Goal: Contribute content: Contribute content

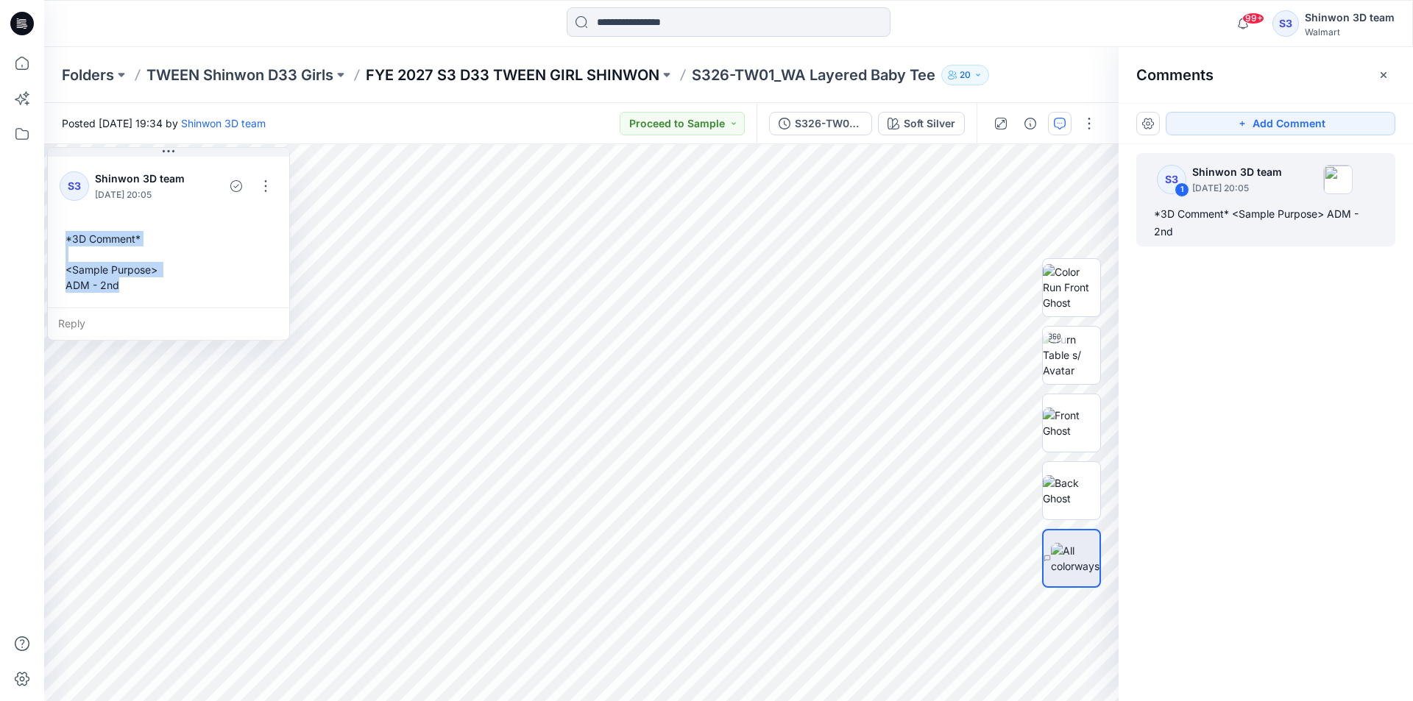
click at [564, 74] on p "FYE 2027 S3 D33 TWEEN GIRL SHINWON" at bounding box center [513, 75] width 294 height 21
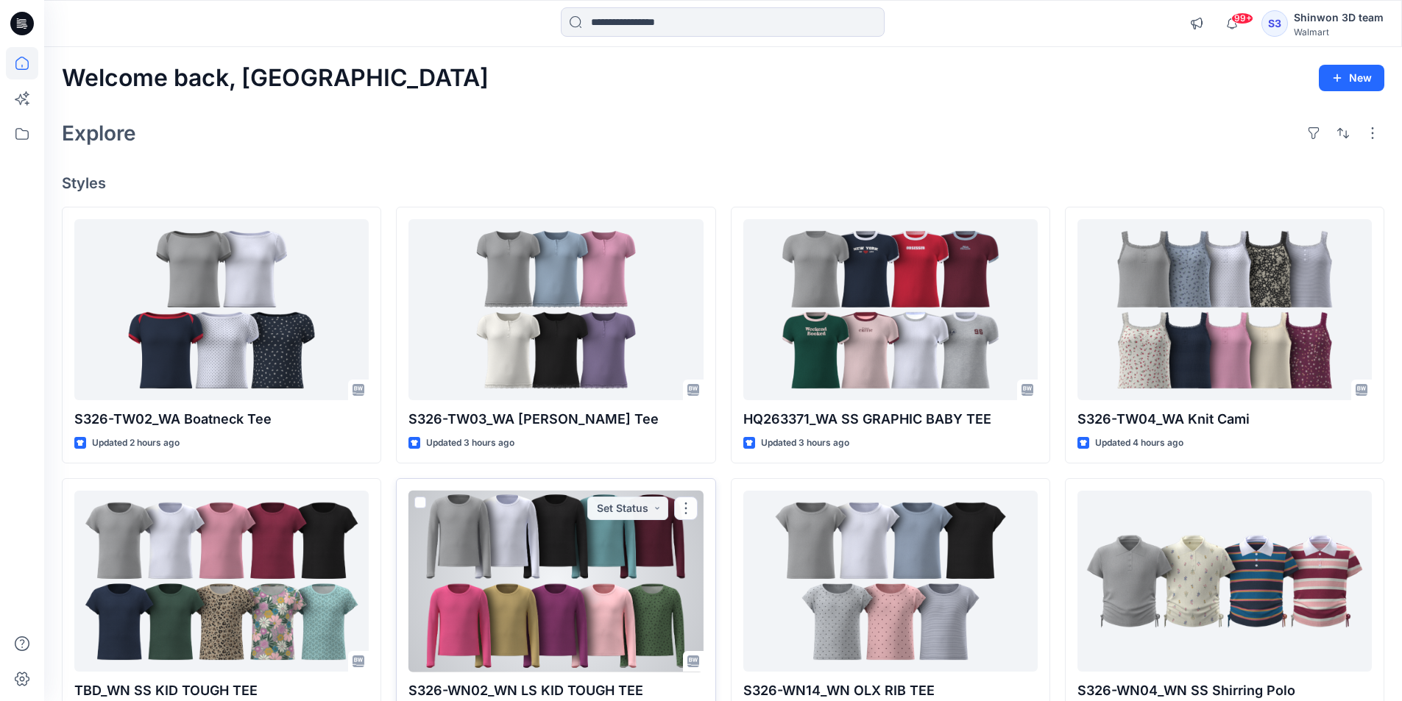
scroll to position [376, 0]
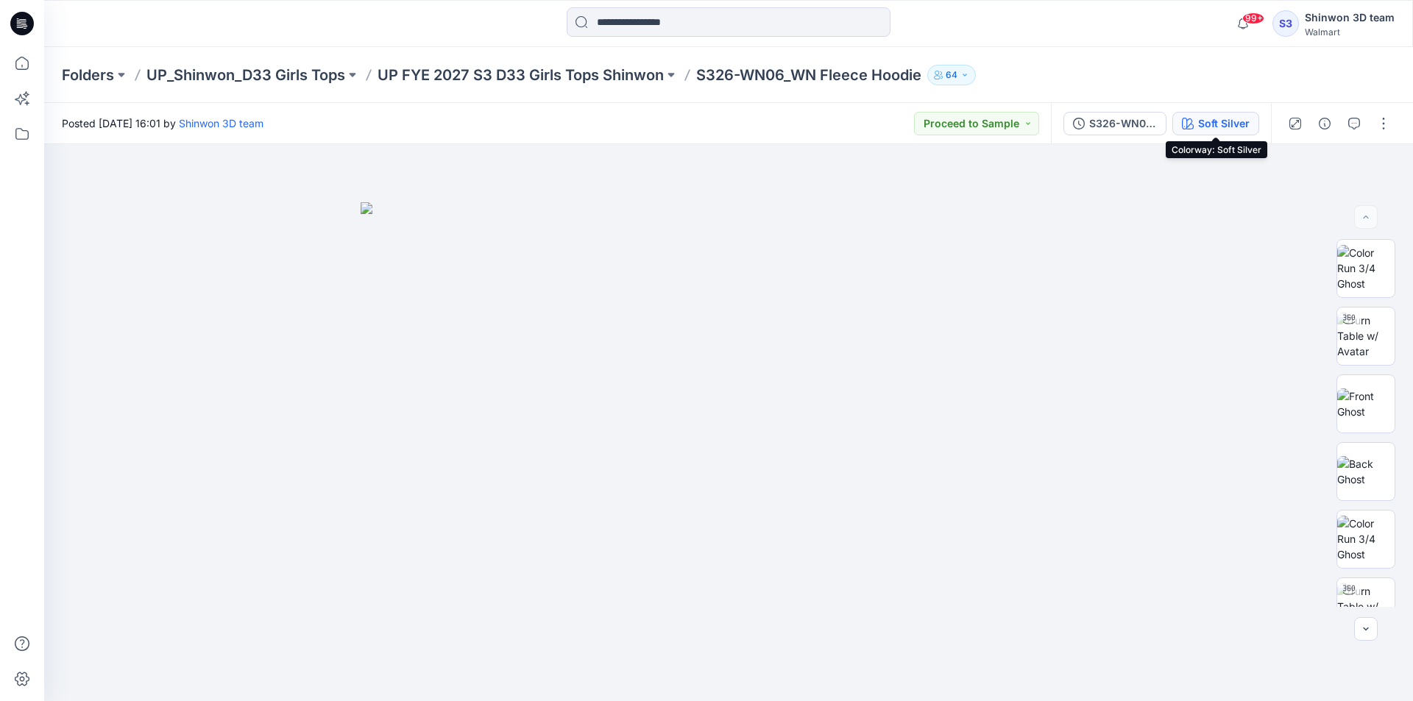
click at [1205, 126] on div "Soft Silver" at bounding box center [1223, 124] width 51 height 16
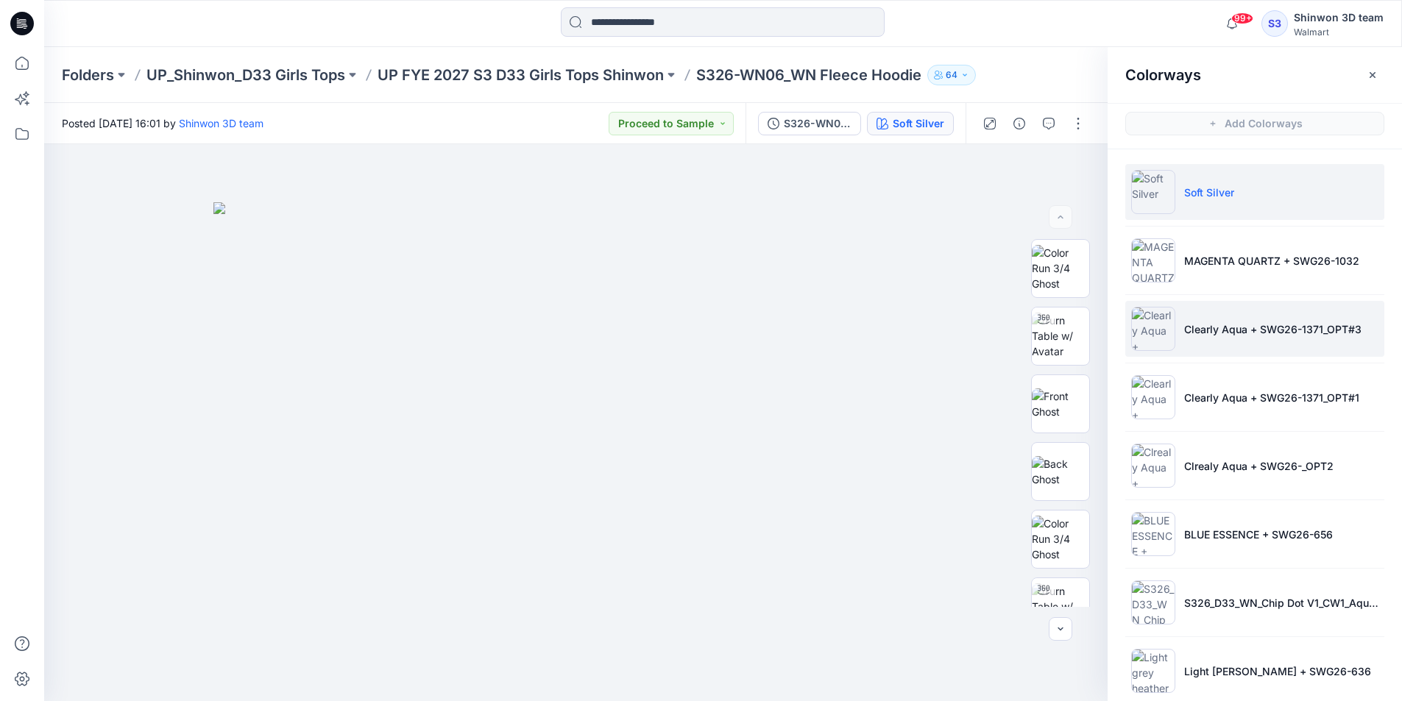
scroll to position [88, 0]
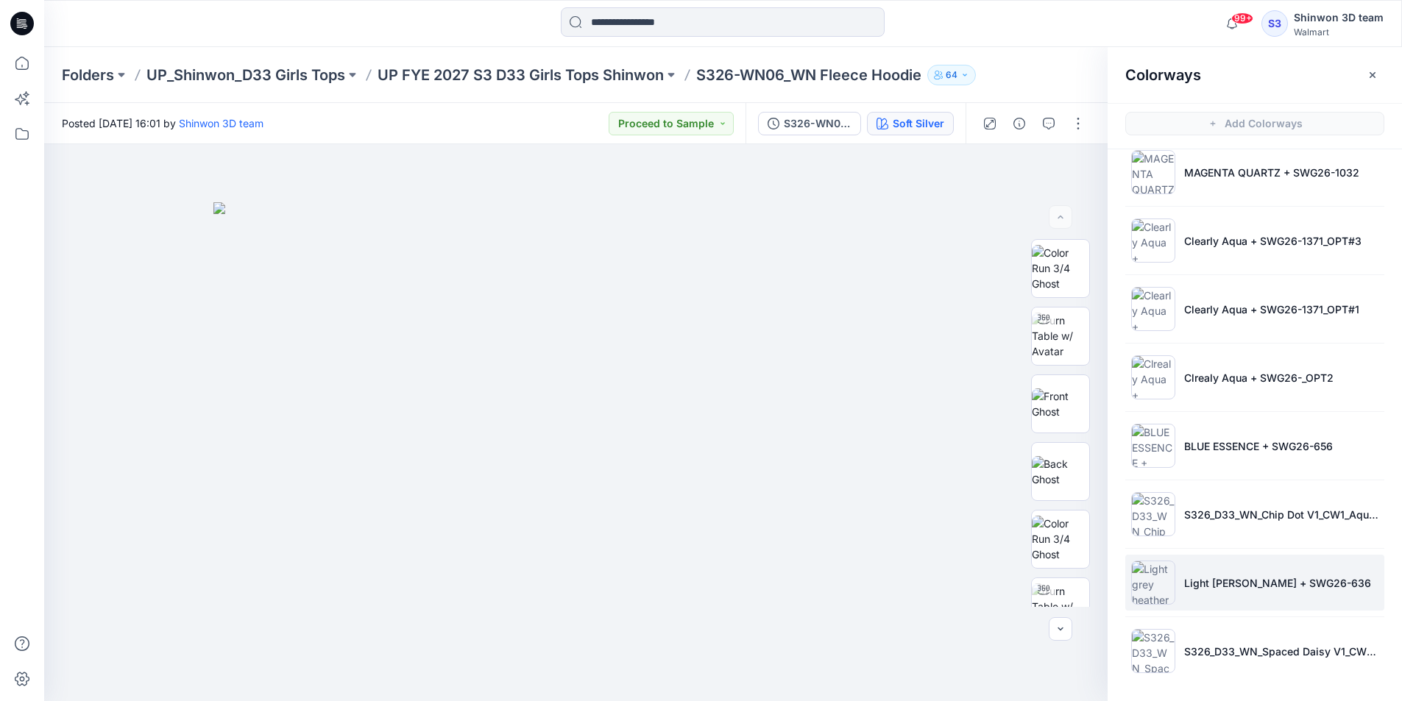
click at [1174, 589] on li "Light grey heather + SWG26-636" at bounding box center [1254, 583] width 259 height 56
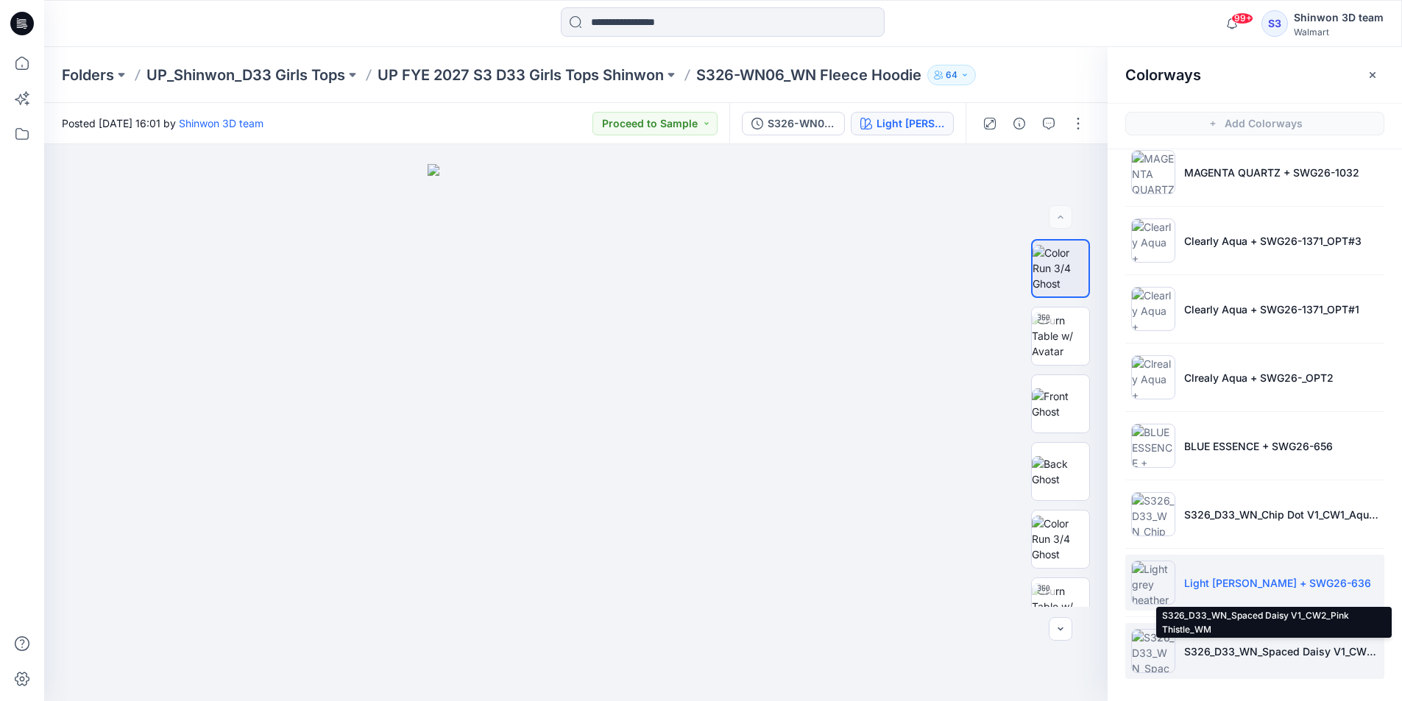
click at [1187, 649] on p "S326_D33_WN_Spaced Daisy V1_CW2_Pink Thistle_WM" at bounding box center [1281, 651] width 194 height 15
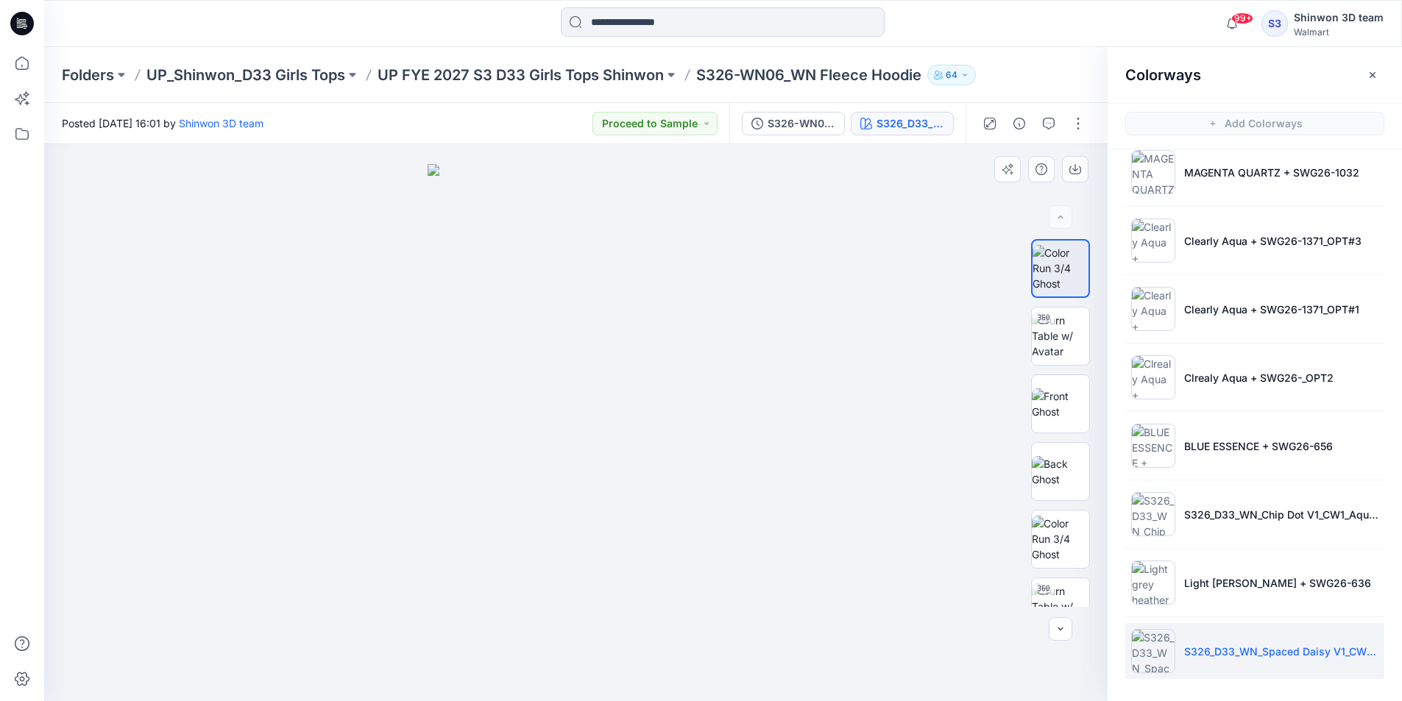
click at [853, 266] on div at bounding box center [575, 422] width 1063 height 557
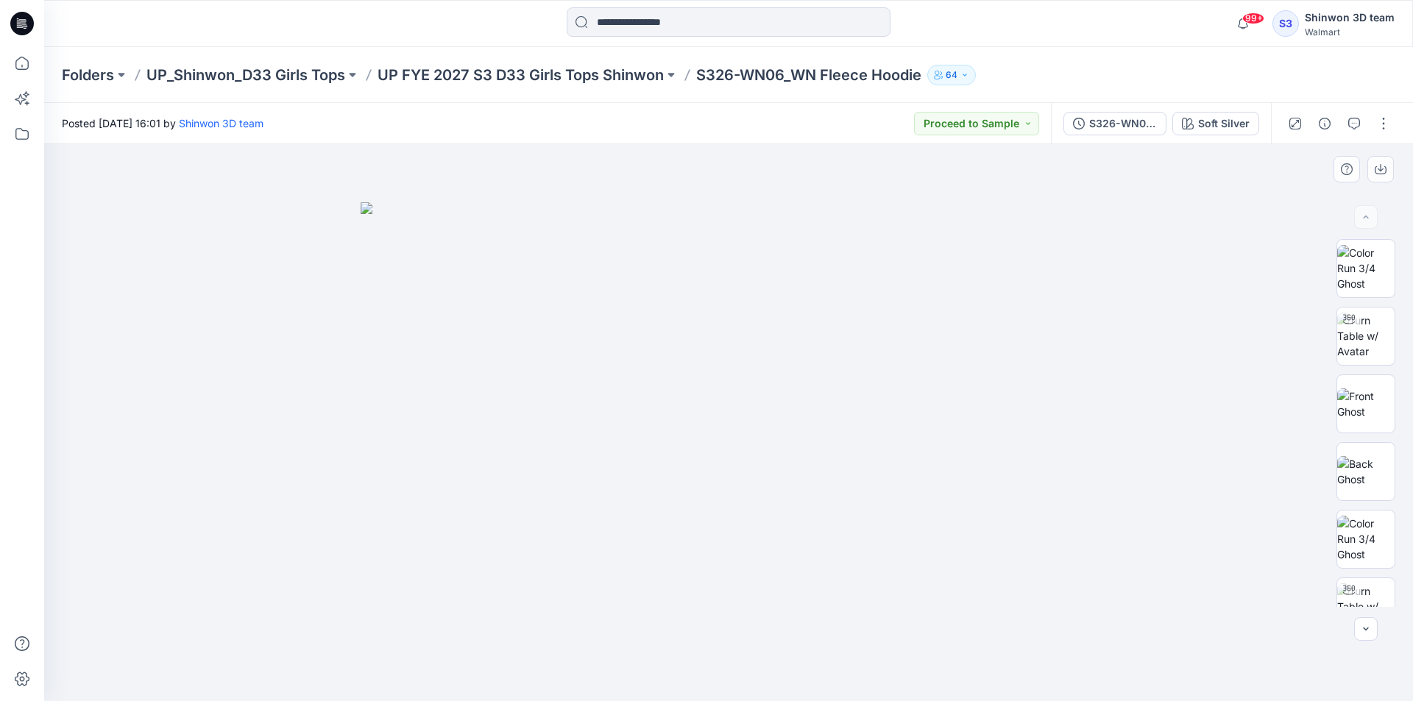
click at [1072, 385] on img at bounding box center [728, 452] width 736 height 500
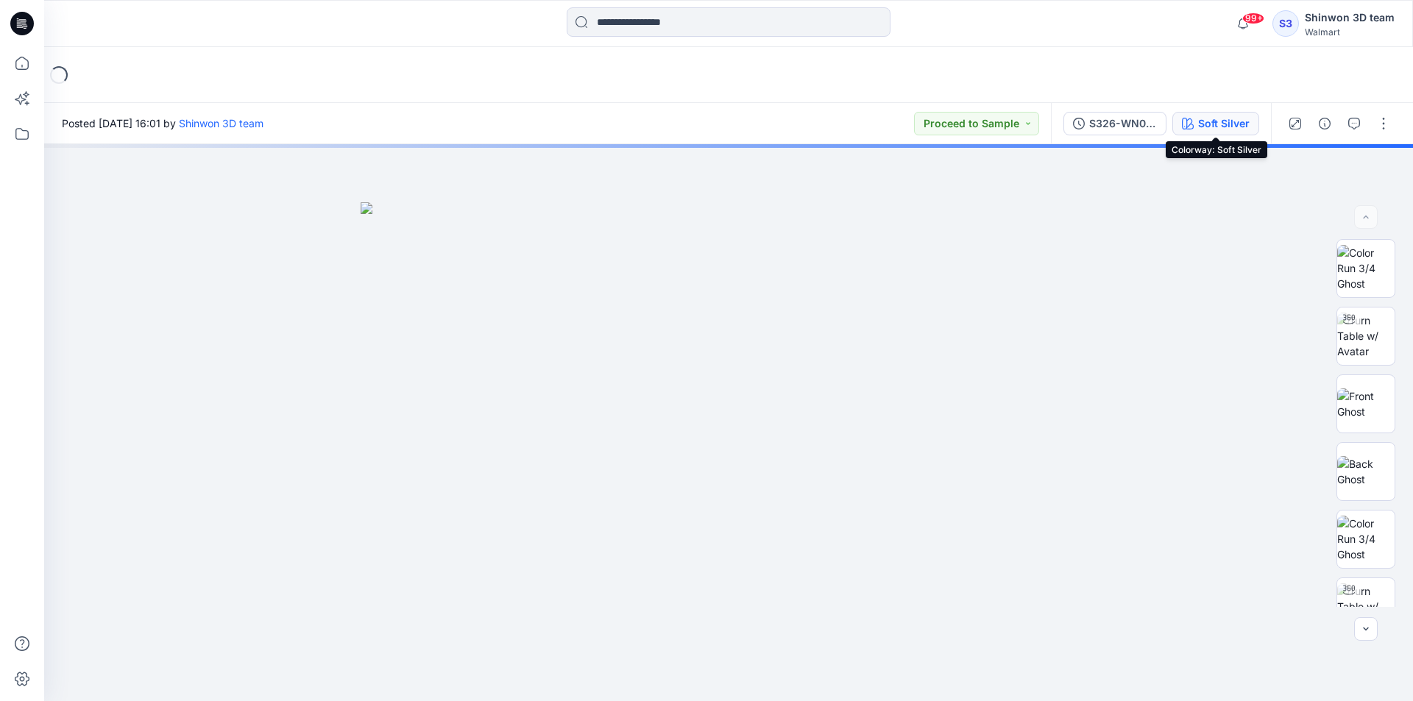
click at [1235, 124] on div "Soft Silver" at bounding box center [1223, 124] width 51 height 16
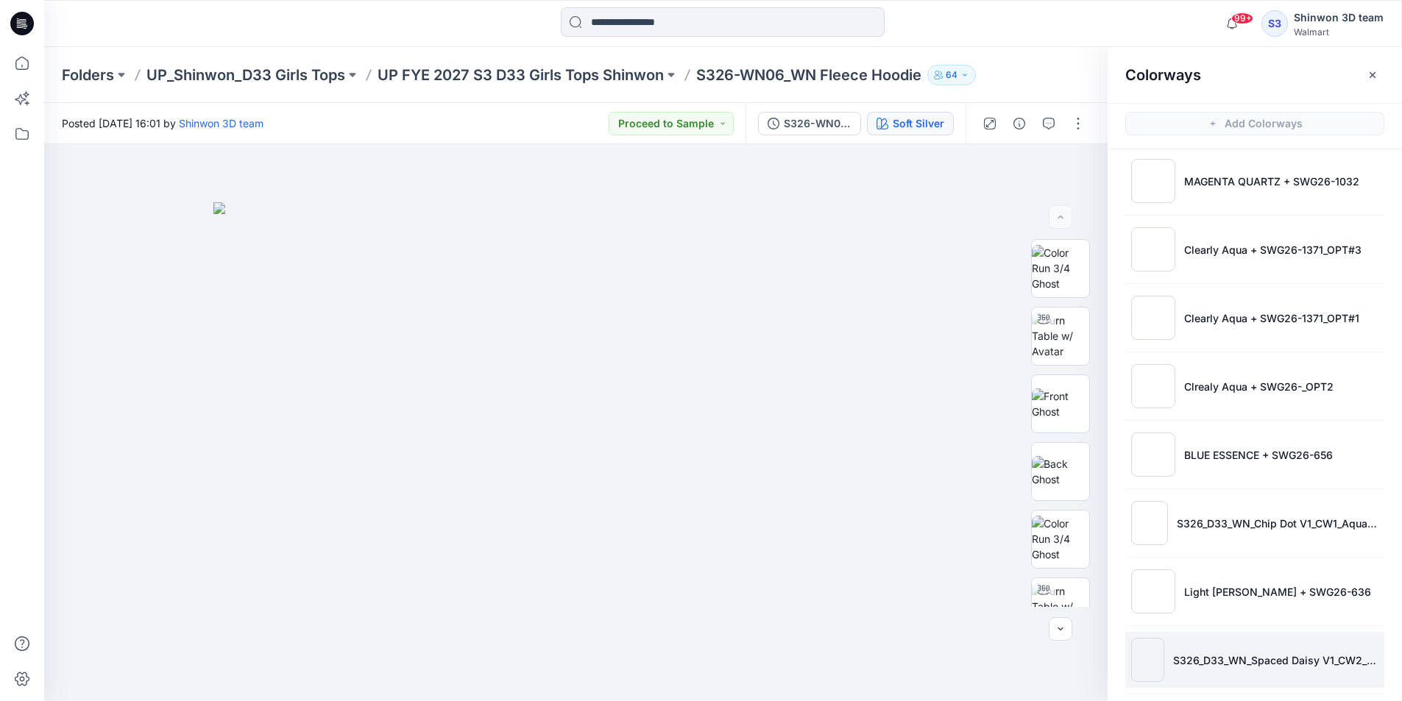
scroll to position [157, 0]
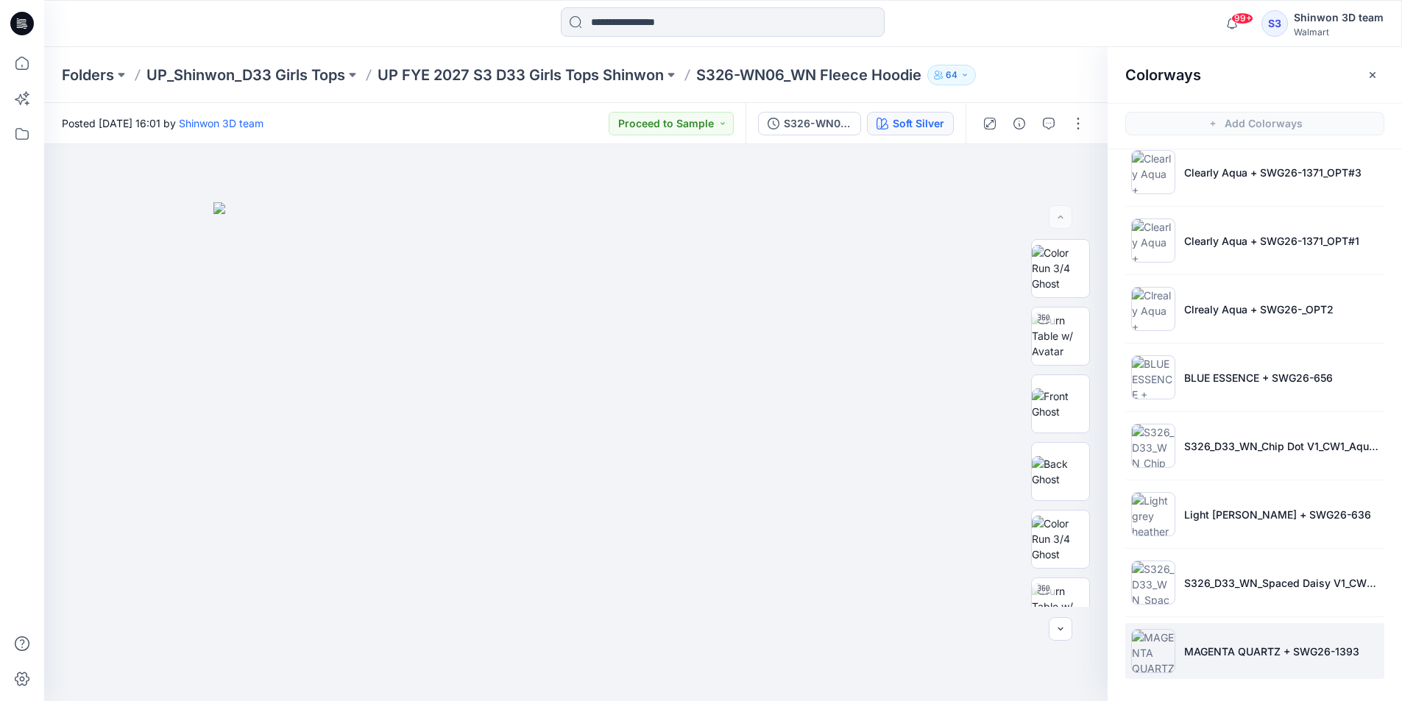
click at [1304, 658] on p "MAGENTA QUARTZ + SWG26-1393" at bounding box center [1271, 651] width 175 height 15
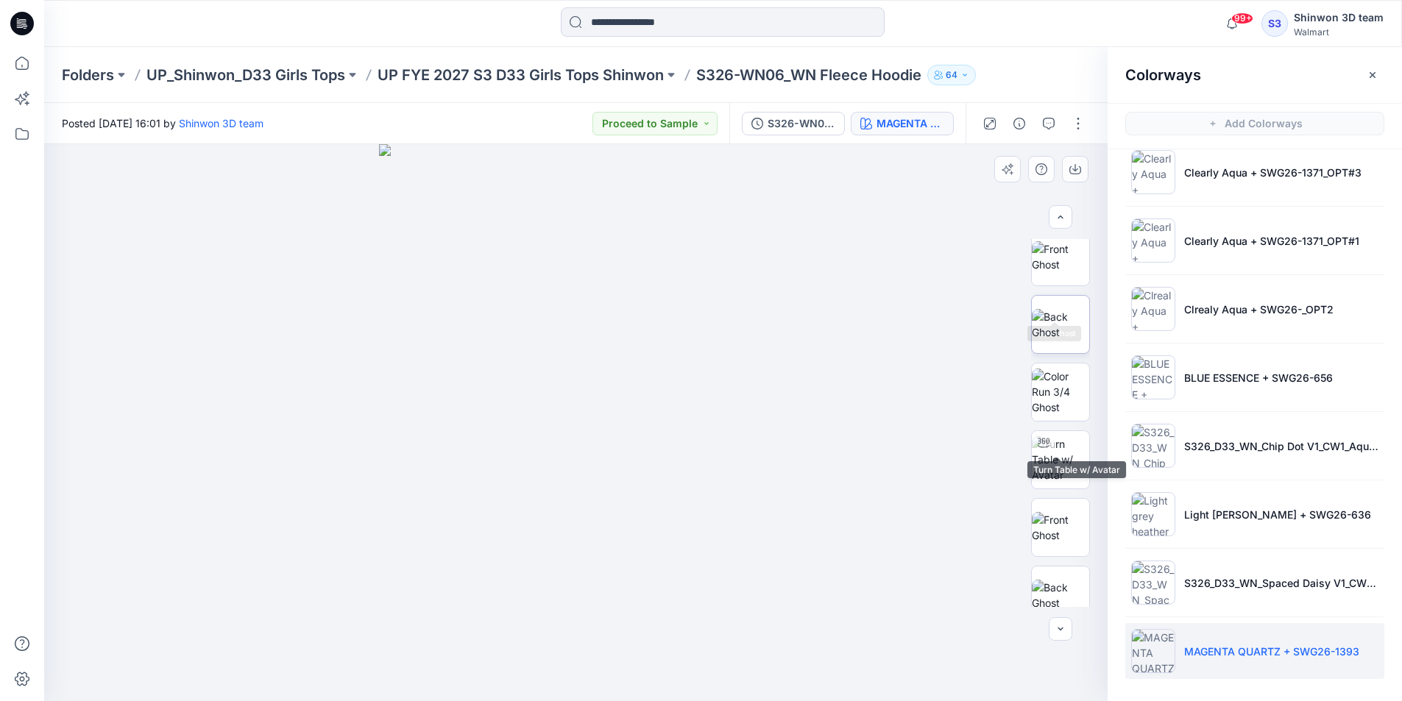
scroll to position [232, 0]
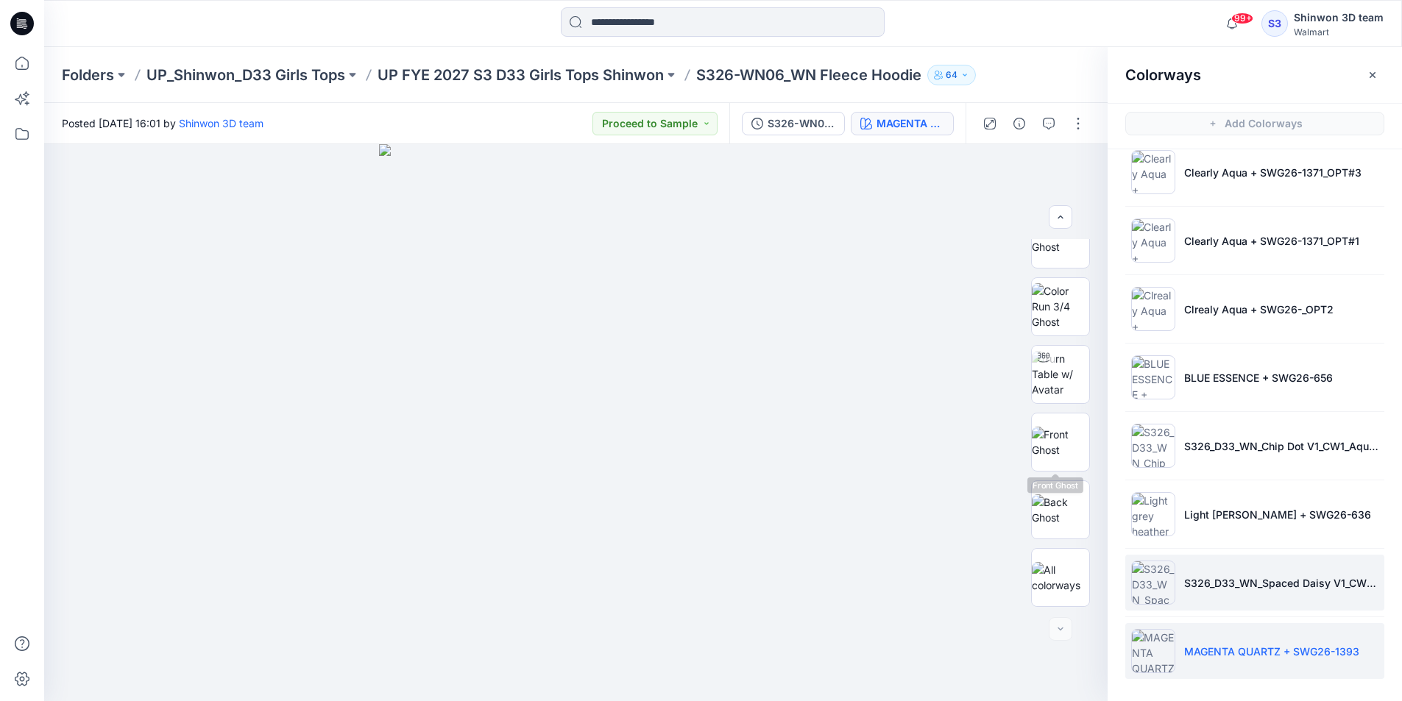
click at [1217, 586] on p "S326_D33_WN_Spaced Daisy V1_CW2_Pink Thistle_WM" at bounding box center [1281, 582] width 194 height 15
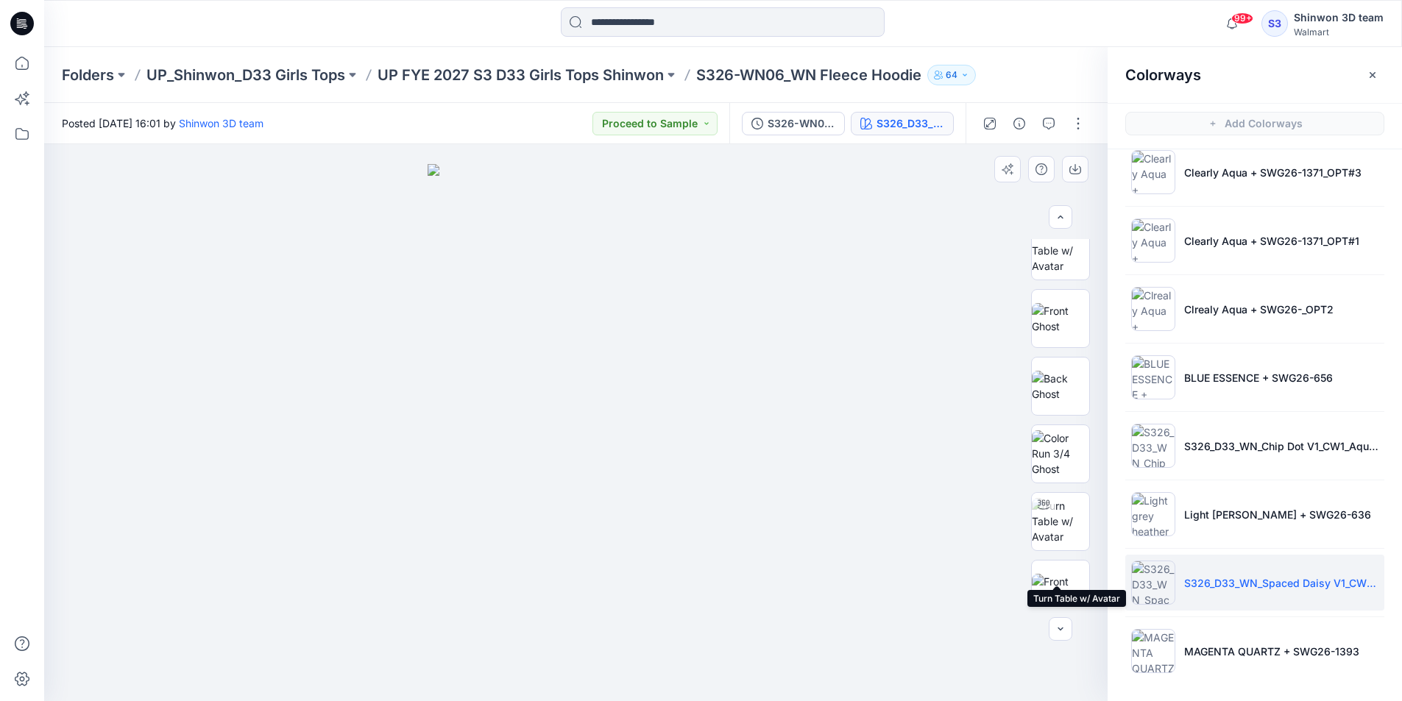
scroll to position [0, 0]
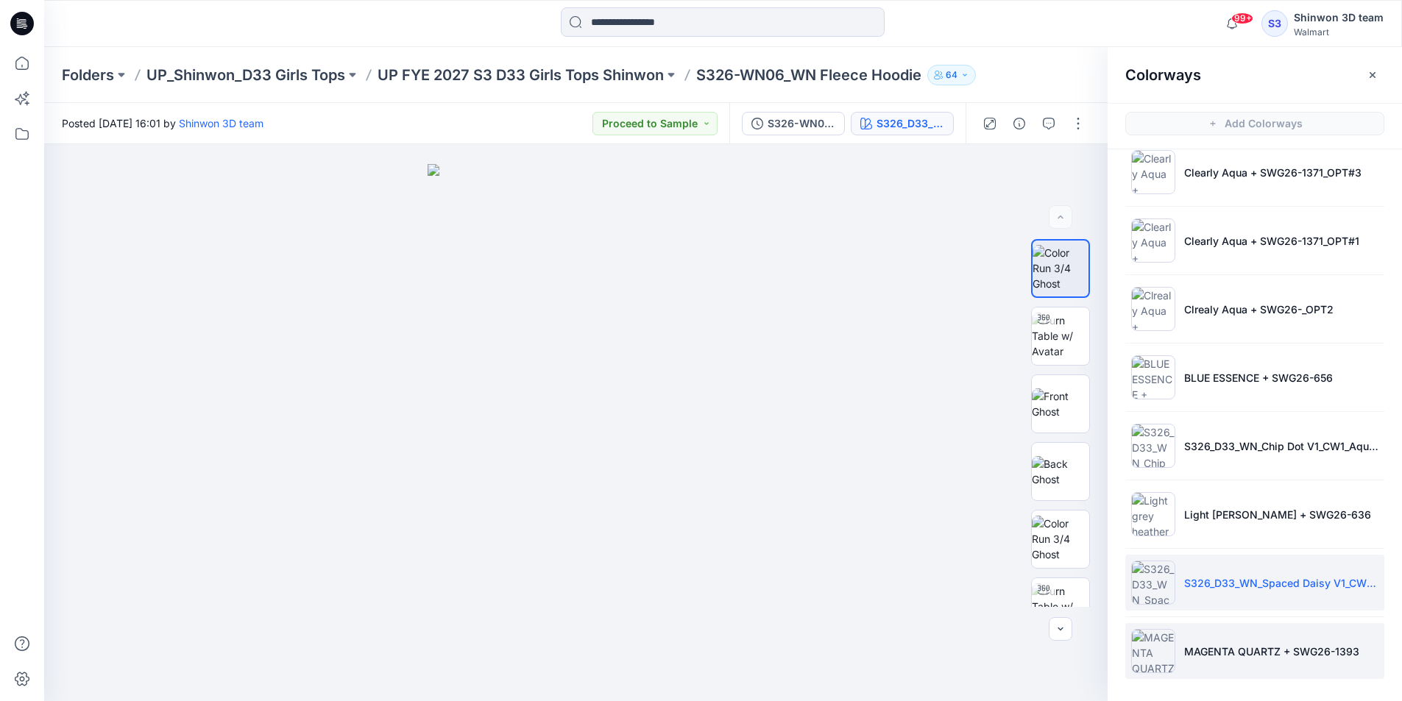
click at [1208, 633] on li "MAGENTA QUARTZ + SWG26-1393" at bounding box center [1254, 651] width 259 height 56
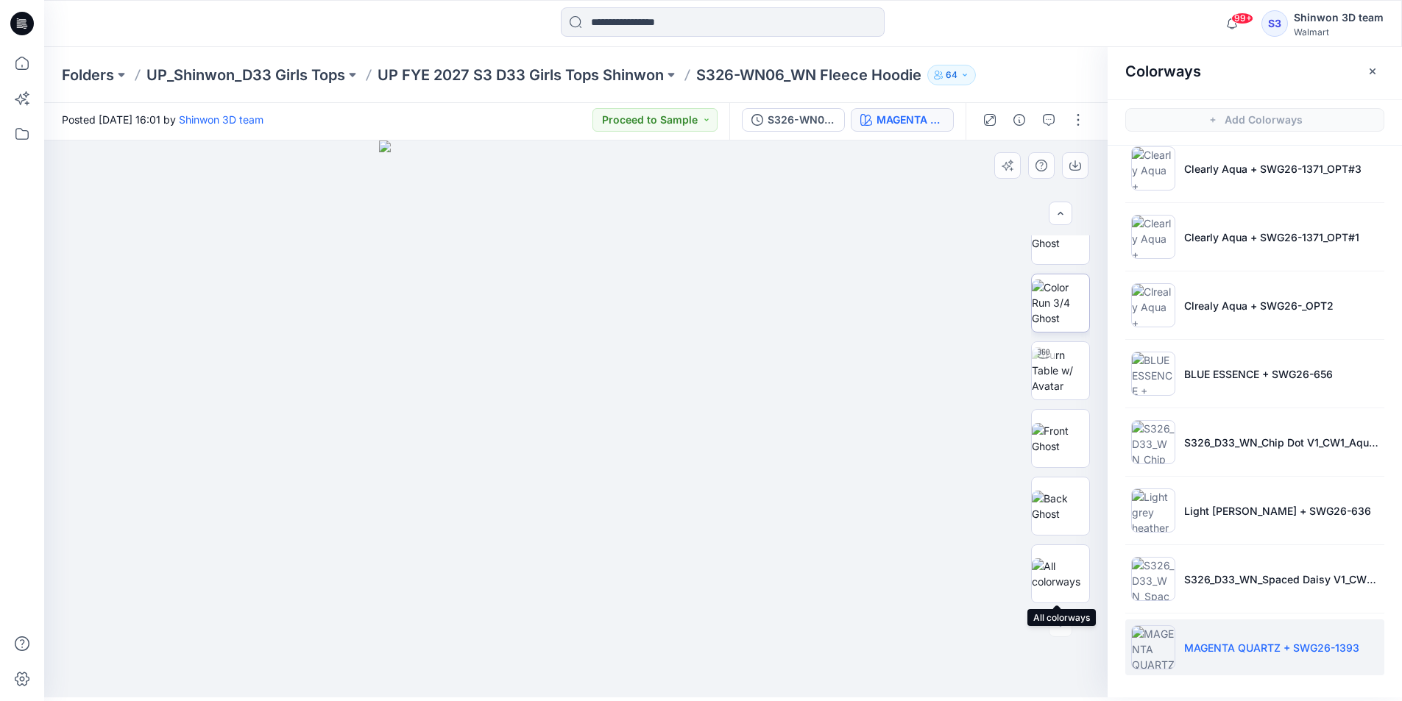
scroll to position [4, 0]
click at [1059, 564] on img at bounding box center [1059, 573] width 57 height 31
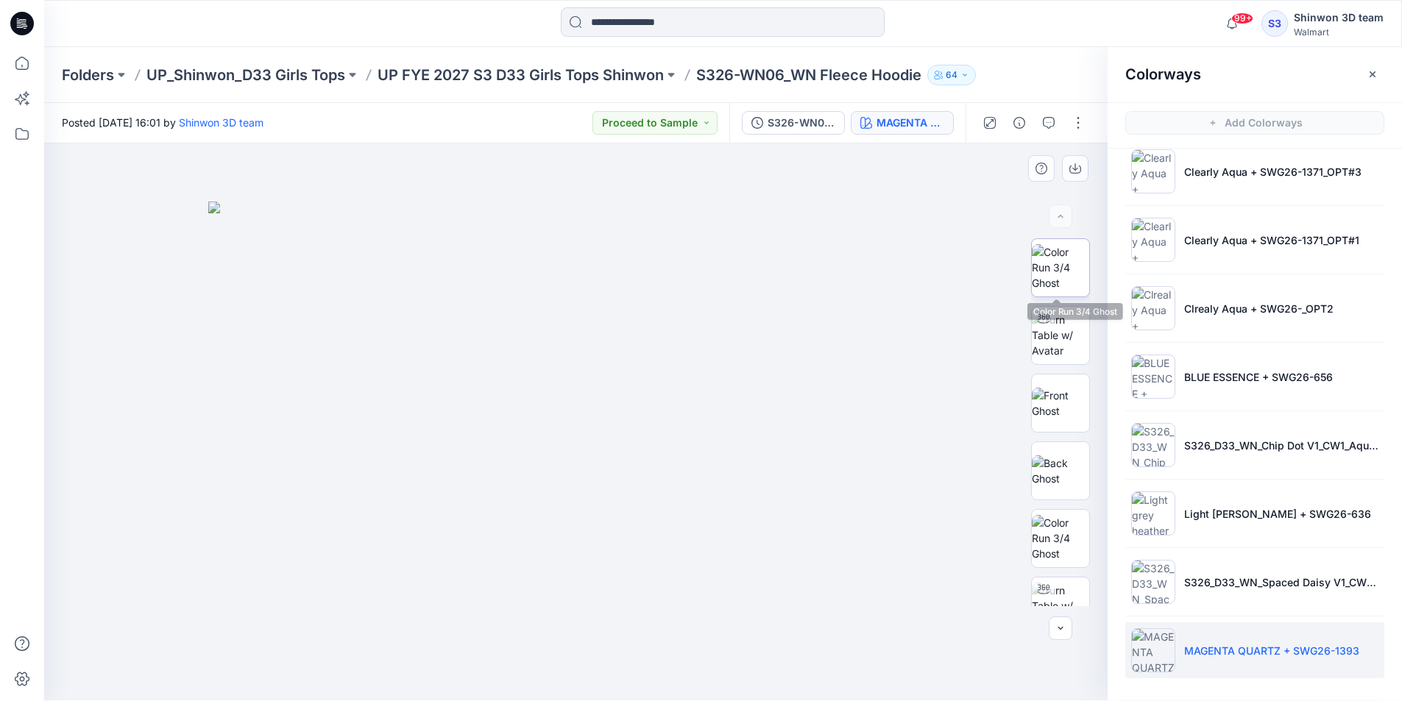
scroll to position [0, 0]
click at [969, 536] on div at bounding box center [575, 422] width 1063 height 557
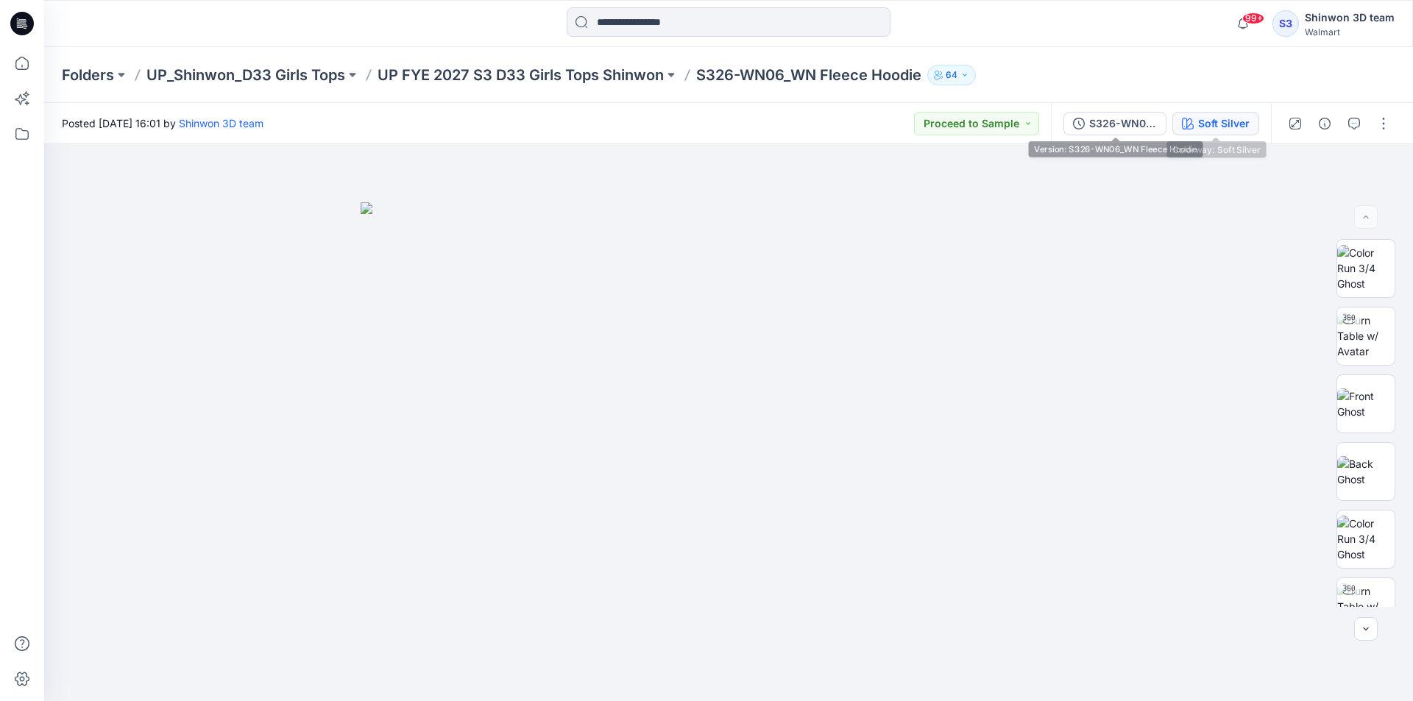
click at [1210, 121] on div "Soft Silver" at bounding box center [1223, 124] width 51 height 16
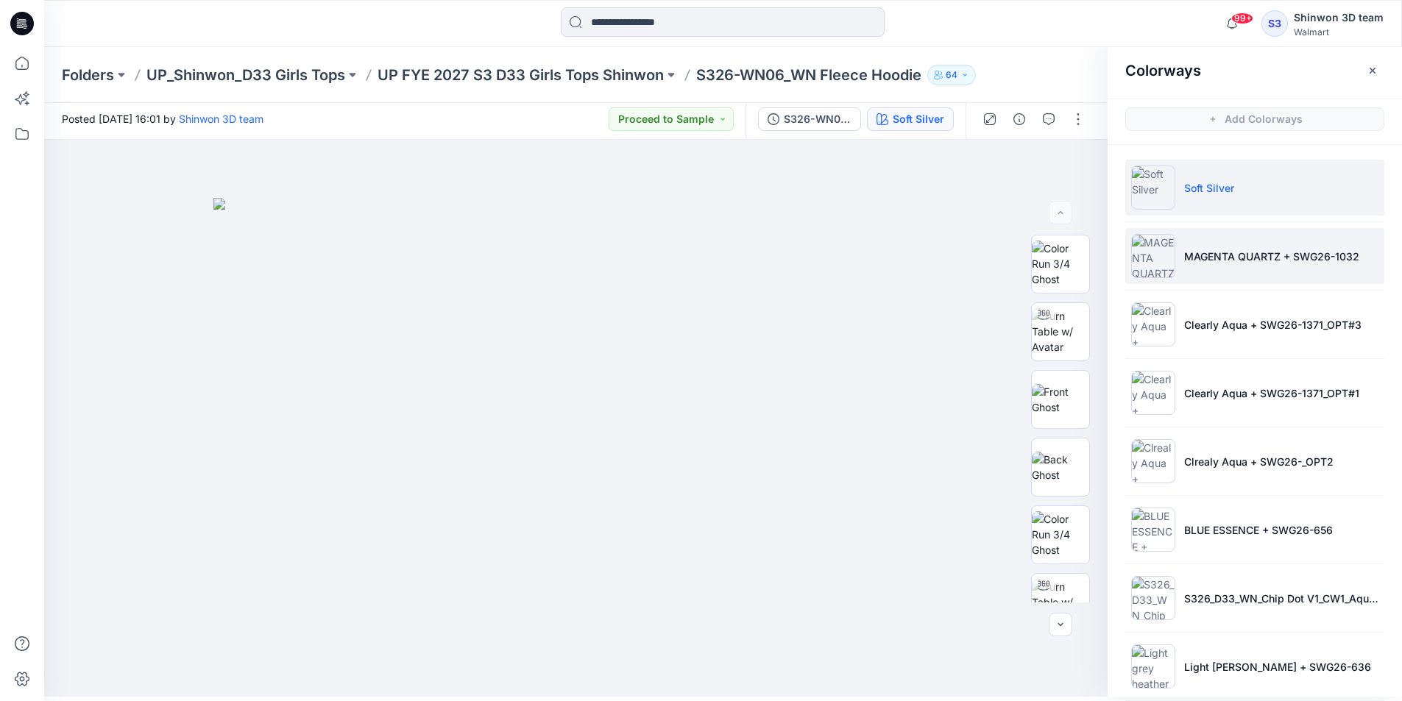
click at [1249, 257] on p "MAGENTA QUARTZ + SWG26-1032" at bounding box center [1271, 256] width 175 height 15
click at [1241, 210] on li "Soft Silver" at bounding box center [1254, 188] width 259 height 56
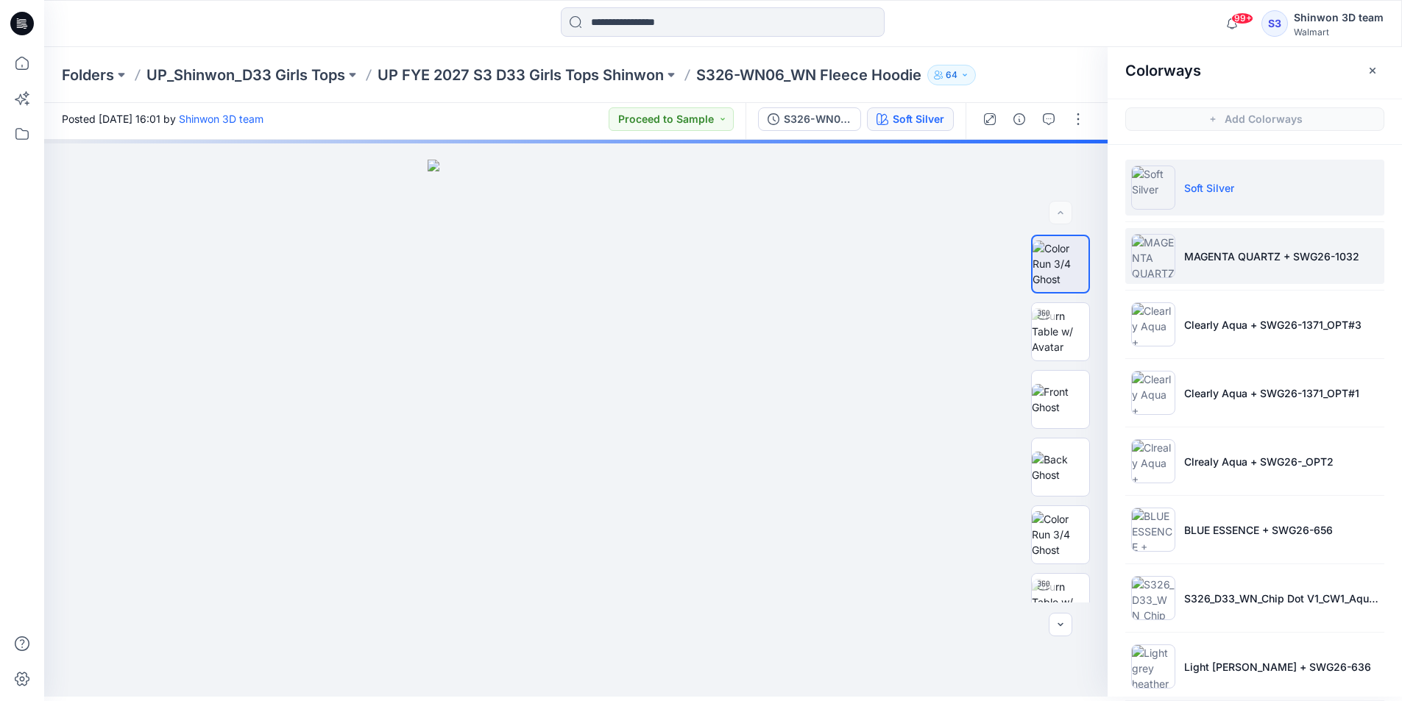
click at [1231, 277] on li "MAGENTA QUARTZ + SWG26-1032" at bounding box center [1254, 256] width 259 height 56
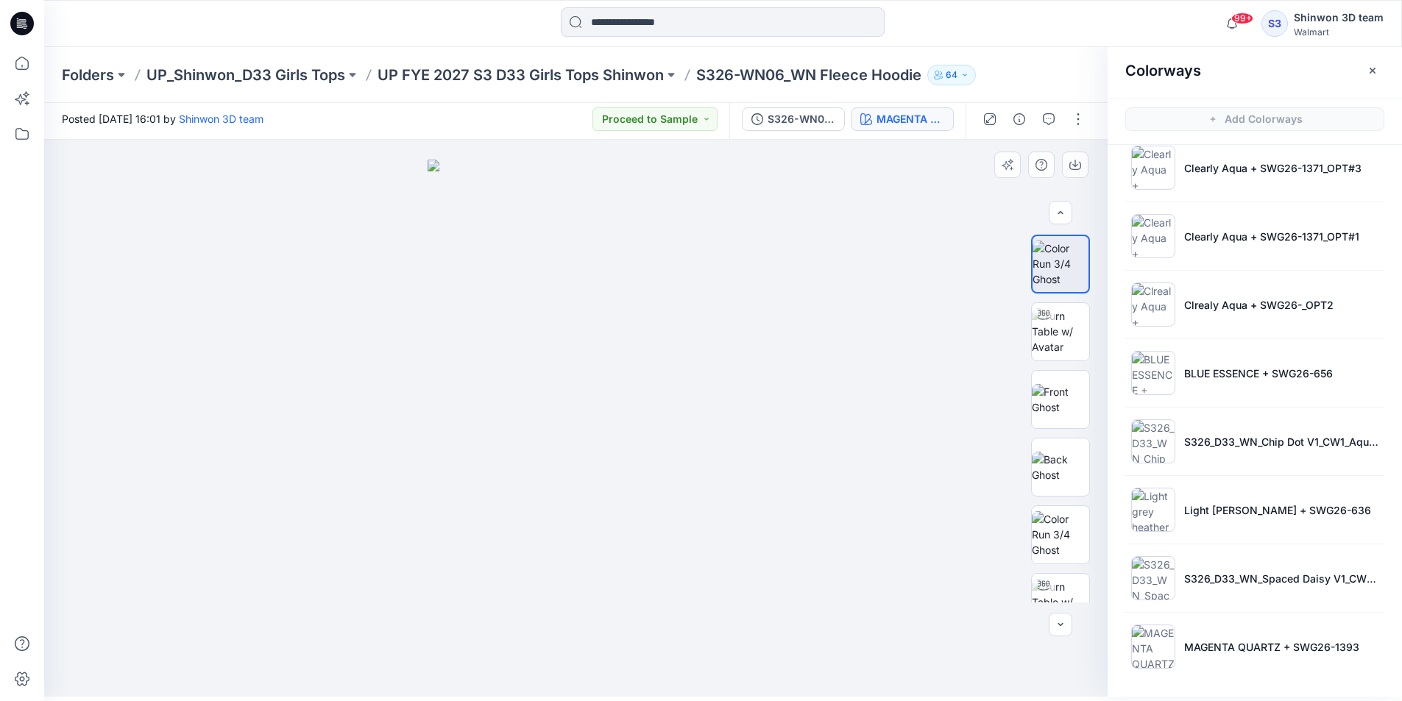
scroll to position [232, 0]
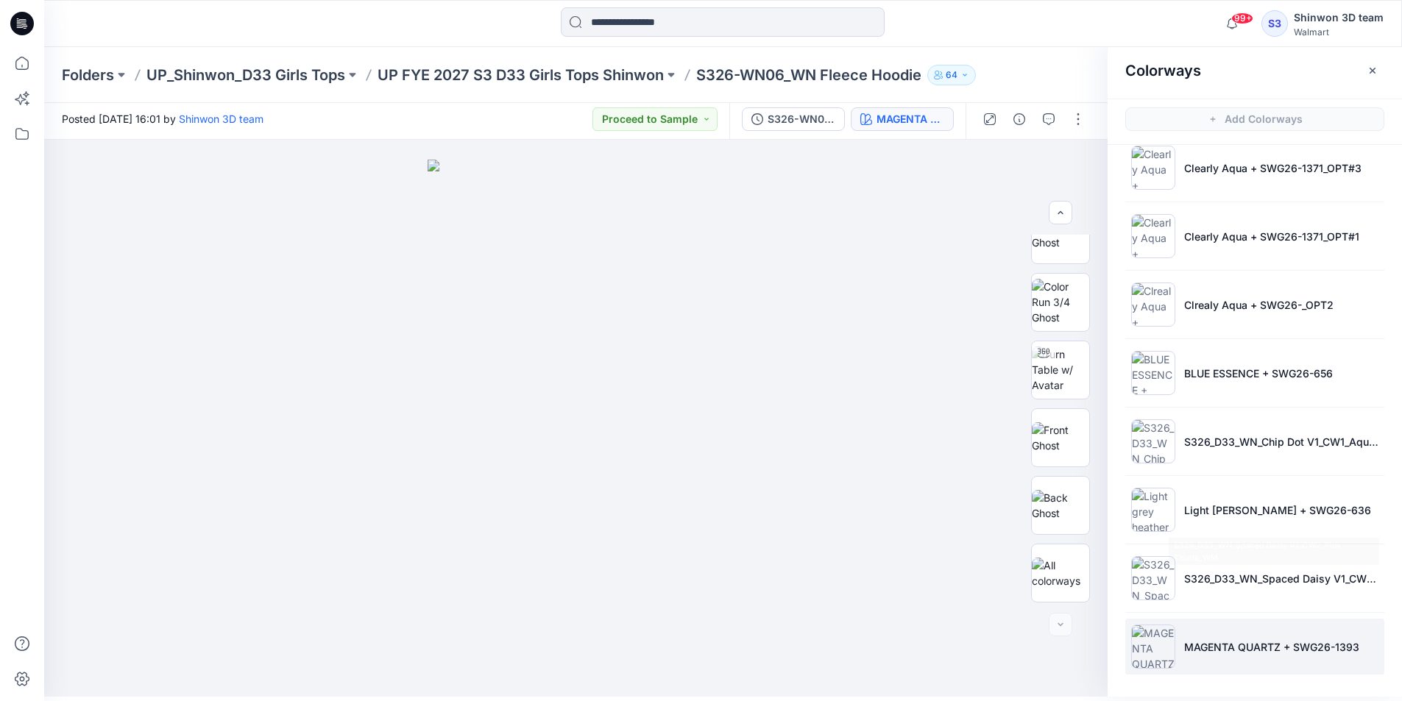
click at [1226, 635] on li "MAGENTA QUARTZ + SWG26-1393" at bounding box center [1254, 647] width 259 height 56
click at [516, 119] on img at bounding box center [575, 119] width 424 height 0
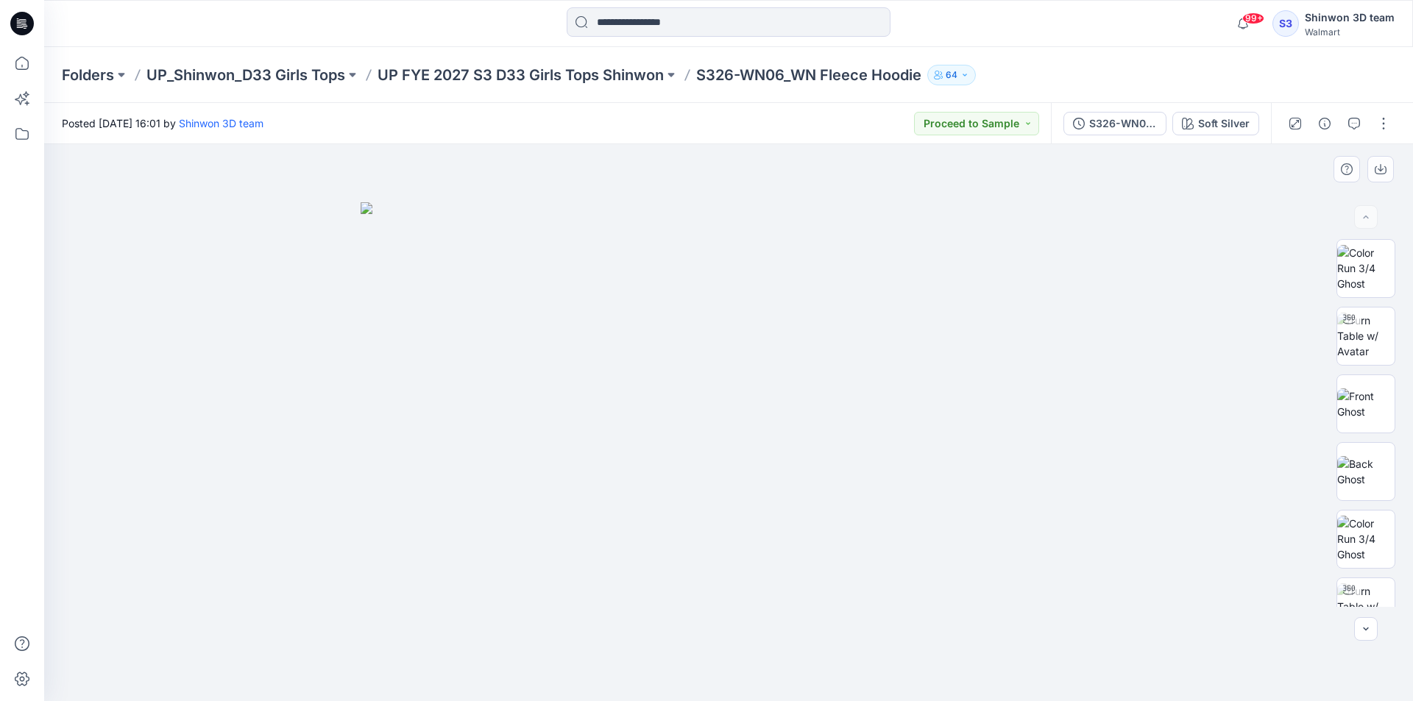
drag, startPoint x: 1113, startPoint y: 294, endPoint x: 1131, endPoint y: 272, distance: 28.3
click at [1113, 294] on div at bounding box center [728, 422] width 1368 height 557
click at [1223, 124] on div "Soft Silver" at bounding box center [1223, 124] width 51 height 16
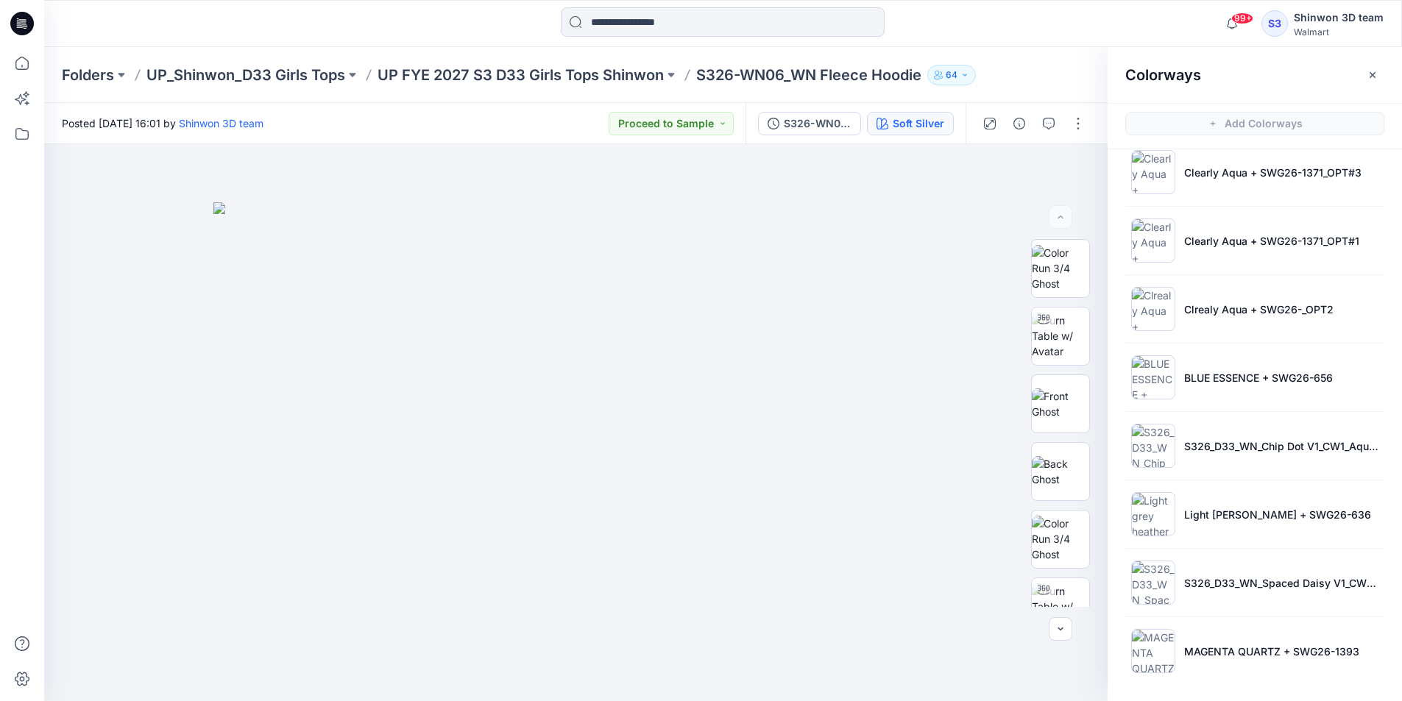
scroll to position [4, 0]
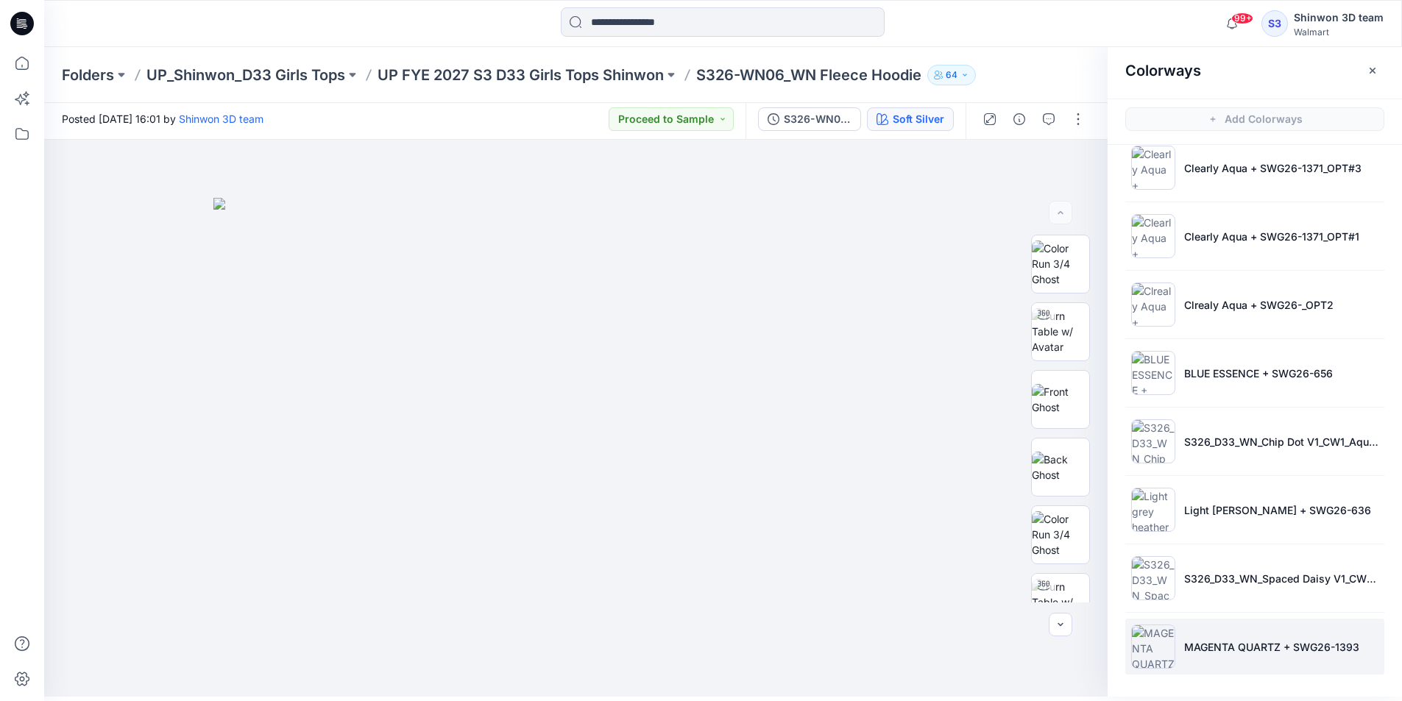
click at [1207, 647] on p "MAGENTA QUARTZ + SWG26-1393" at bounding box center [1271, 646] width 175 height 15
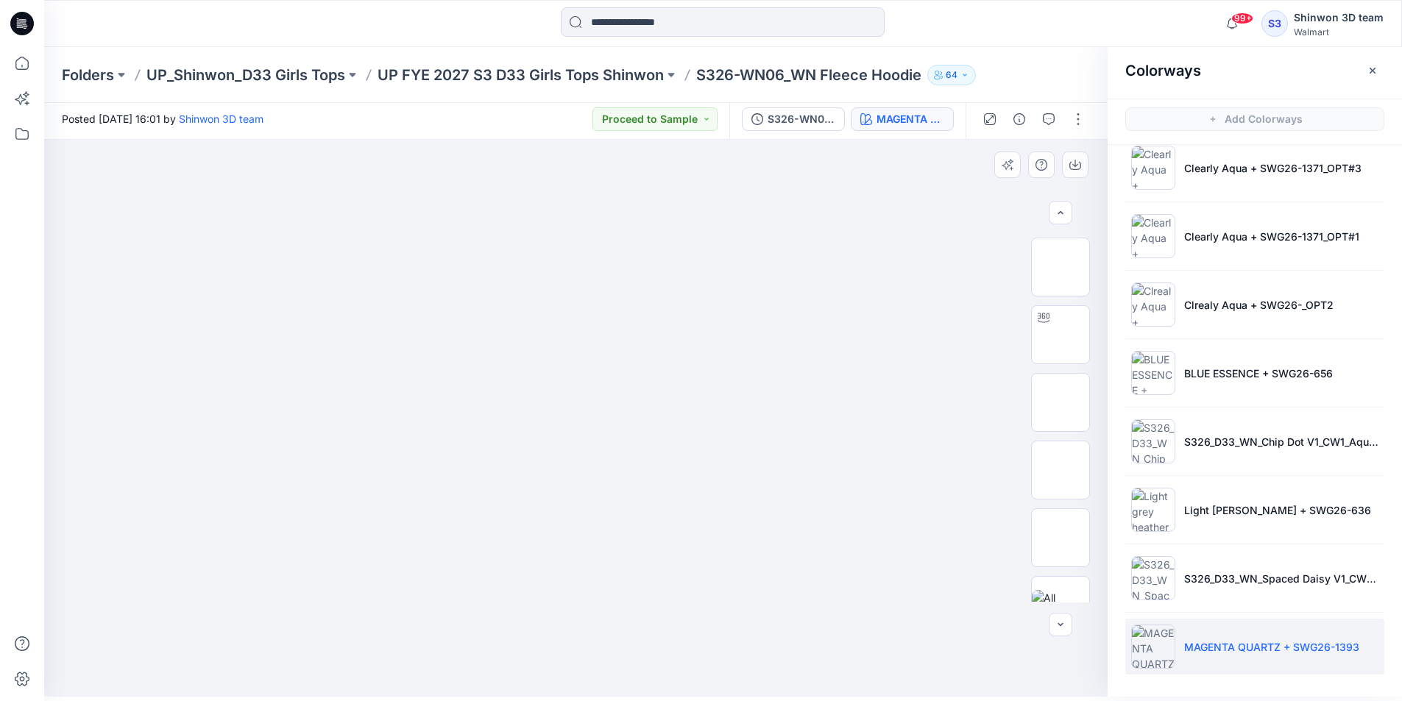
scroll to position [300, 0]
click at [1060, 505] on img at bounding box center [1060, 505] width 0 height 0
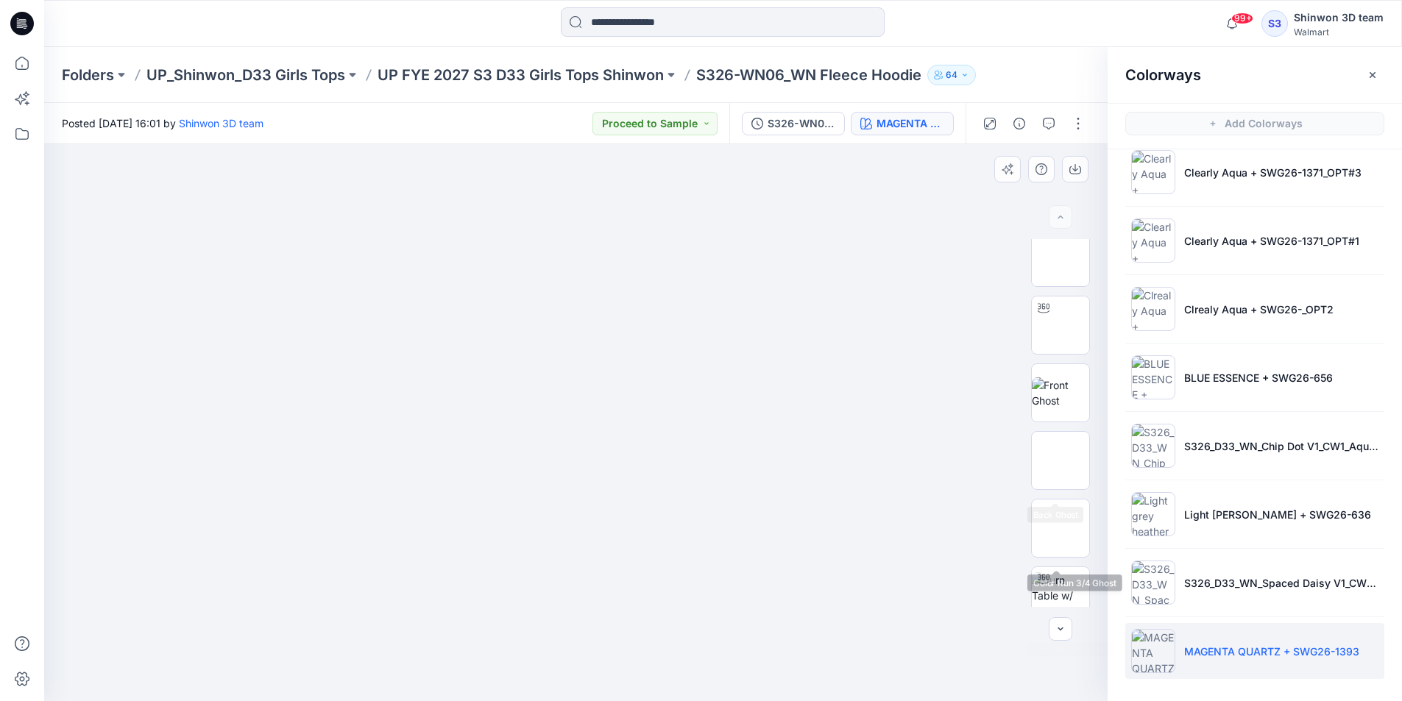
scroll to position [0, 0]
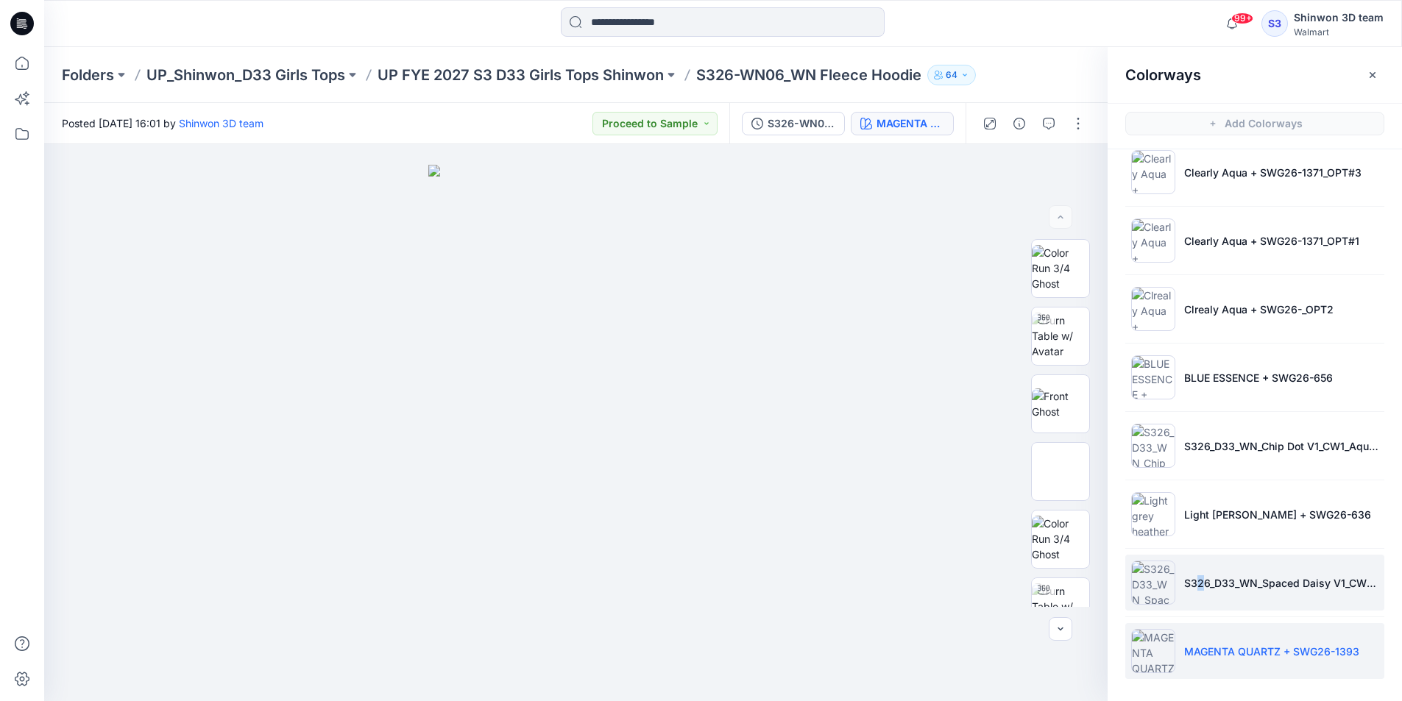
click at [1187, 573] on li "S326_D33_WN_Spaced Daisy V1_CW2_Pink Thistle_WM" at bounding box center [1254, 583] width 259 height 56
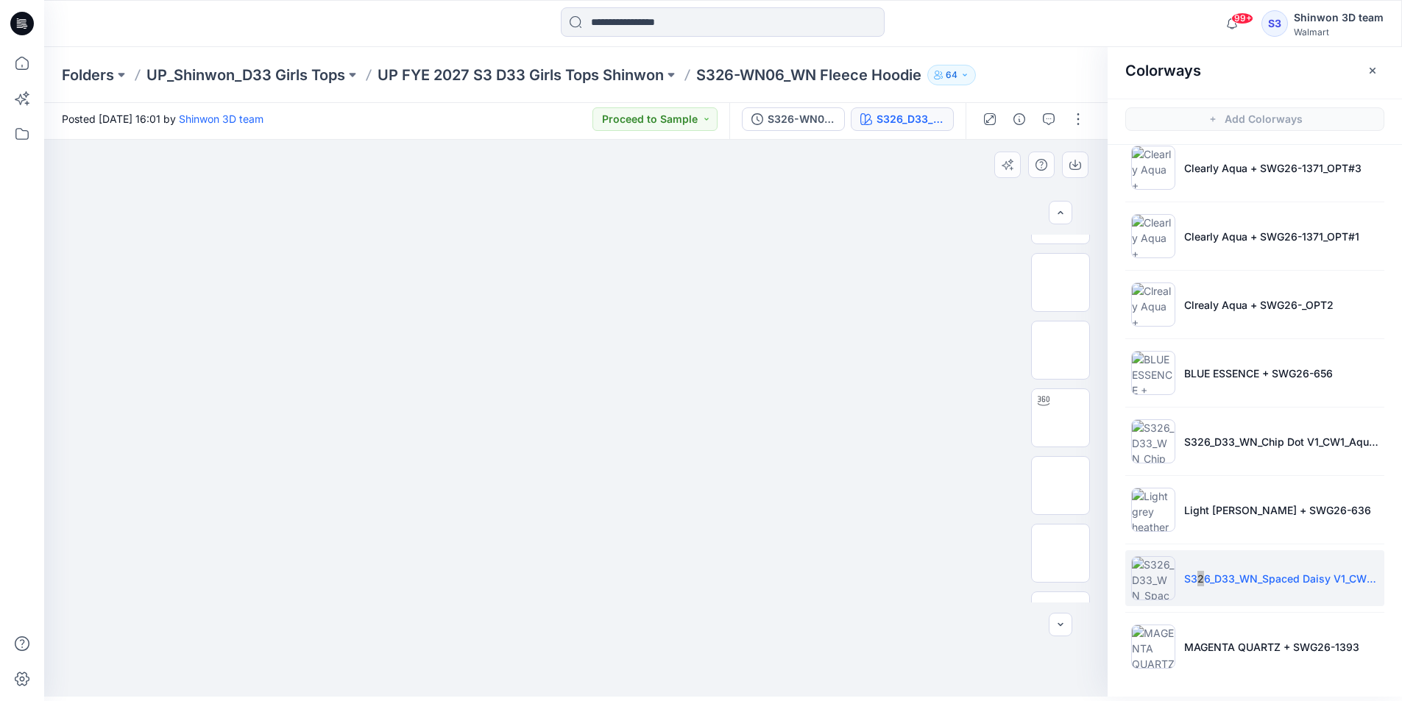
scroll to position [232, 0]
click at [1070, 115] on button "button" at bounding box center [1078, 119] width 24 height 24
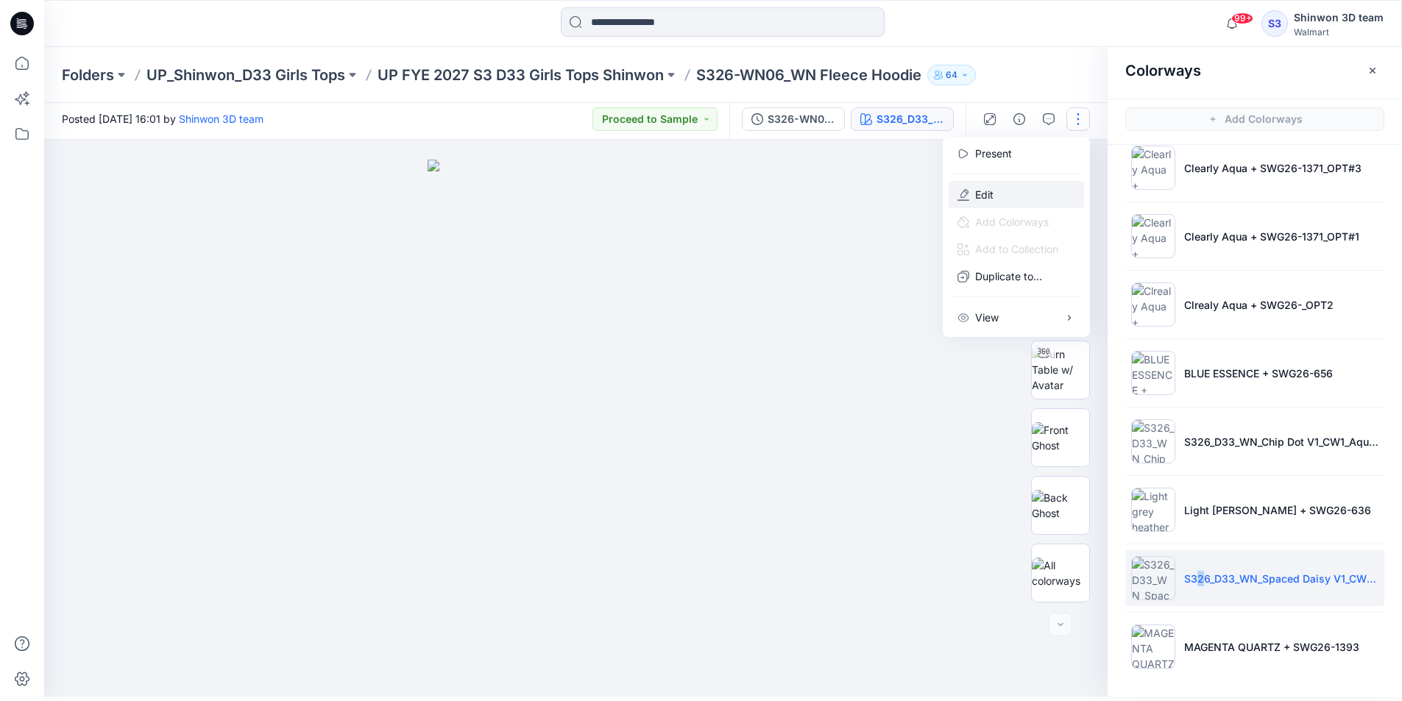
click at [1017, 193] on button "Edit" at bounding box center [1015, 194] width 135 height 27
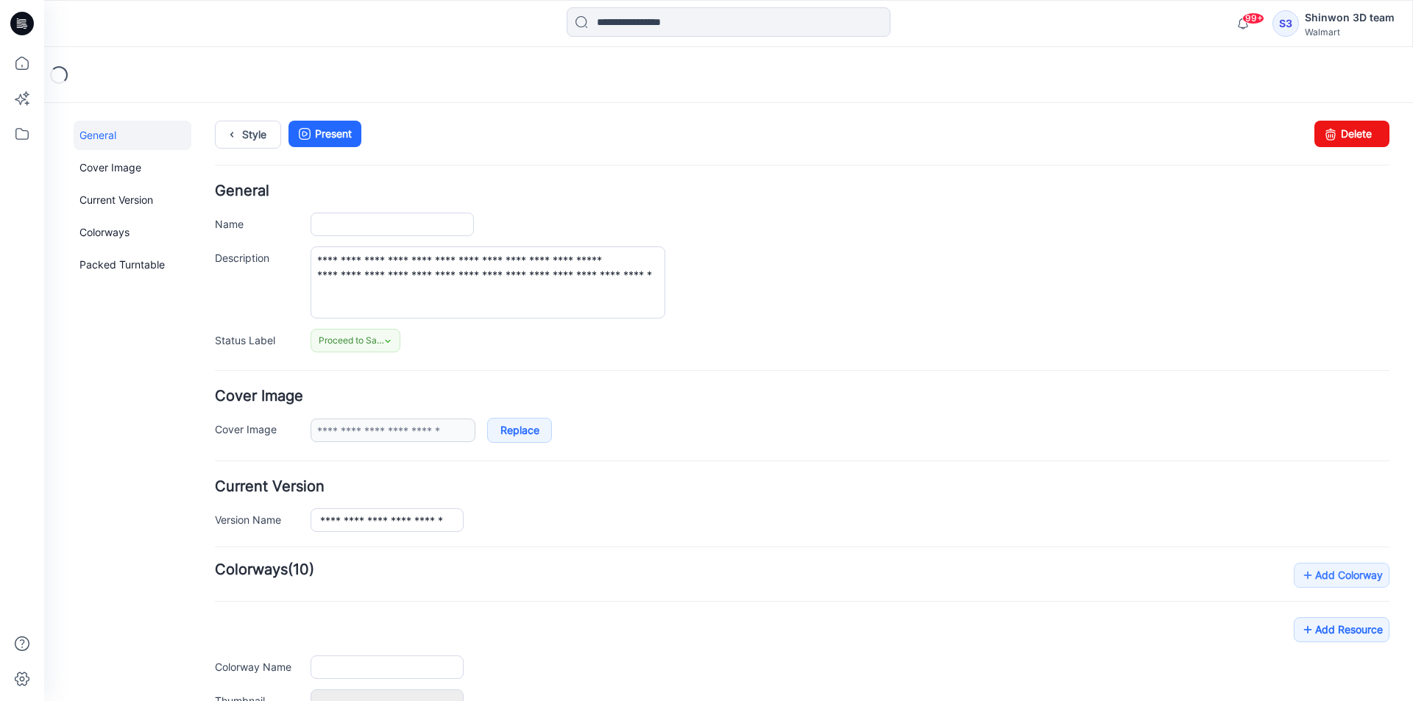
type input "**********"
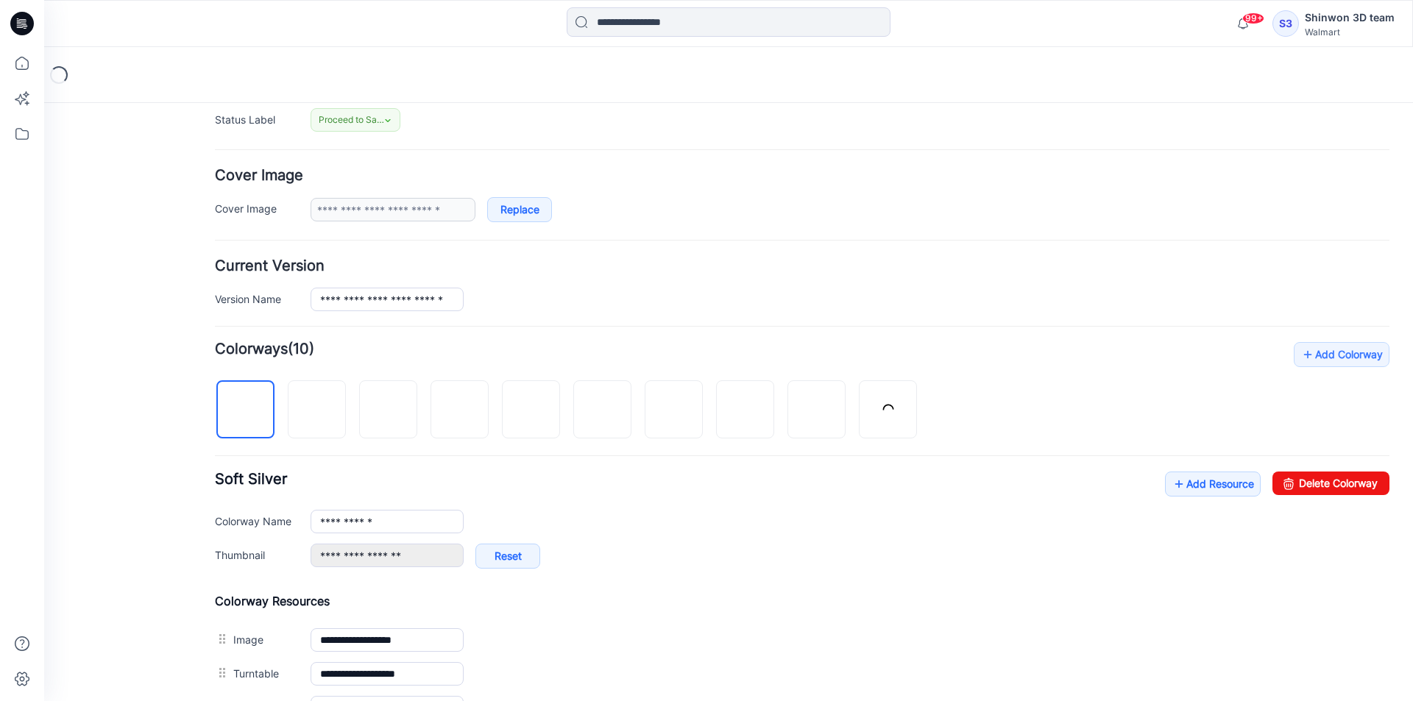
scroll to position [368, 0]
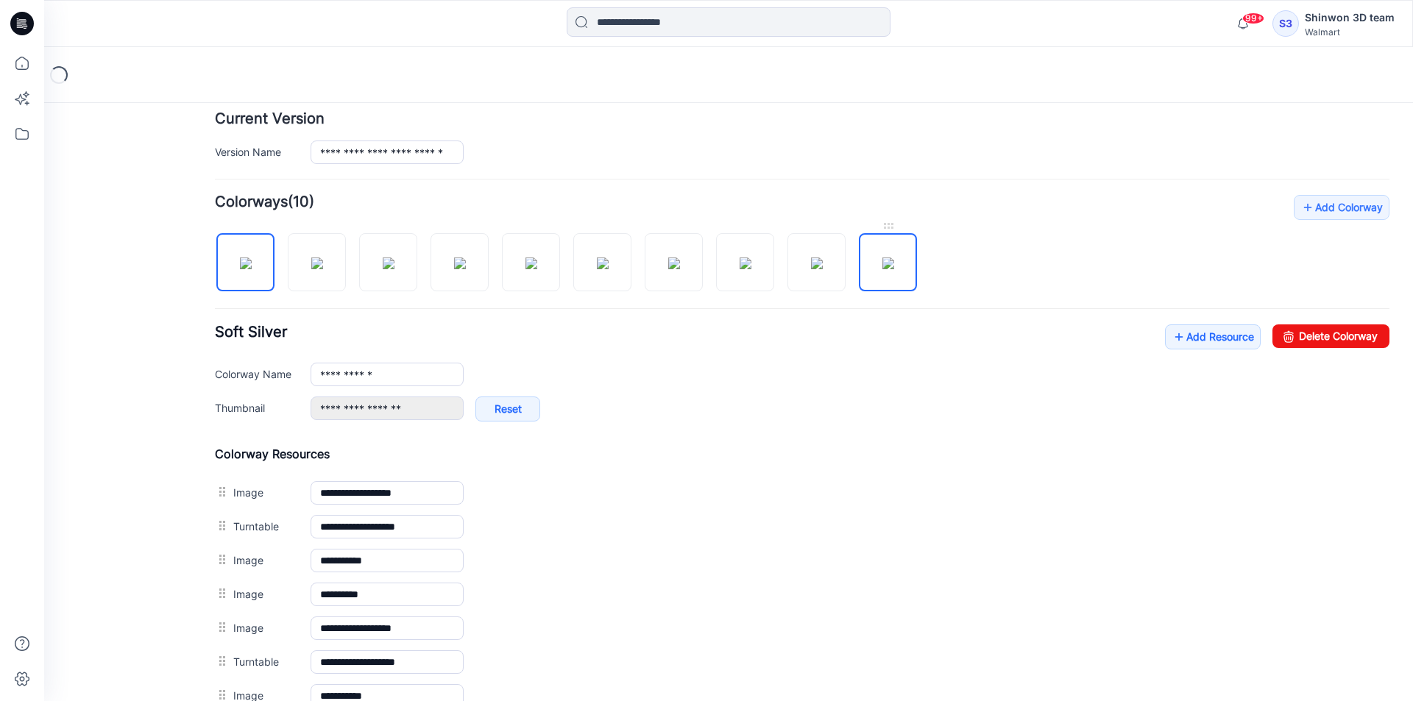
click at [882, 269] on img at bounding box center [888, 263] width 12 height 12
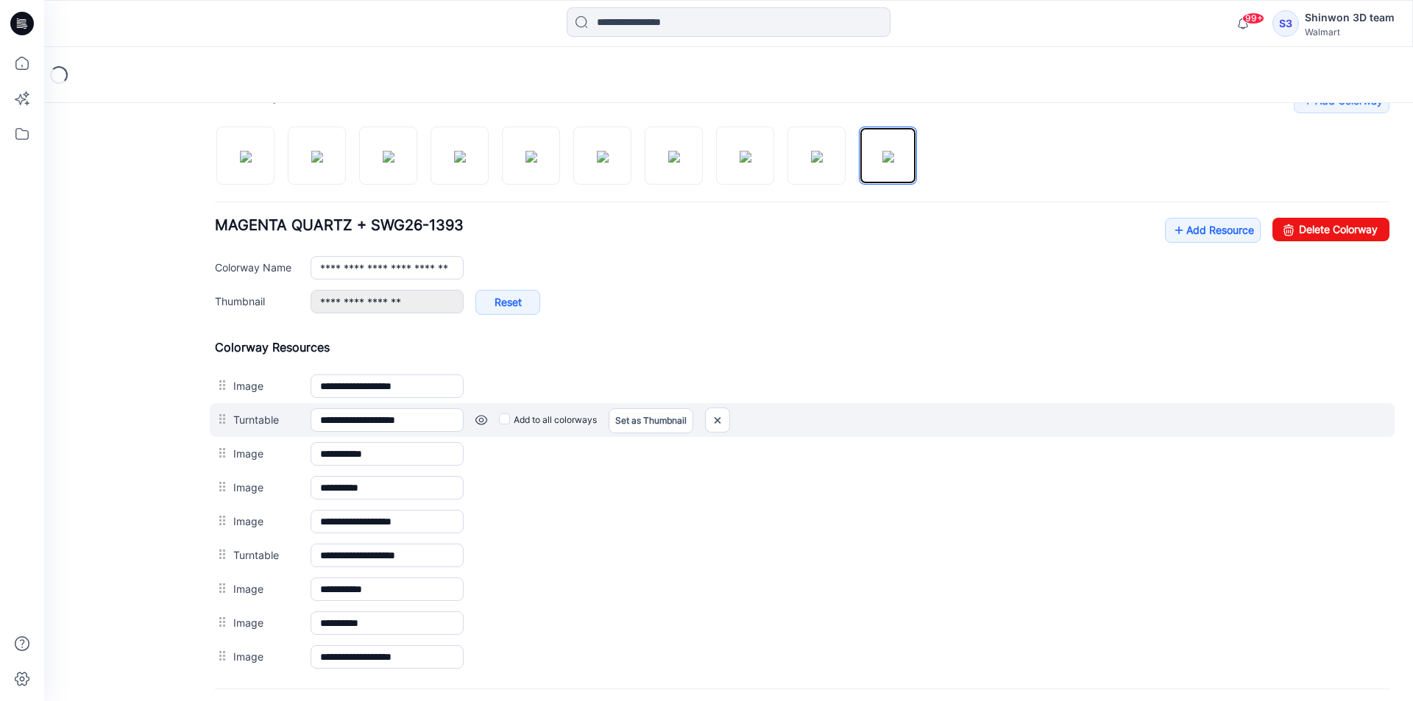
scroll to position [589, 0]
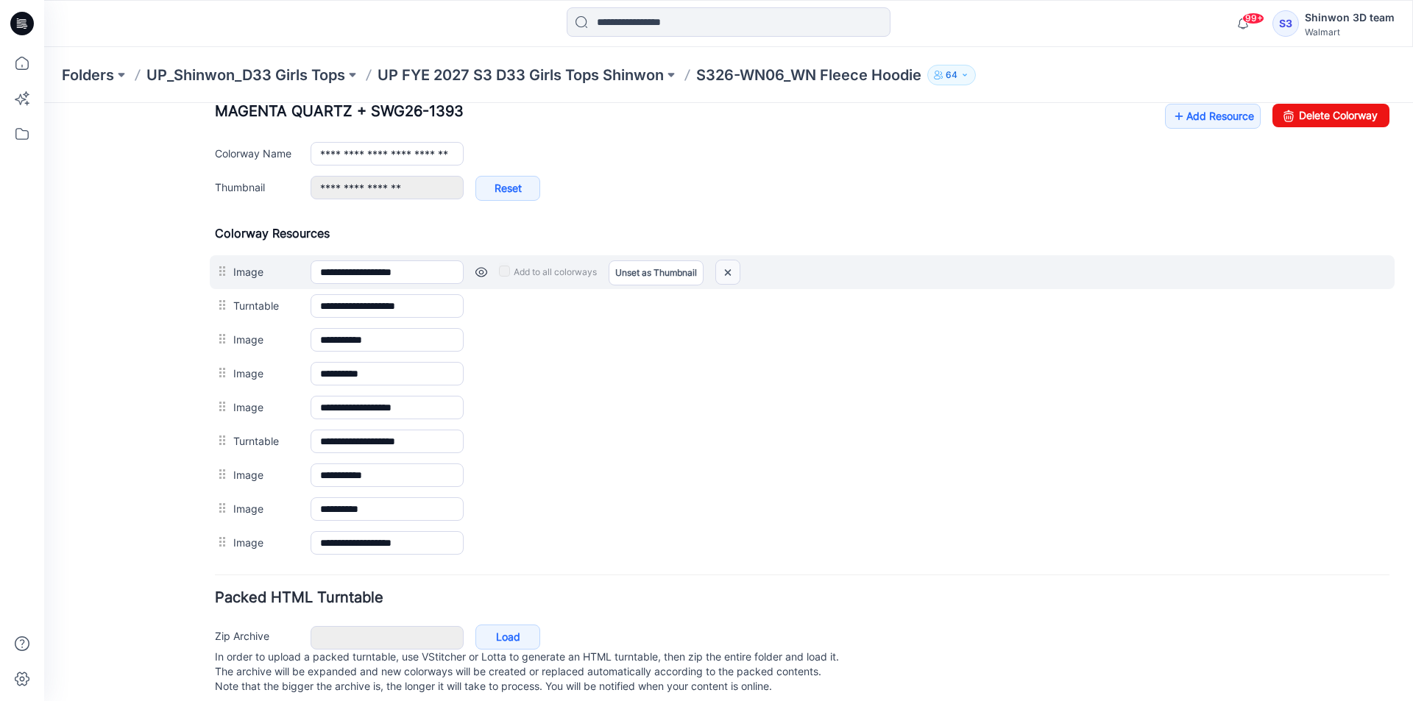
drag, startPoint x: 732, startPoint y: 266, endPoint x: 839, endPoint y: 170, distance: 143.3
click at [732, 266] on img at bounding box center [728, 272] width 24 height 24
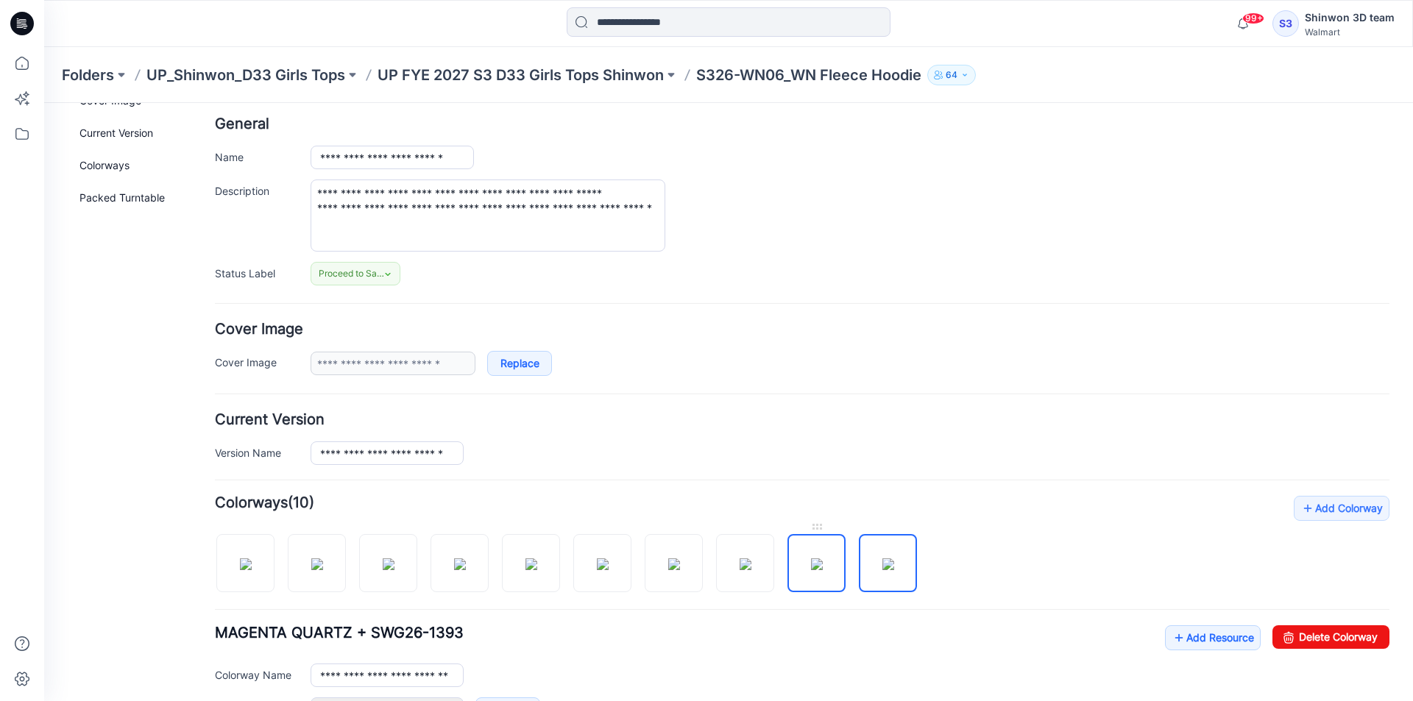
click at [823, 558] on img at bounding box center [817, 564] width 12 height 12
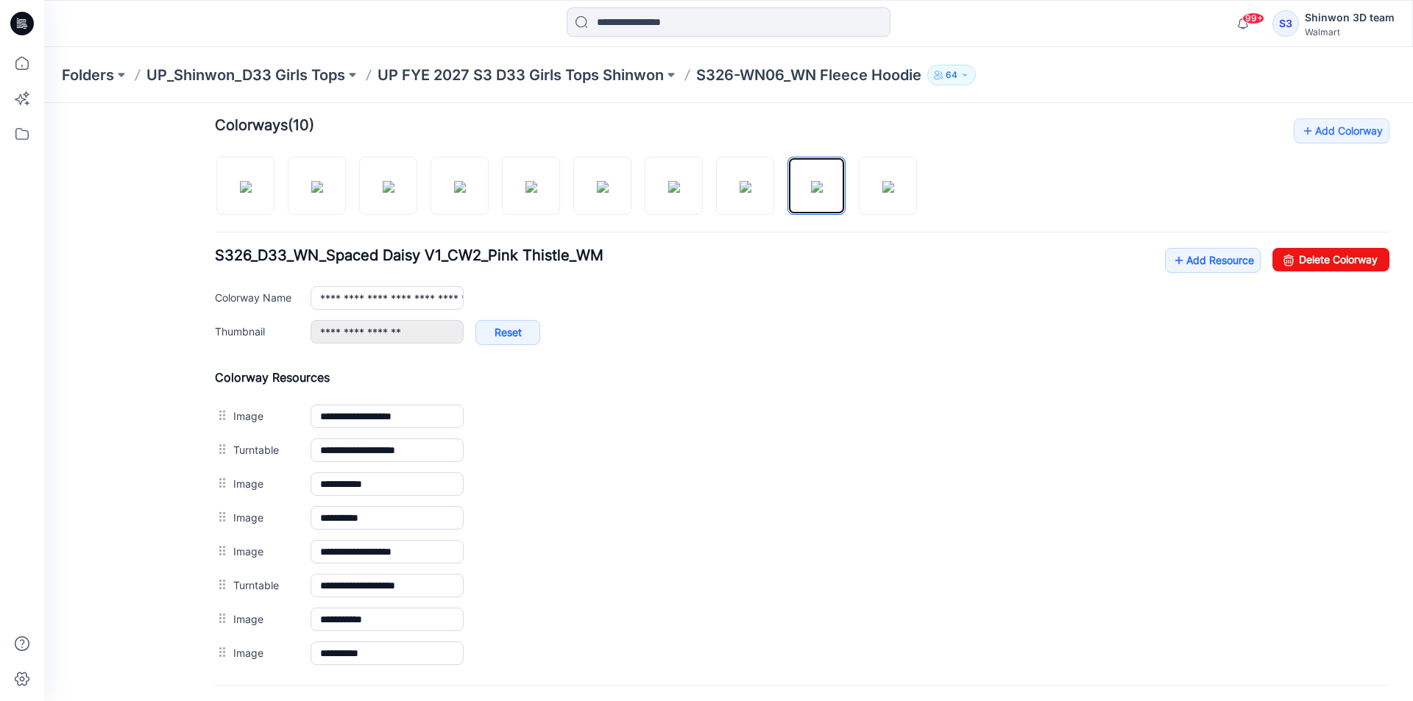
scroll to position [508, 0]
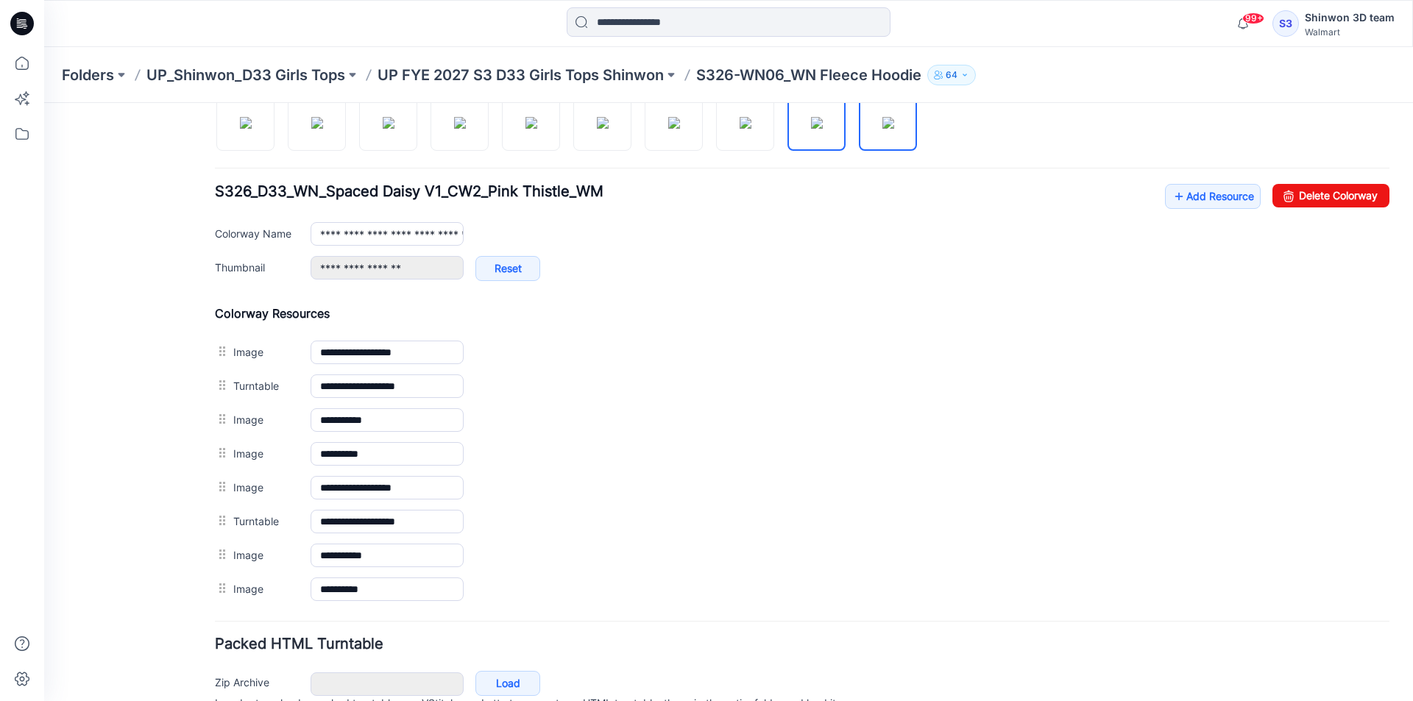
click at [889, 129] on img at bounding box center [888, 123] width 12 height 12
type input "**********"
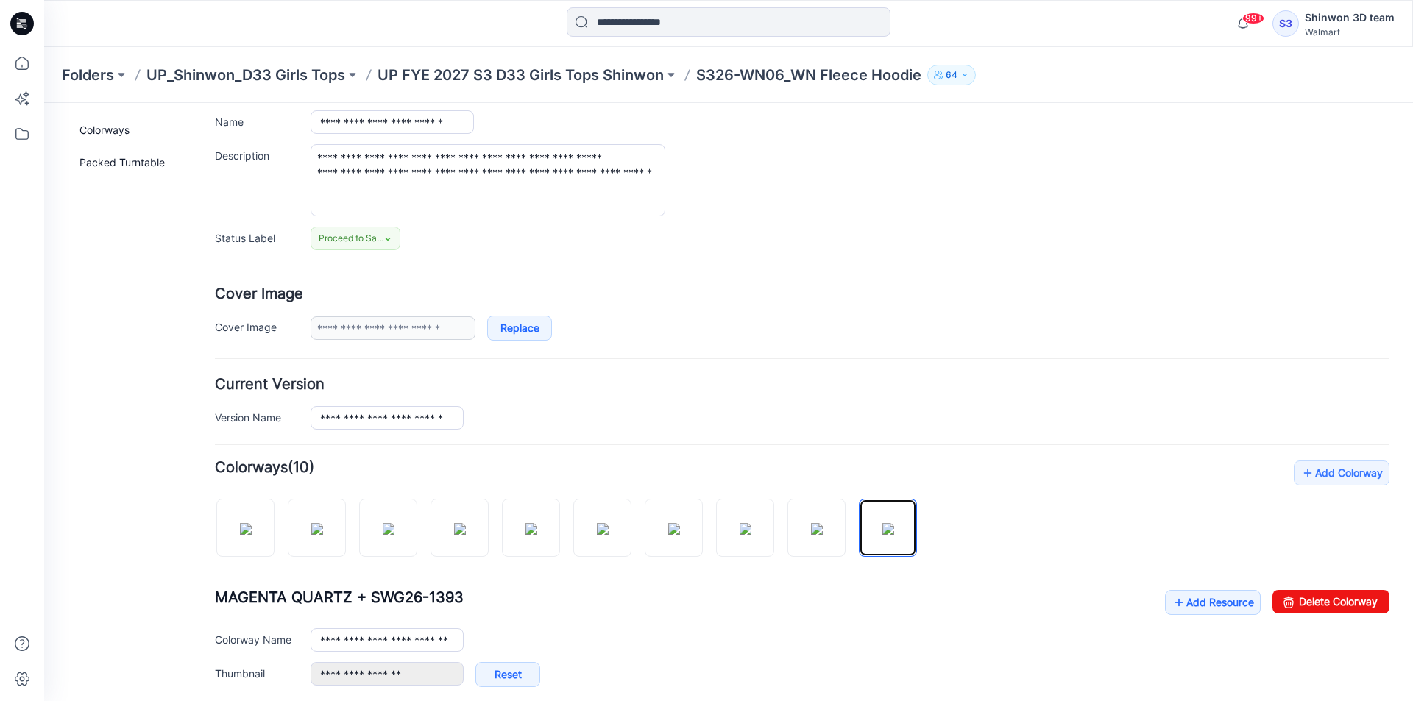
scroll to position [0, 0]
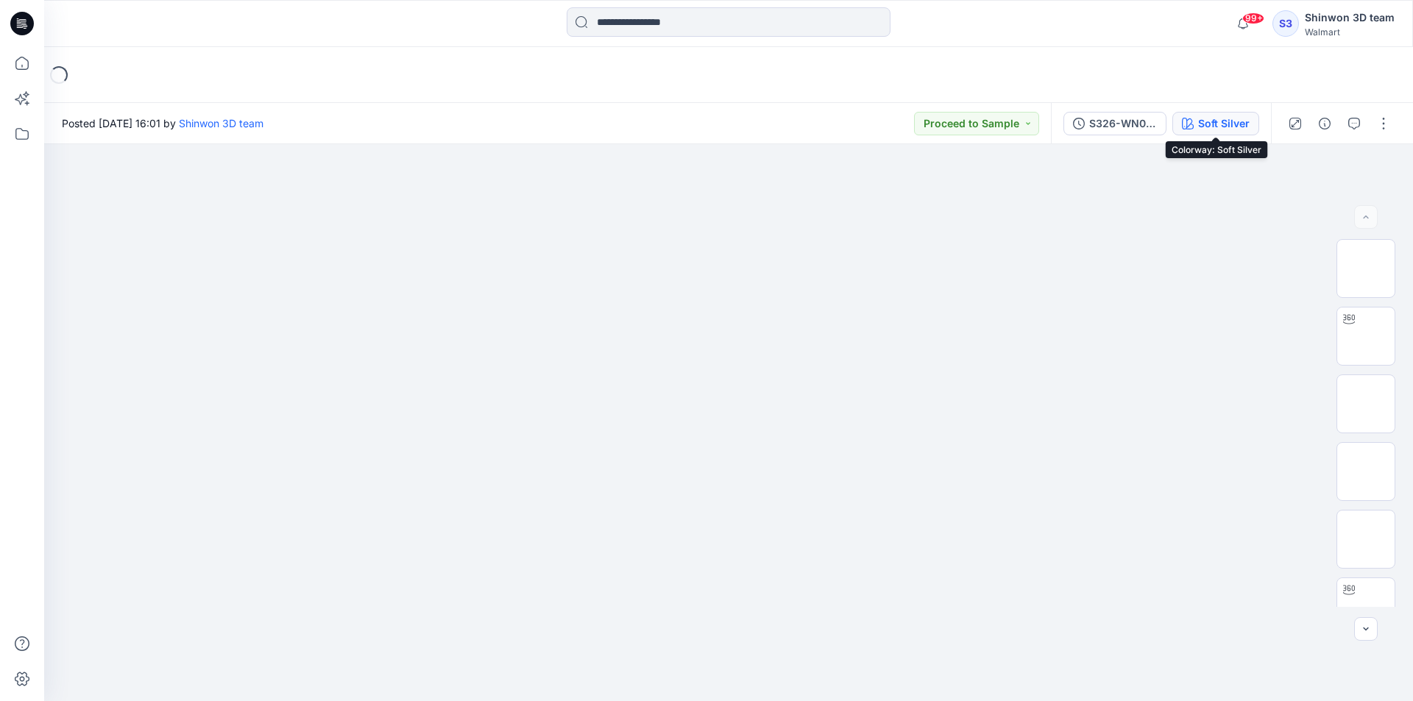
click at [1225, 128] on div "Soft Silver" at bounding box center [1223, 124] width 51 height 16
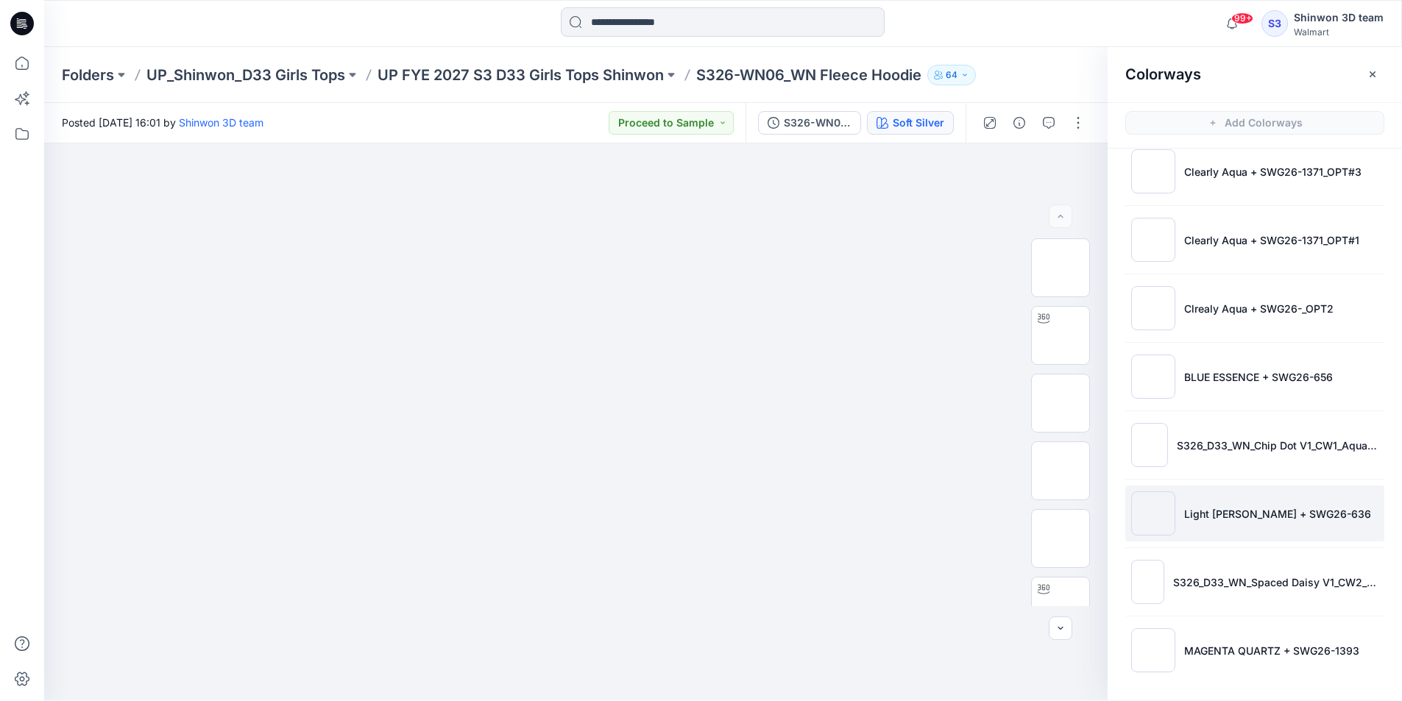
scroll to position [4, 0]
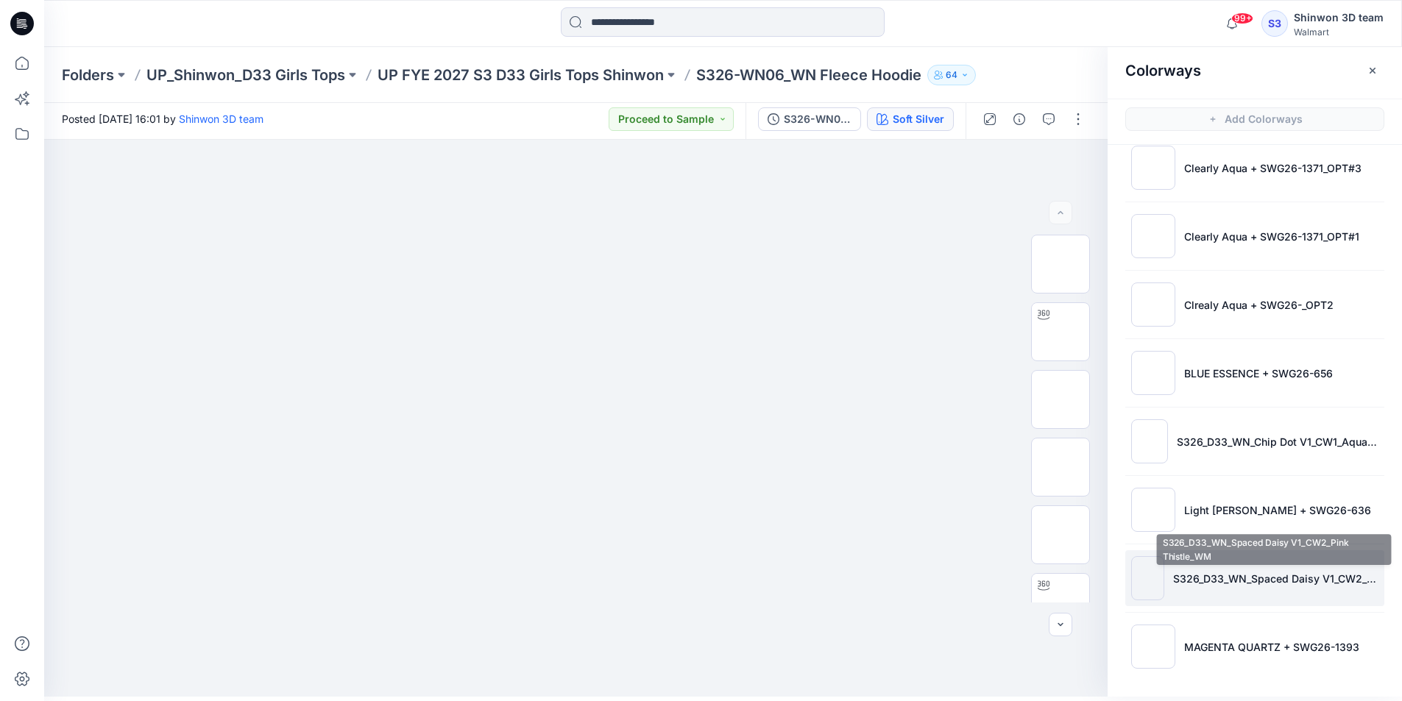
drag, startPoint x: 1192, startPoint y: 581, endPoint x: 1194, endPoint y: 601, distance: 20.0
click at [1192, 581] on p "S326_D33_WN_Spaced Daisy V1_CW2_Pink Thistle_WM" at bounding box center [1275, 578] width 205 height 15
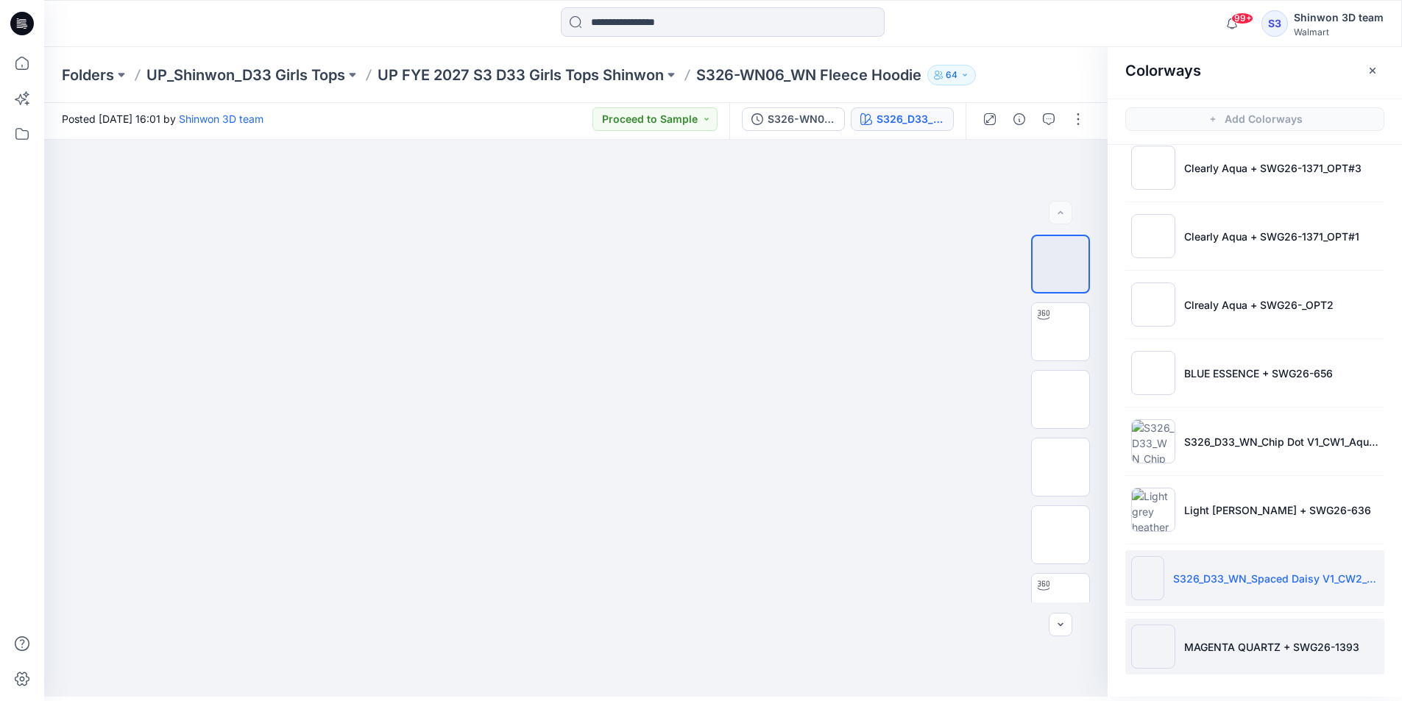
click at [1219, 636] on li "MAGENTA QUARTZ + SWG26-1393" at bounding box center [1254, 647] width 259 height 56
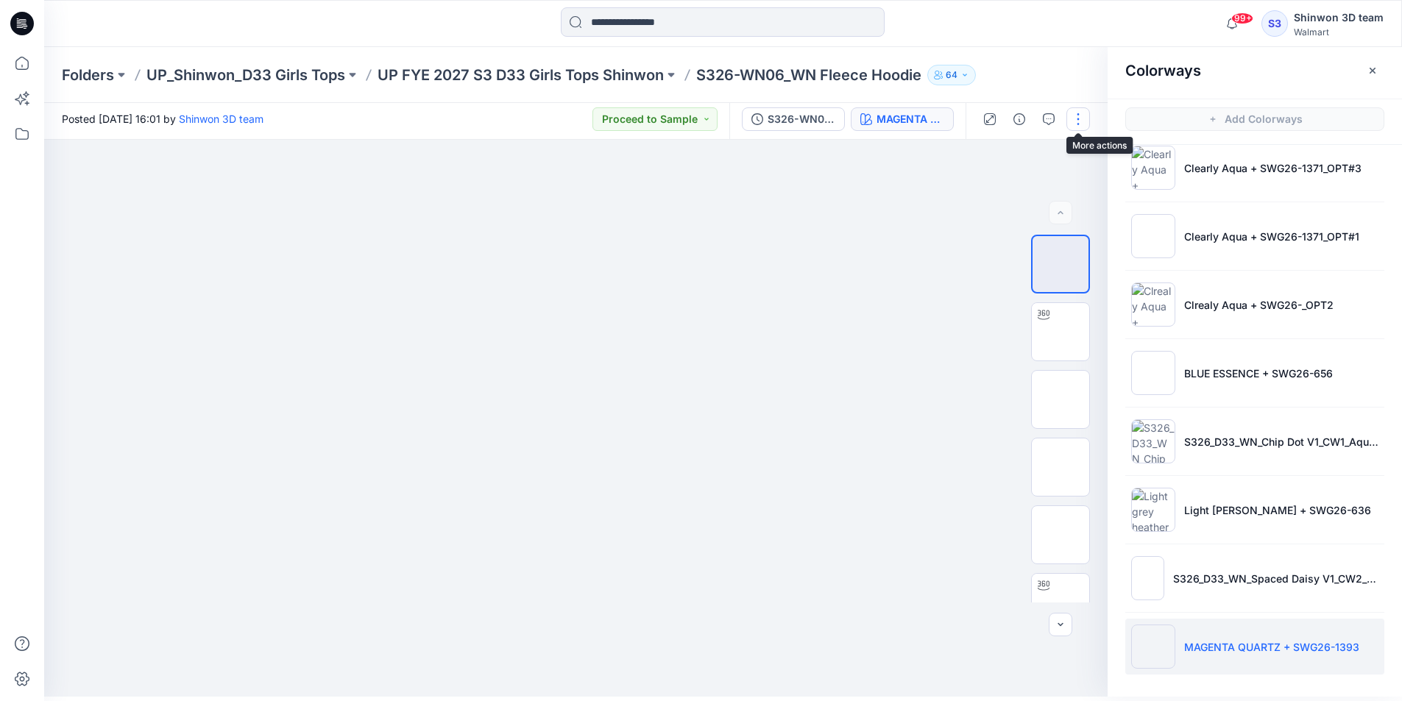
click at [1081, 116] on button "button" at bounding box center [1078, 119] width 24 height 24
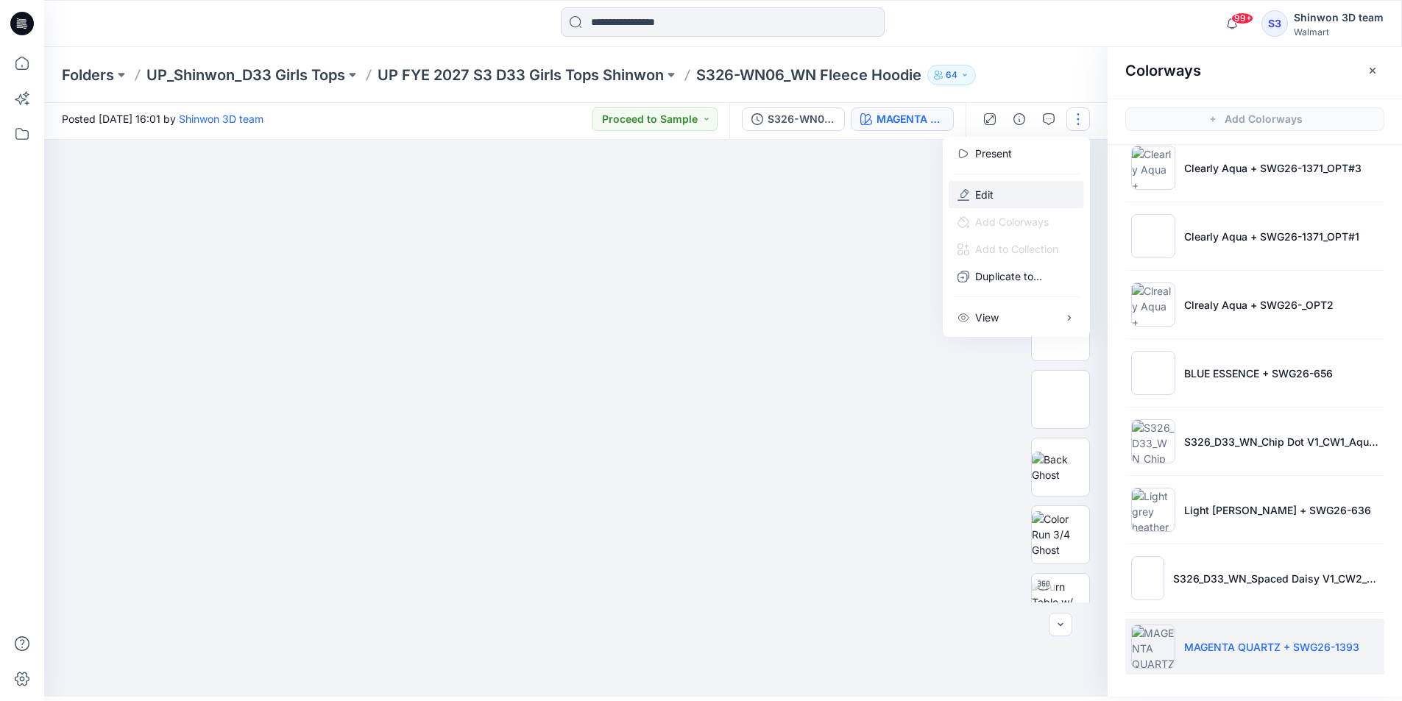
click at [998, 201] on button "Edit" at bounding box center [1015, 194] width 135 height 27
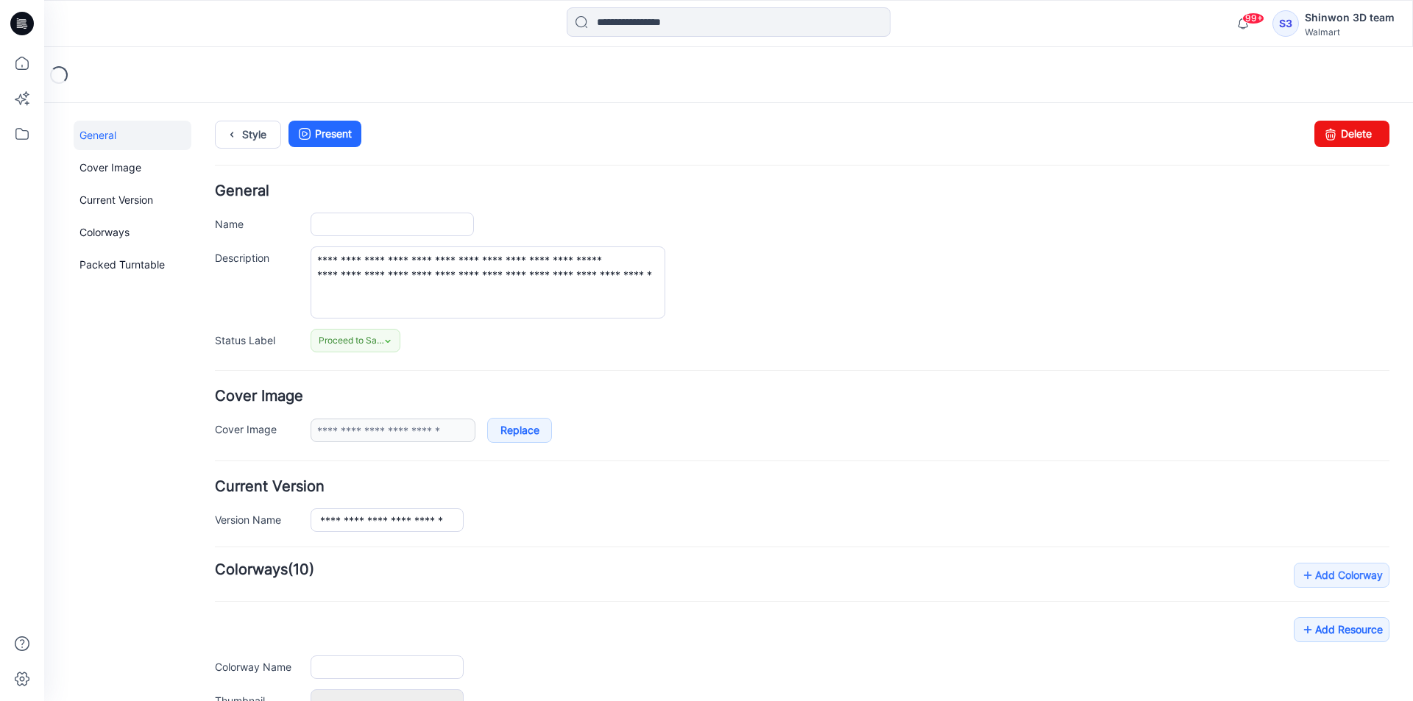
type input "**********"
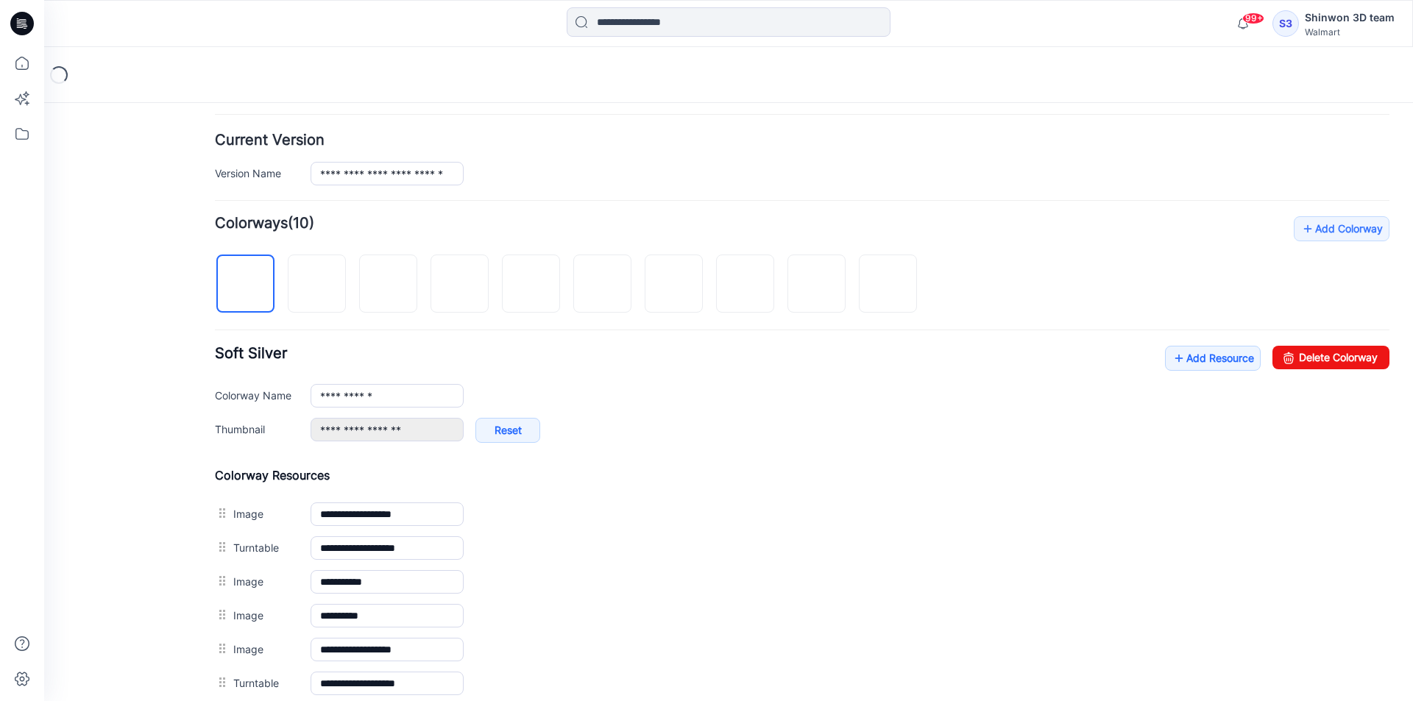
scroll to position [441, 0]
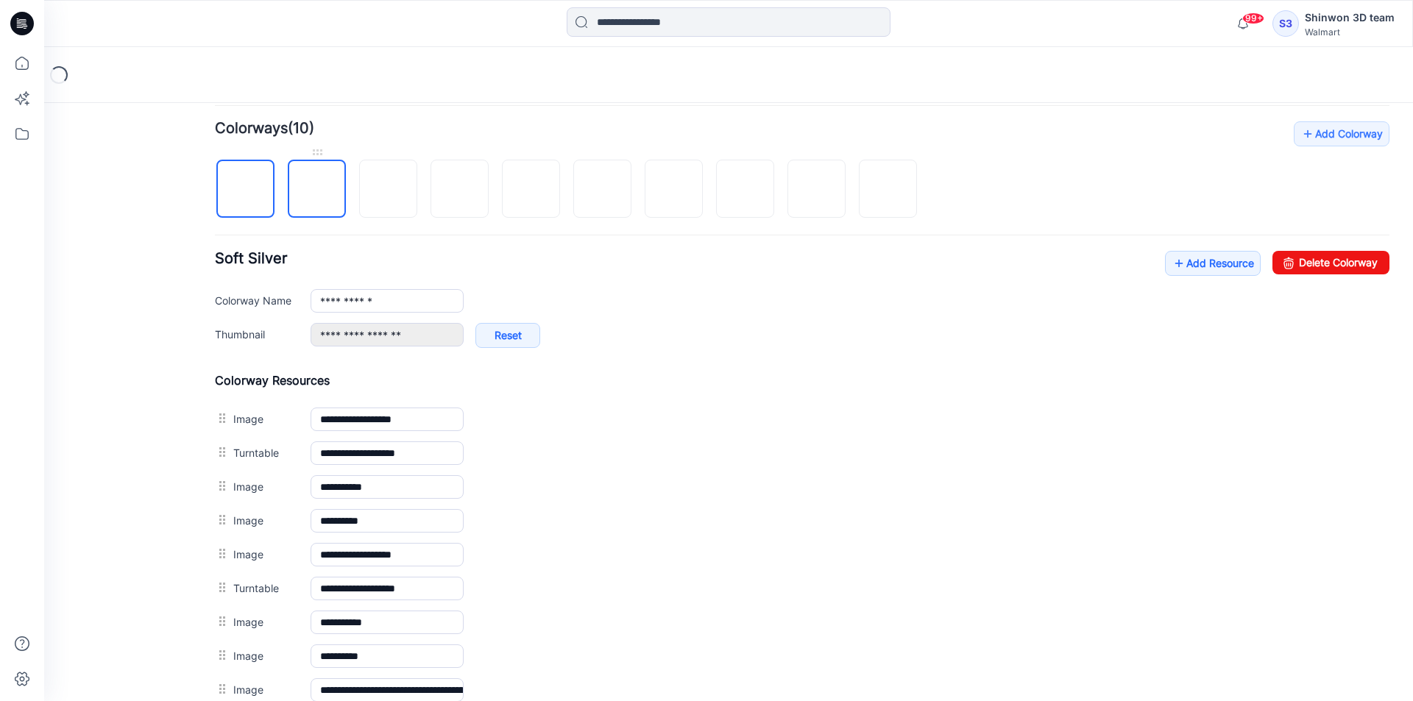
click at [317, 190] on img at bounding box center [317, 190] width 0 height 0
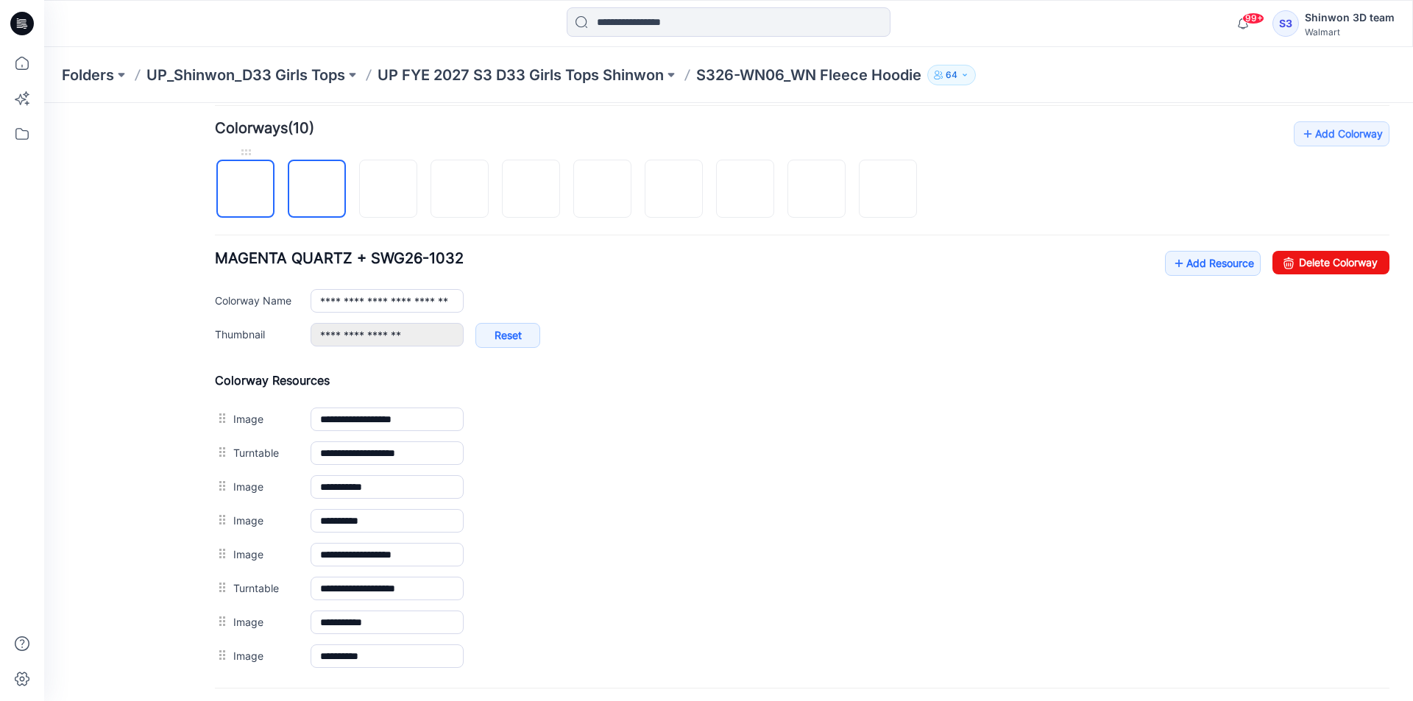
click at [246, 190] on img at bounding box center [246, 190] width 0 height 0
click at [317, 190] on img at bounding box center [317, 190] width 0 height 0
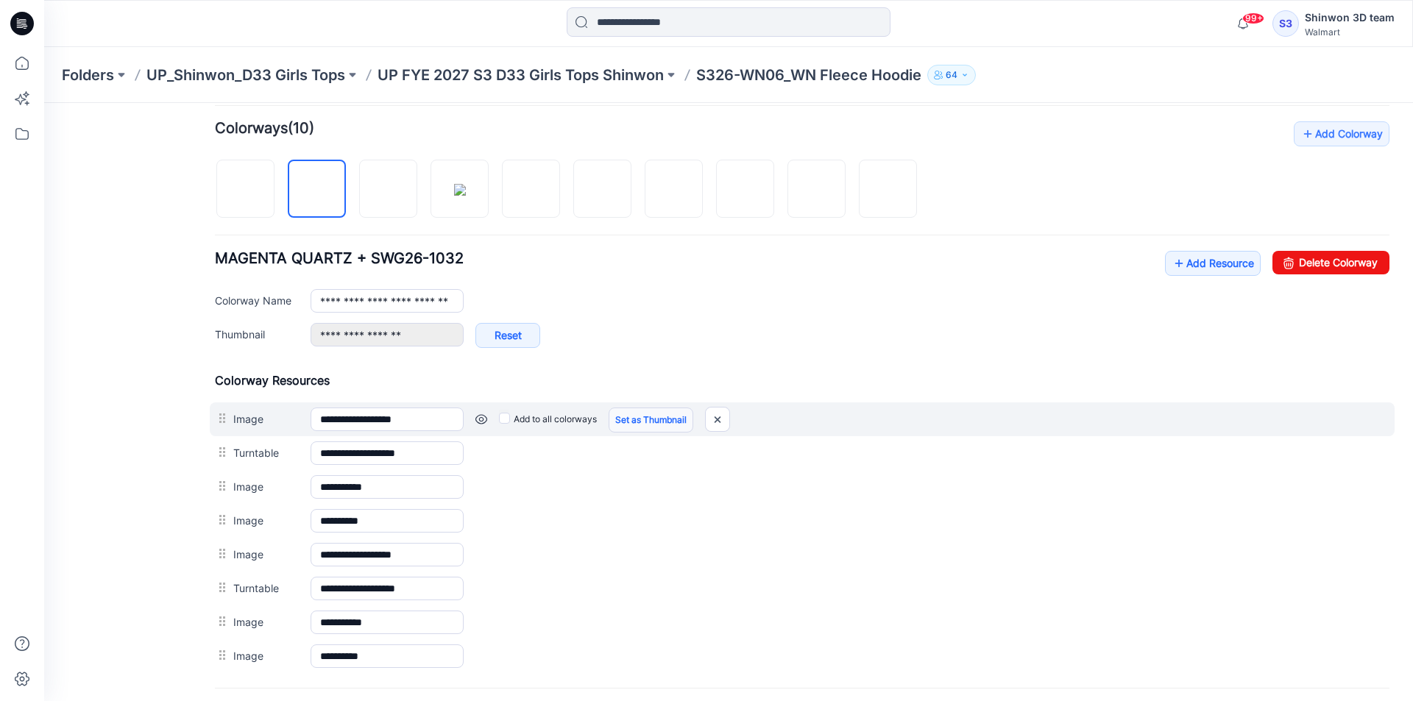
click at [668, 419] on link "Set as Thumbnail" at bounding box center [650, 420] width 85 height 25
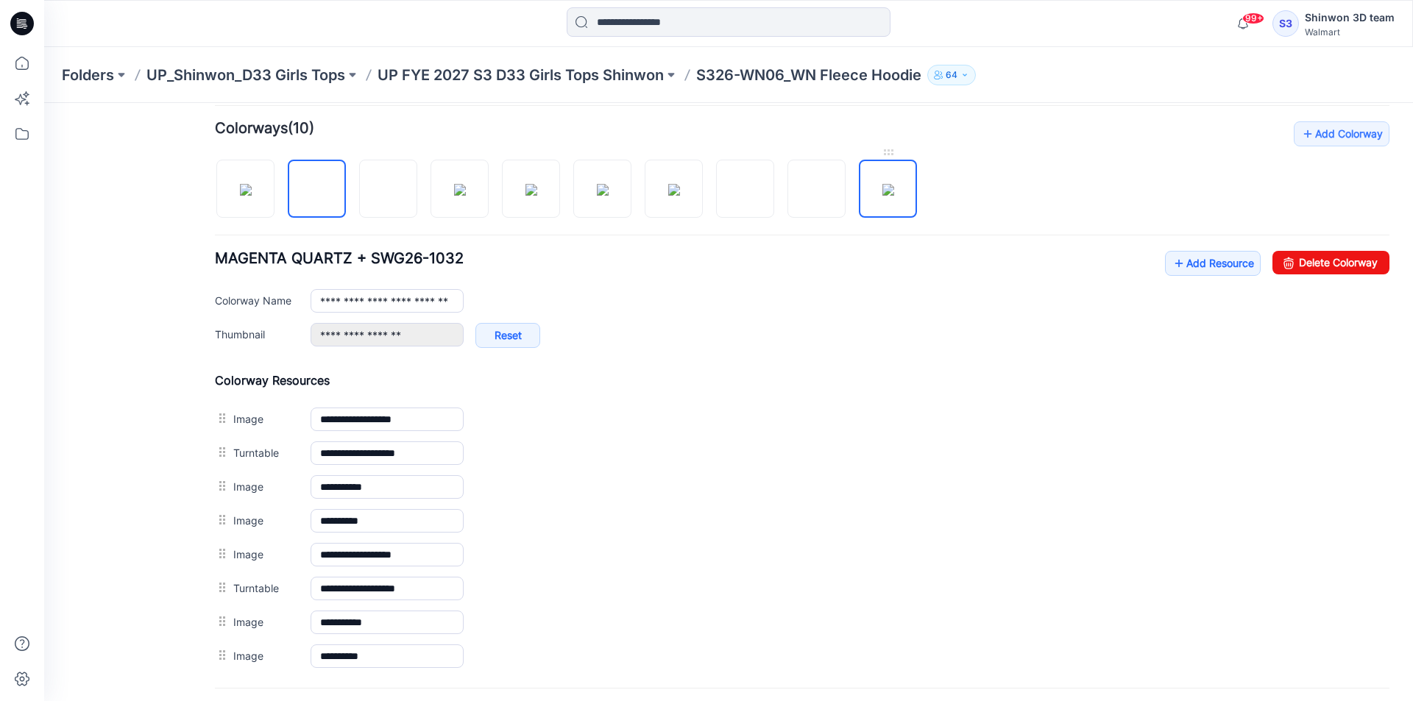
click at [894, 196] on img at bounding box center [888, 190] width 12 height 12
type input "**********"
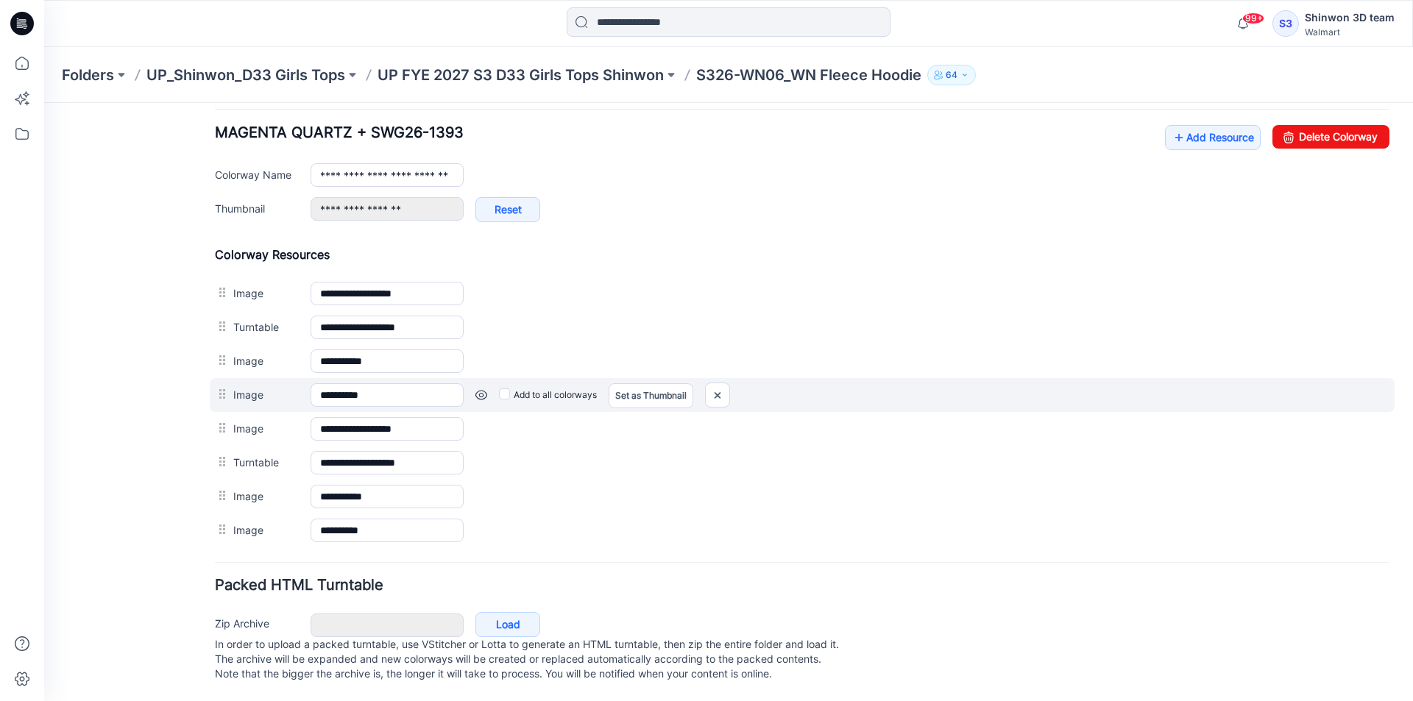
scroll to position [582, 0]
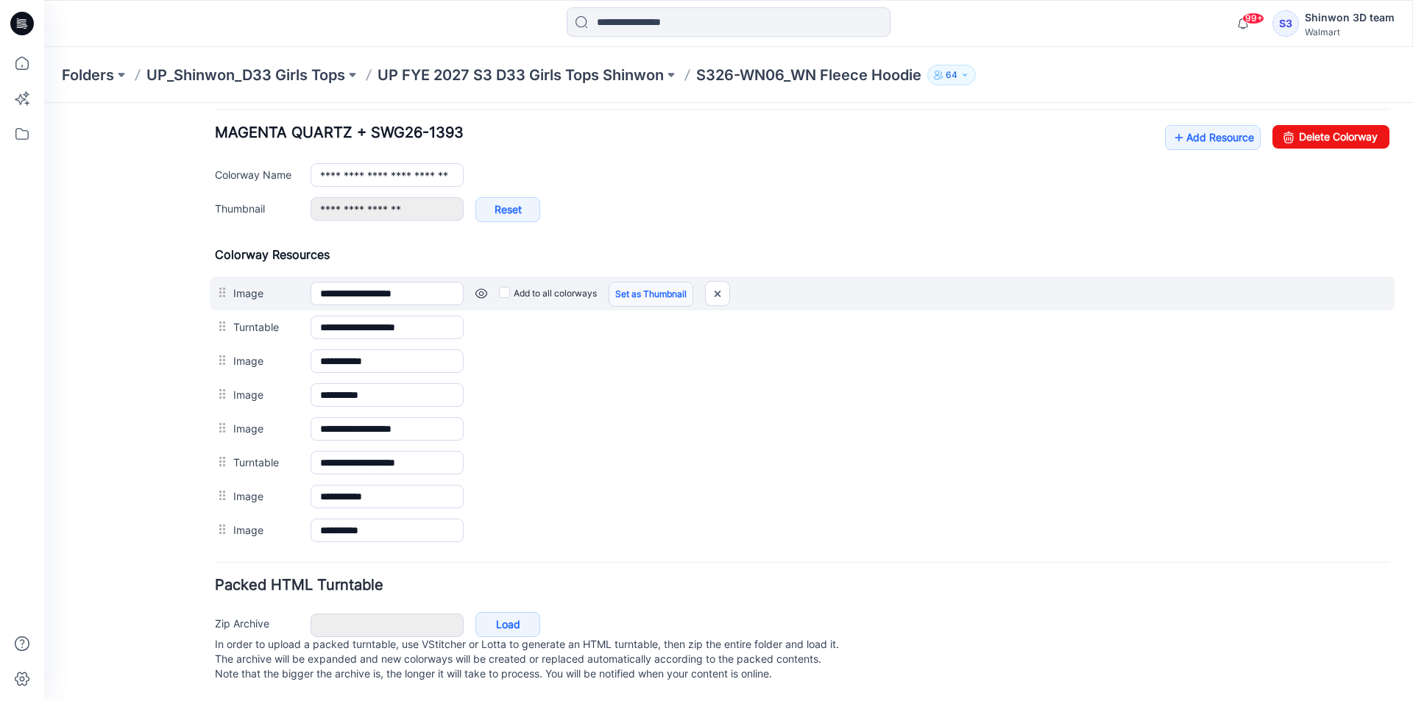
click at [674, 282] on link "Set as Thumbnail" at bounding box center [650, 294] width 85 height 25
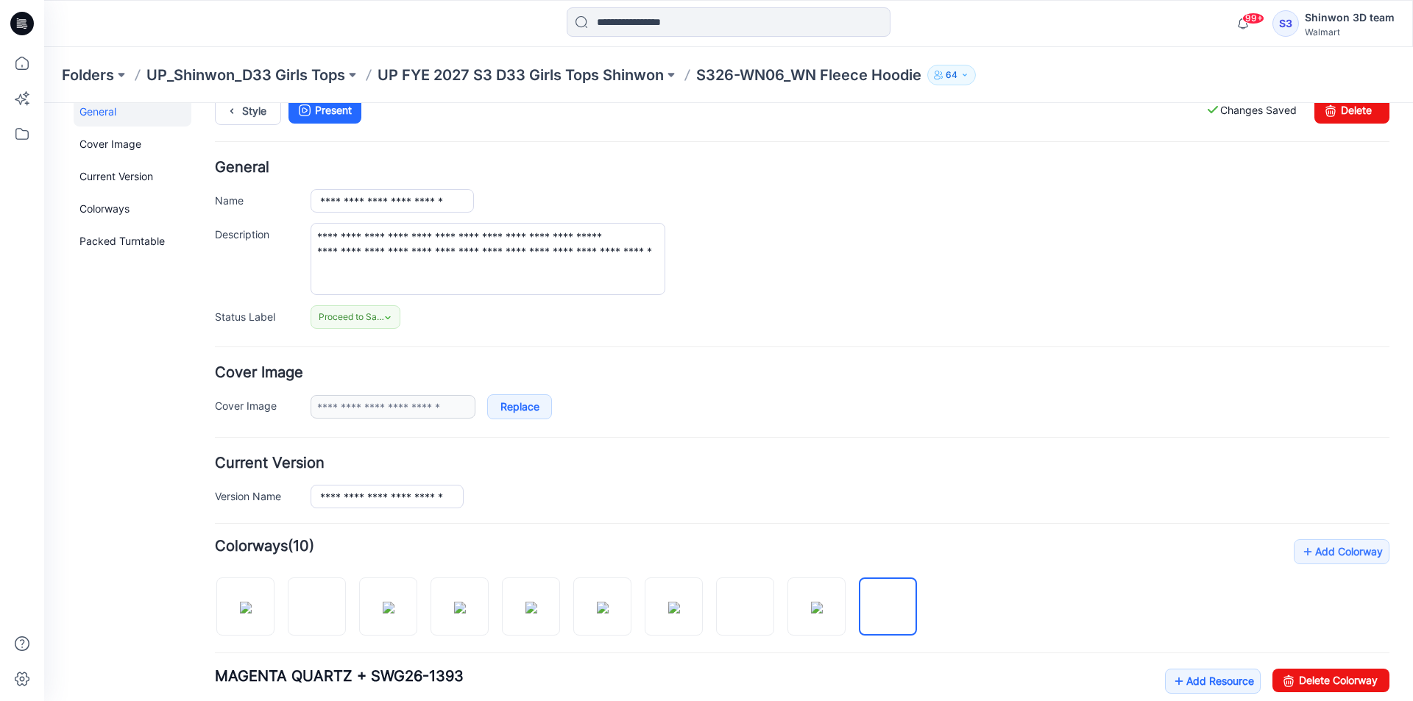
scroll to position [0, 0]
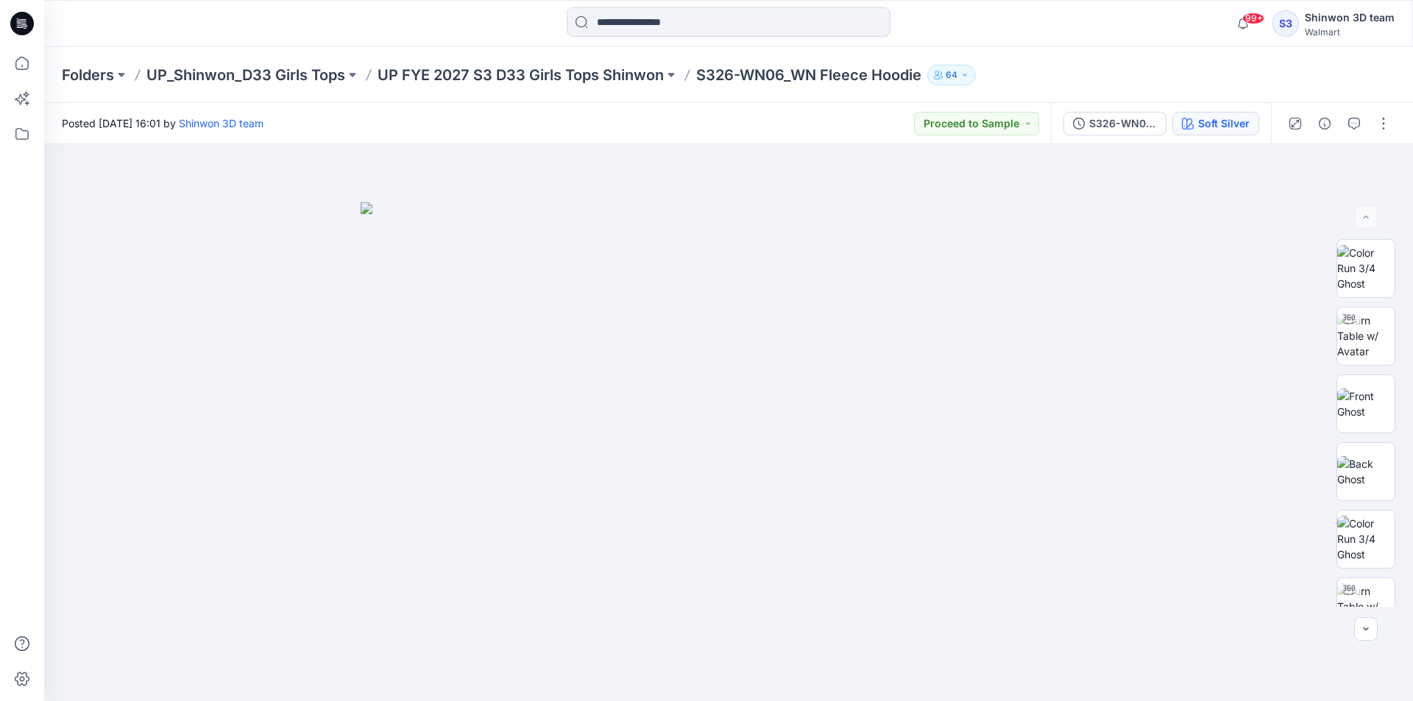
click at [1237, 127] on div "Soft Silver" at bounding box center [1223, 124] width 51 height 16
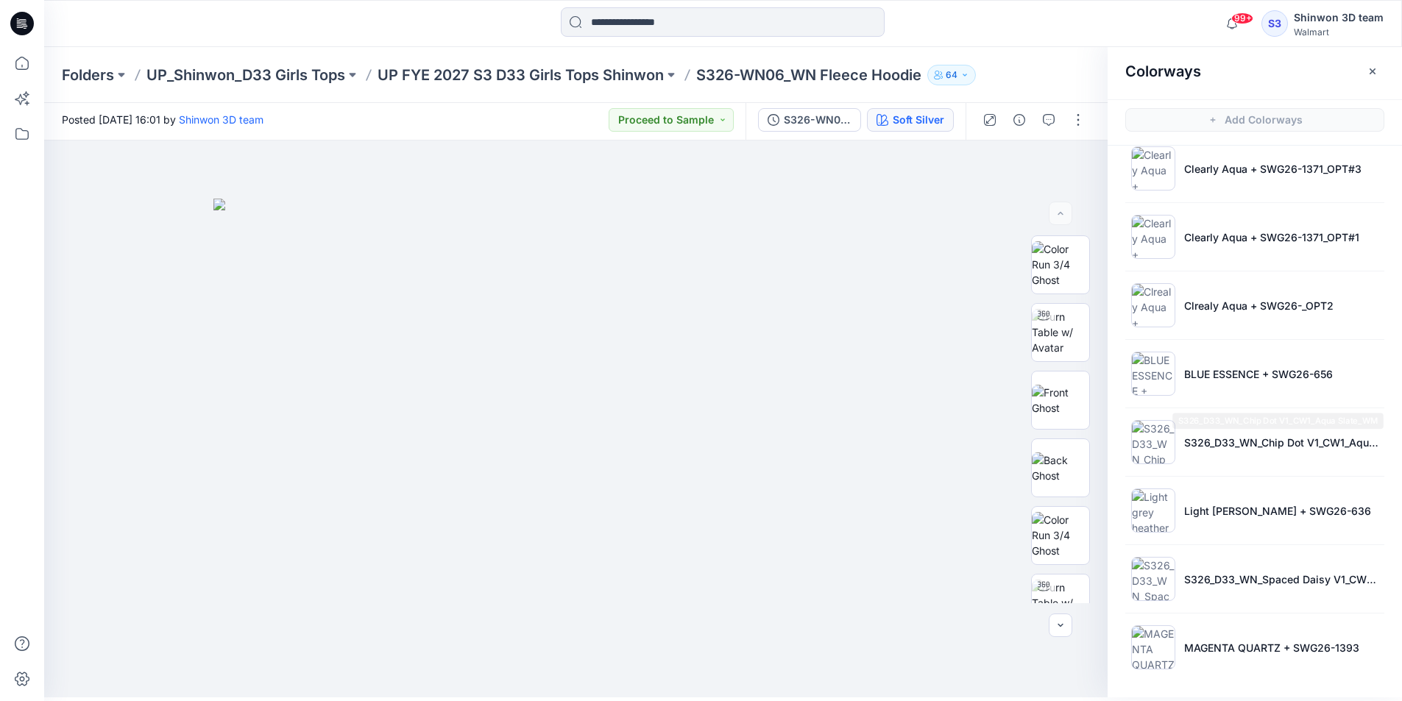
scroll to position [4, 0]
drag, startPoint x: 1249, startPoint y: 630, endPoint x: 1253, endPoint y: 622, distance: 8.6
click at [1249, 630] on li "MAGENTA QUARTZ + SWG26-1393" at bounding box center [1254, 647] width 259 height 56
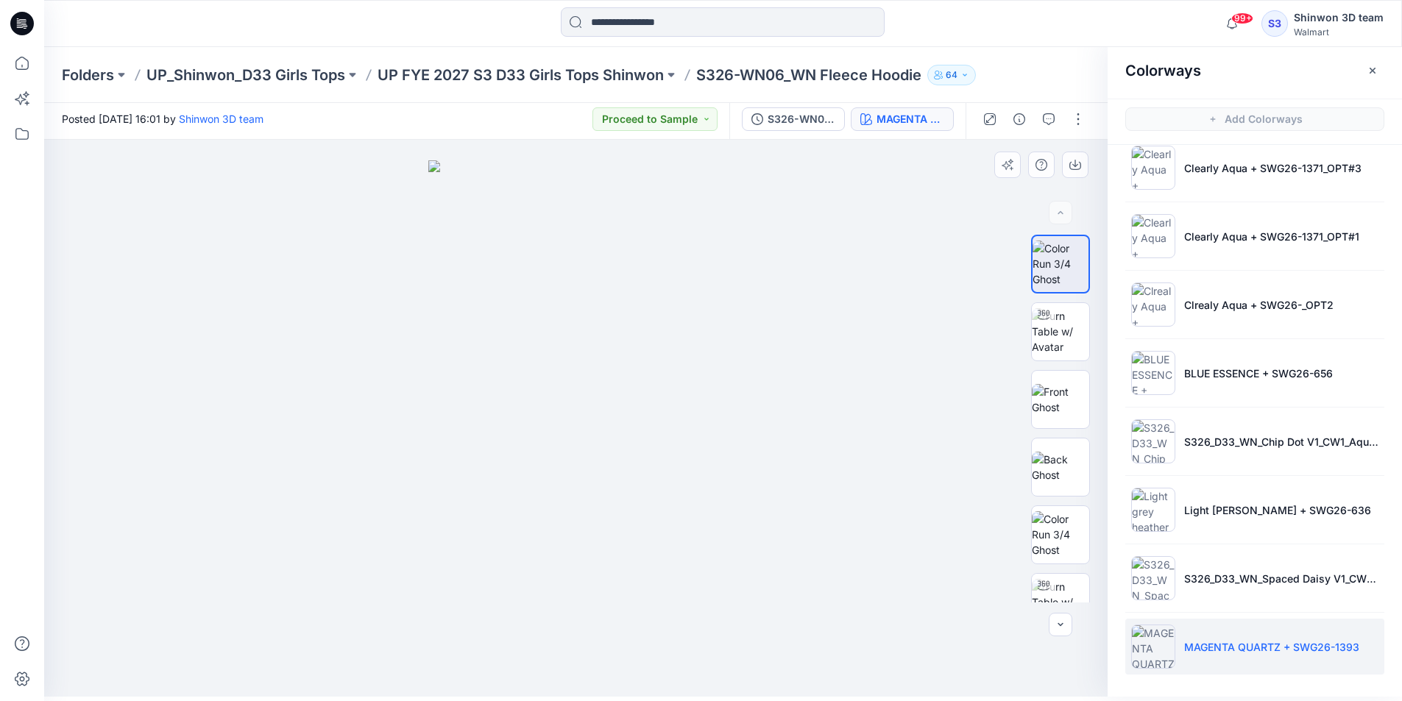
click at [811, 277] on div at bounding box center [575, 418] width 1063 height 557
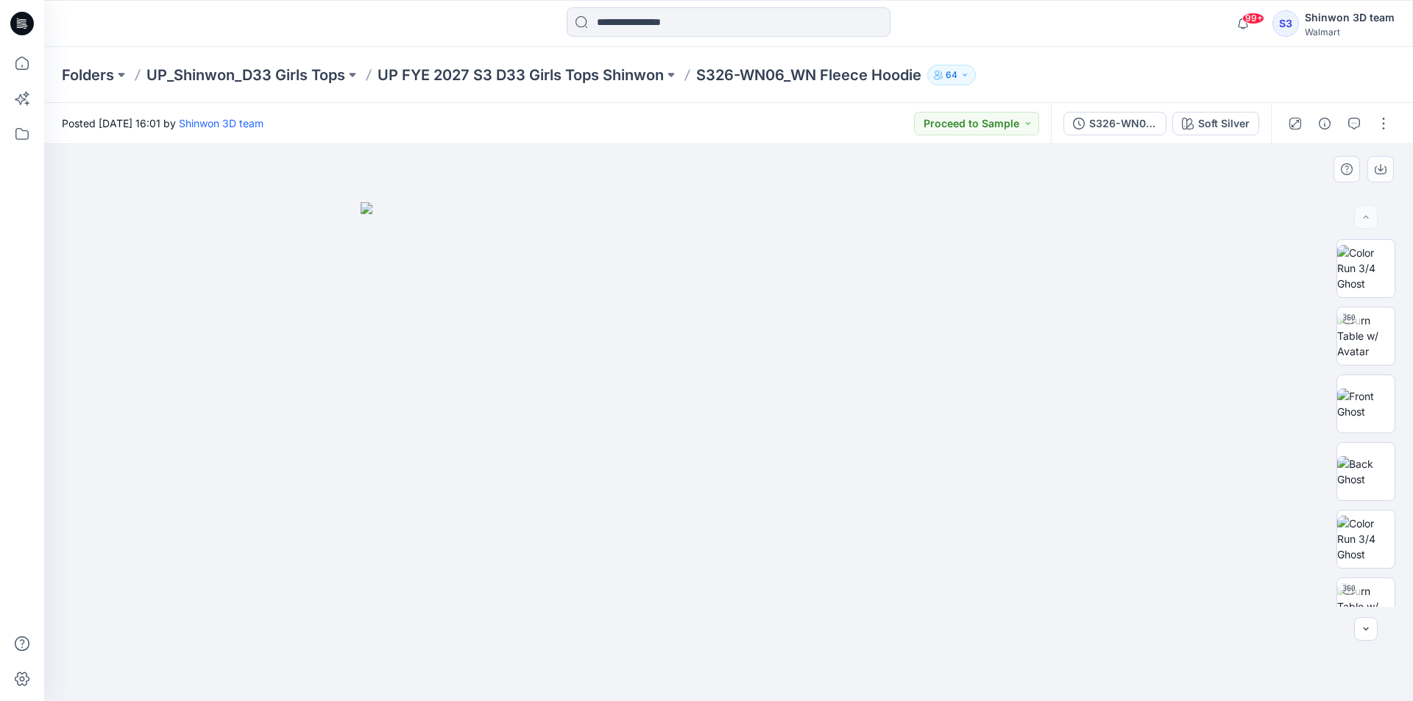
drag, startPoint x: 1058, startPoint y: 530, endPoint x: 1065, endPoint y: 536, distance: 9.9
click at [1059, 532] on img at bounding box center [728, 452] width 736 height 500
click at [1141, 500] on div at bounding box center [728, 422] width 1368 height 557
click at [1123, 528] on div at bounding box center [728, 422] width 1368 height 557
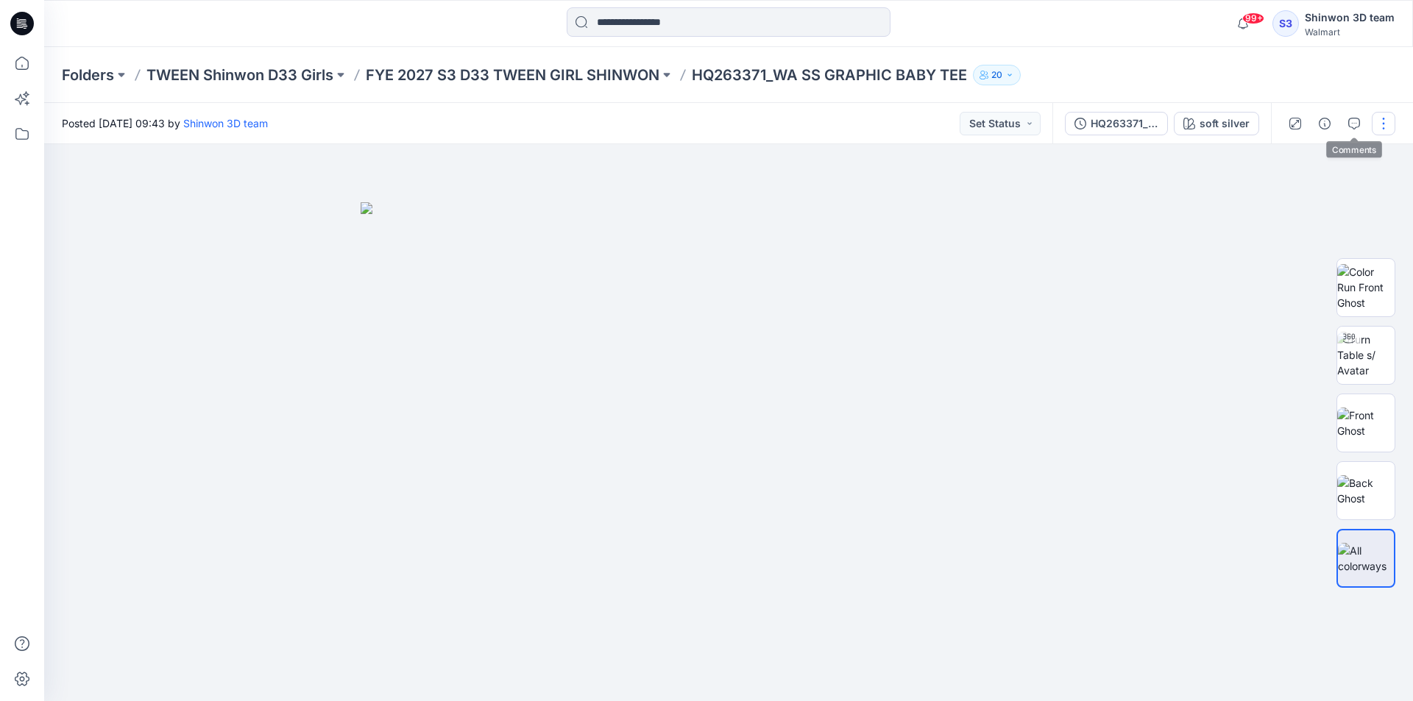
click at [1374, 124] on button "button" at bounding box center [1383, 124] width 24 height 24
click at [1289, 202] on p "Edit" at bounding box center [1289, 198] width 18 height 15
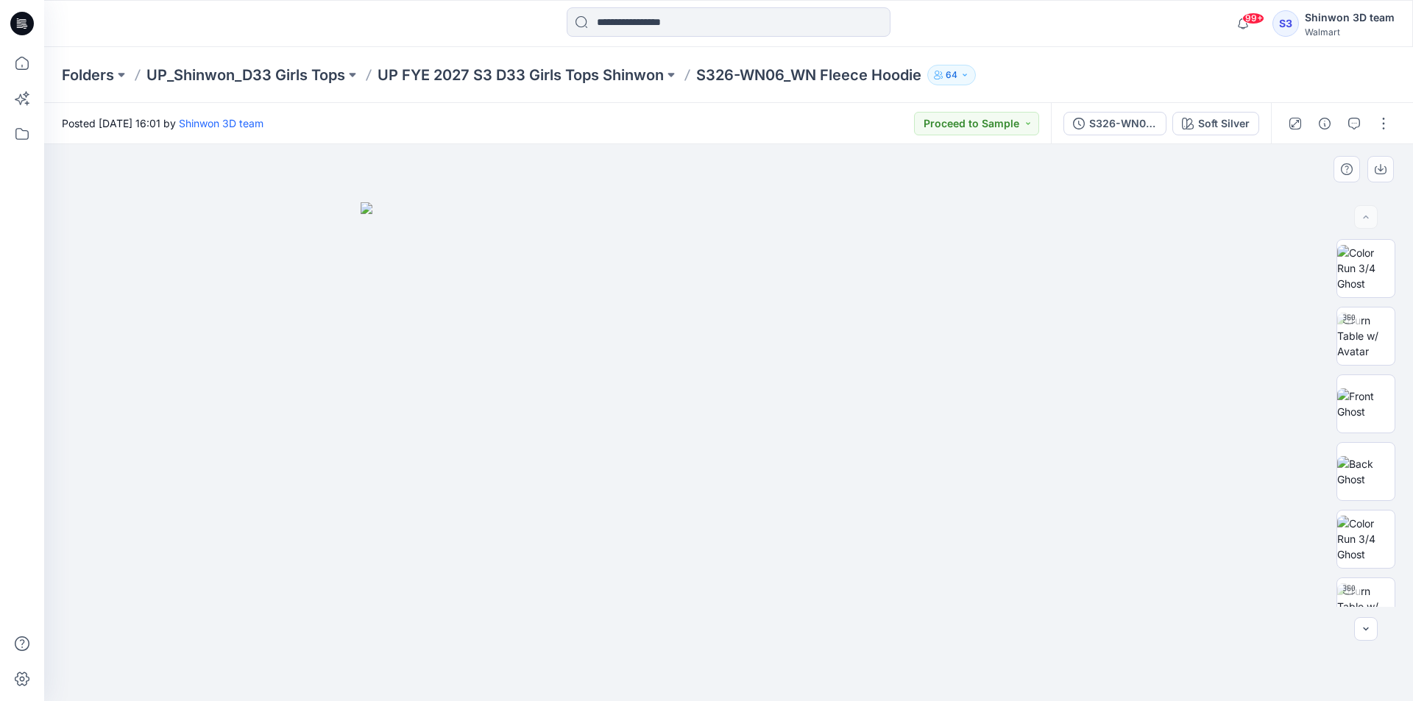
click at [1062, 397] on img at bounding box center [728, 452] width 736 height 500
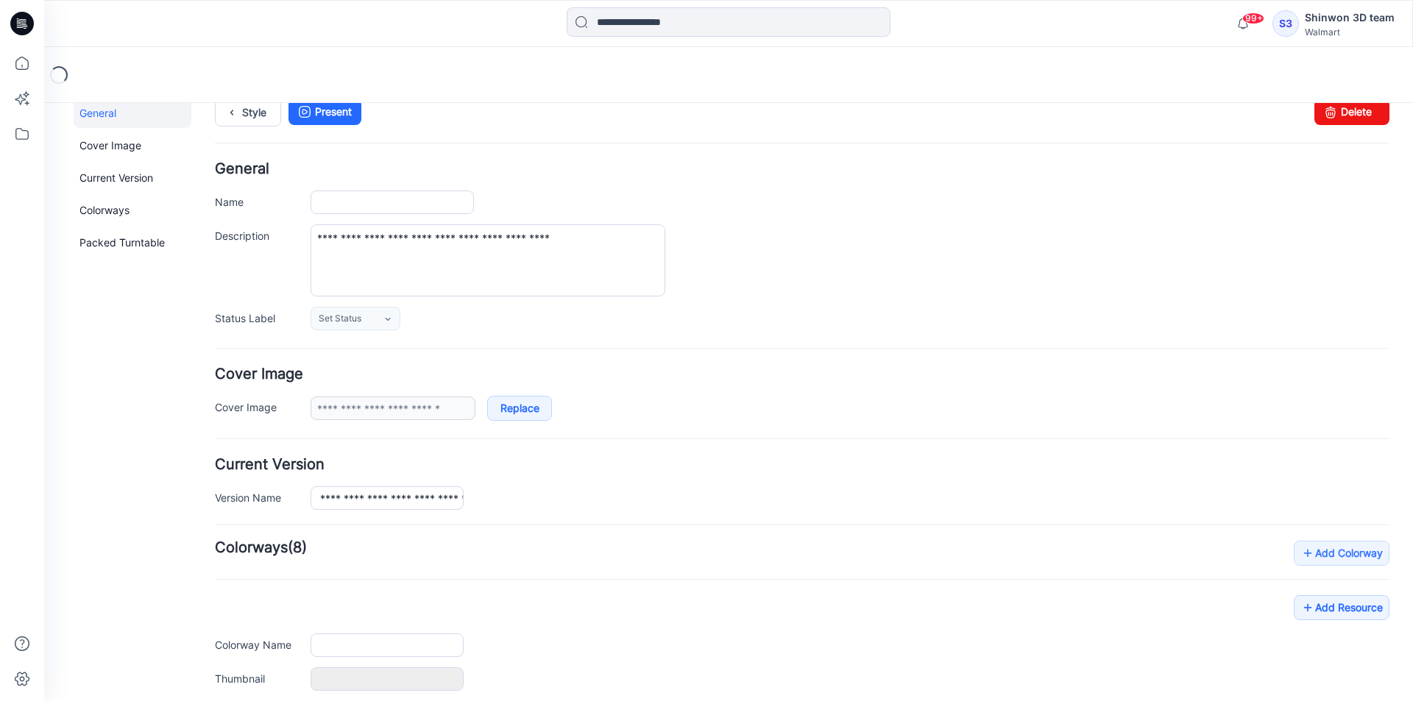
scroll to position [180, 0]
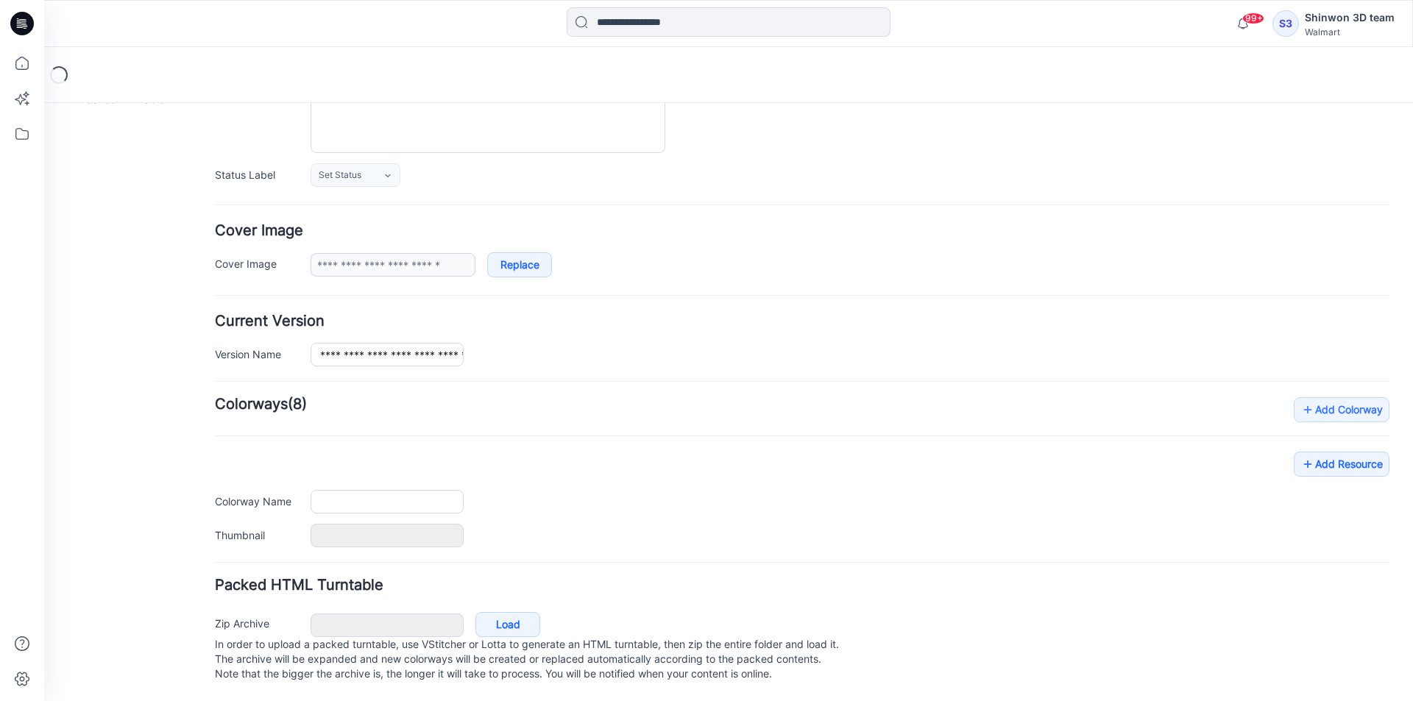
type input "**********"
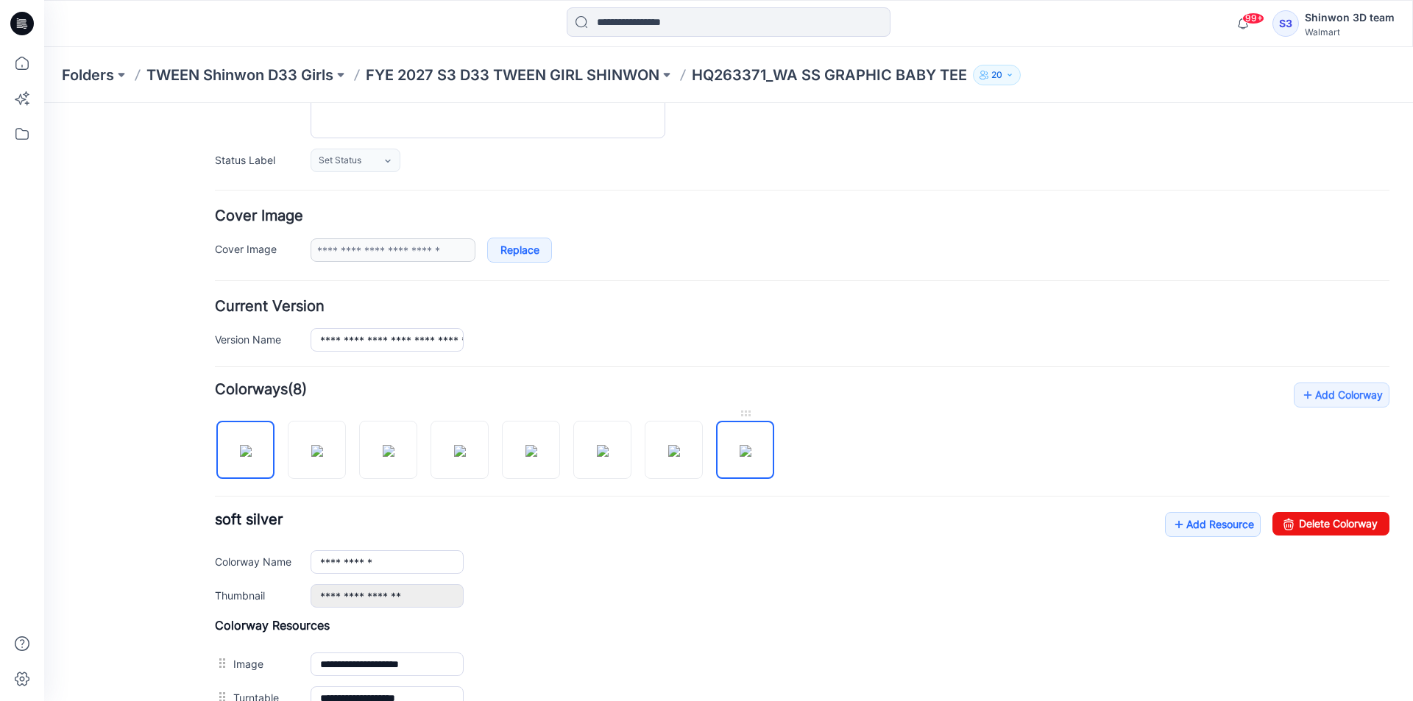
click at [739, 447] on img at bounding box center [745, 451] width 12 height 12
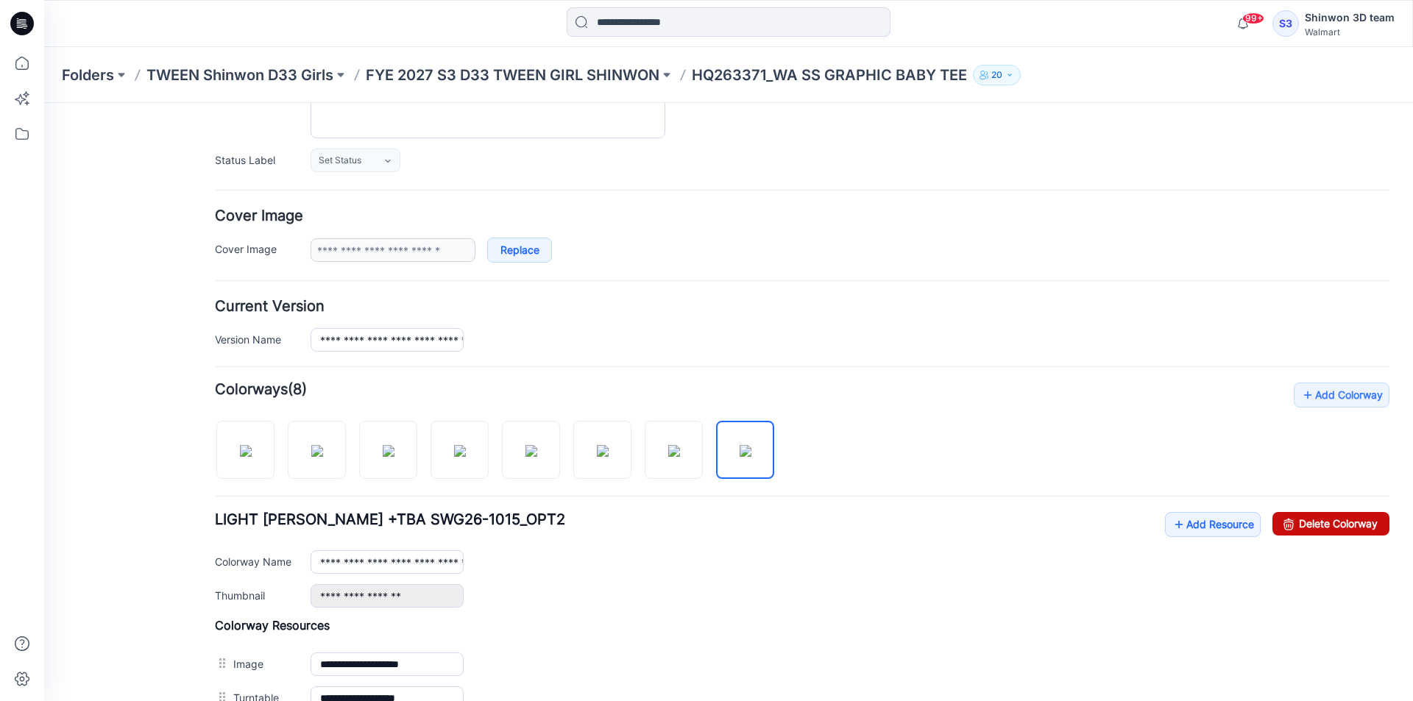
click at [1310, 517] on link "Delete Colorway" at bounding box center [1330, 524] width 117 height 24
drag, startPoint x: 680, startPoint y: 441, endPoint x: 876, endPoint y: 461, distance: 197.4
click at [680, 445] on img at bounding box center [674, 451] width 12 height 12
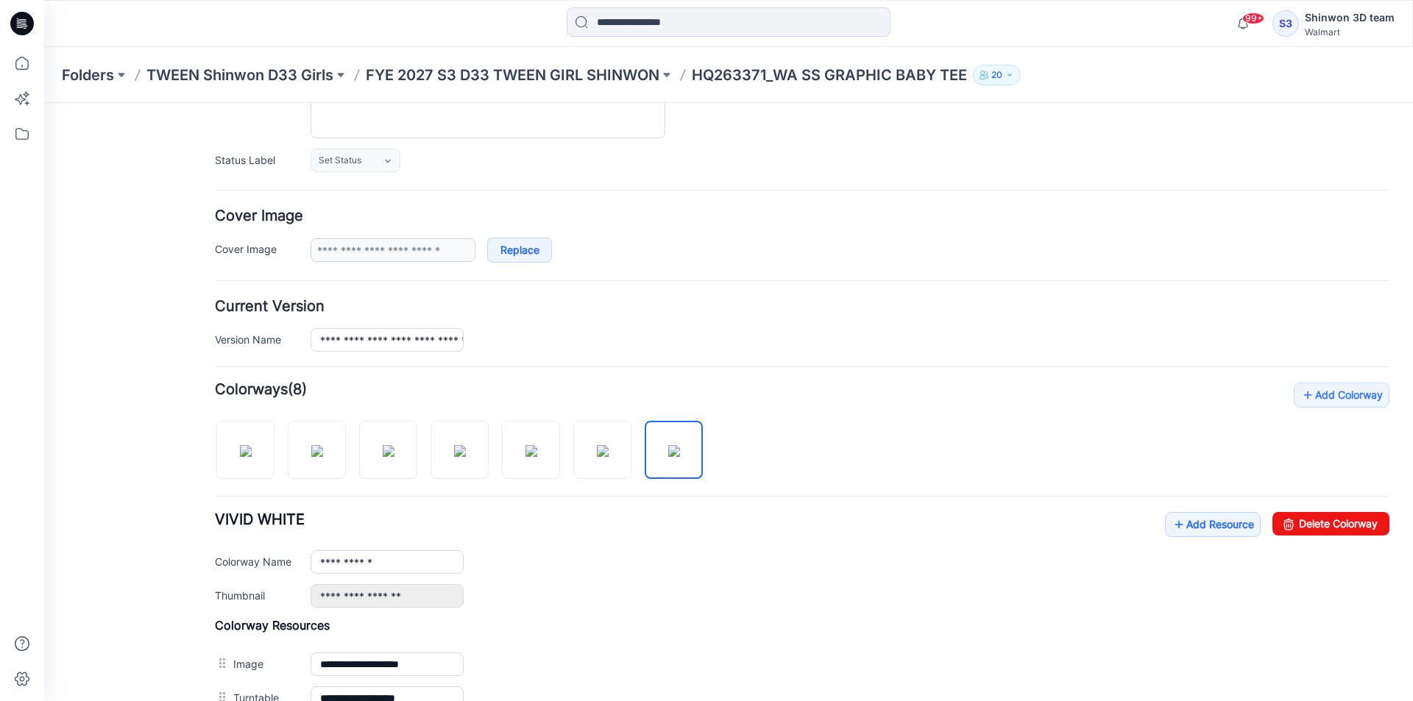
click at [1315, 505] on div "**********" at bounding box center [802, 583] width 1174 height 400
click at [1322, 530] on link "Delete Colorway" at bounding box center [1330, 524] width 117 height 24
drag, startPoint x: 601, startPoint y: 443, endPoint x: 959, endPoint y: 466, distance: 359.0
click at [608, 445] on img at bounding box center [603, 451] width 12 height 12
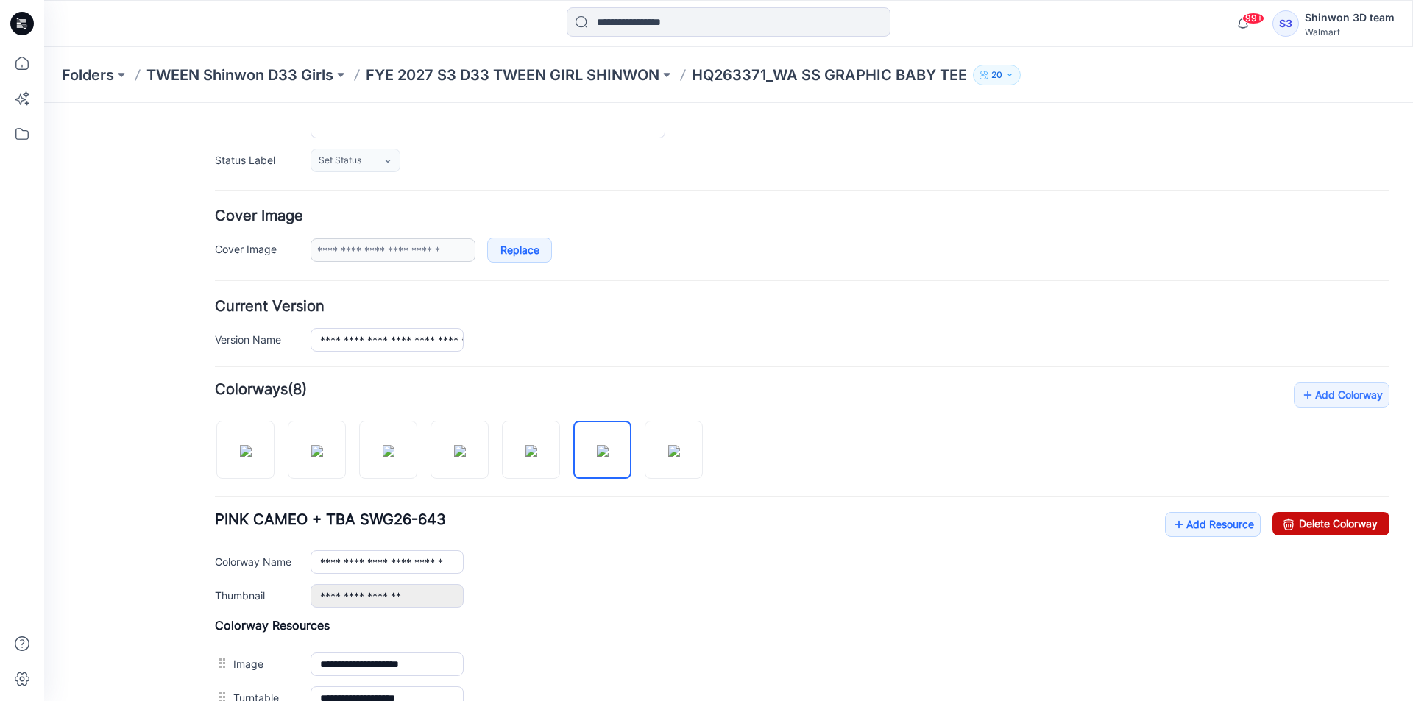
click at [1339, 514] on link "Delete Colorway" at bounding box center [1330, 524] width 117 height 24
drag, startPoint x: 529, startPoint y: 436, endPoint x: 1095, endPoint y: 497, distance: 569.0
click at [535, 445] on img at bounding box center [531, 451] width 12 height 12
click at [1319, 525] on link "Delete Colorway" at bounding box center [1330, 524] width 117 height 24
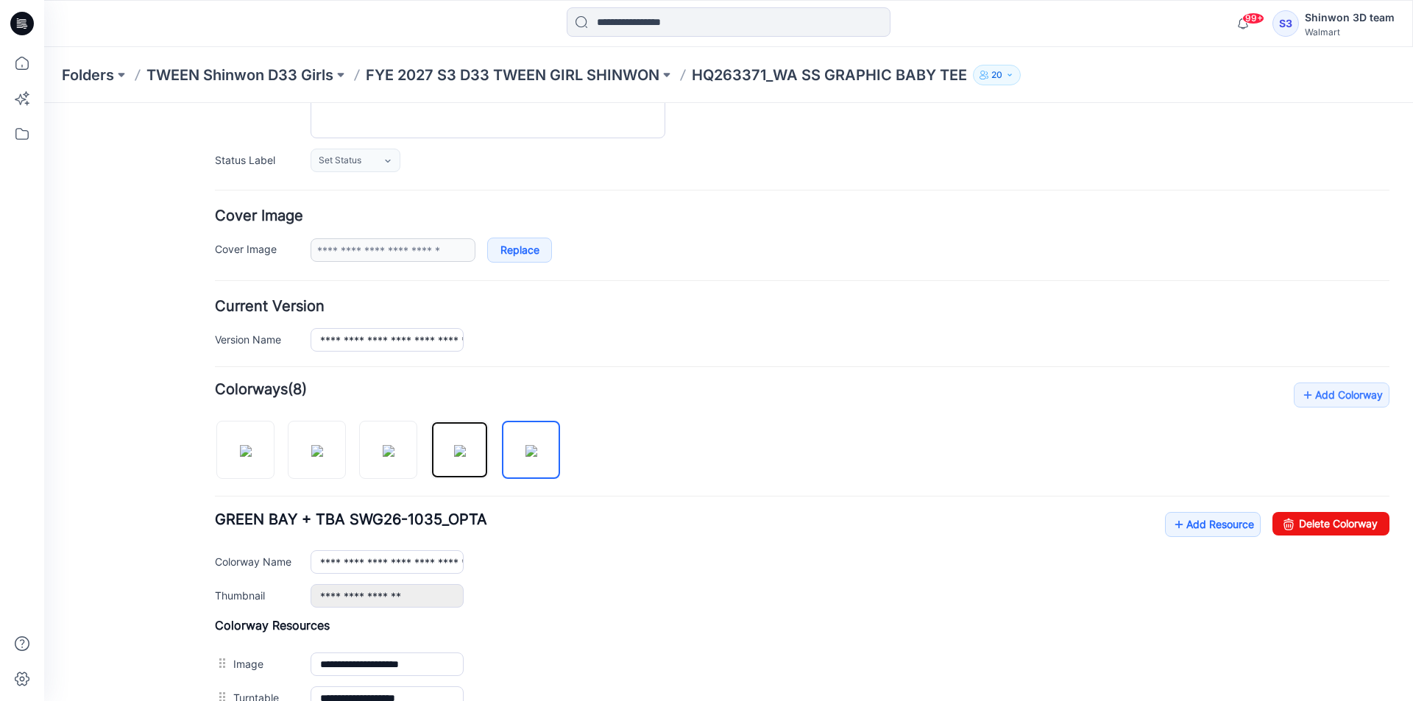
drag, startPoint x: 458, startPoint y: 438, endPoint x: 878, endPoint y: 485, distance: 422.0
click at [466, 445] on img at bounding box center [460, 451] width 12 height 12
click at [1317, 525] on link "Delete Colorway" at bounding box center [1330, 524] width 117 height 24
drag, startPoint x: 401, startPoint y: 446, endPoint x: 952, endPoint y: 499, distance: 553.6
click at [420, 449] on div at bounding box center [357, 443] width 285 height 76
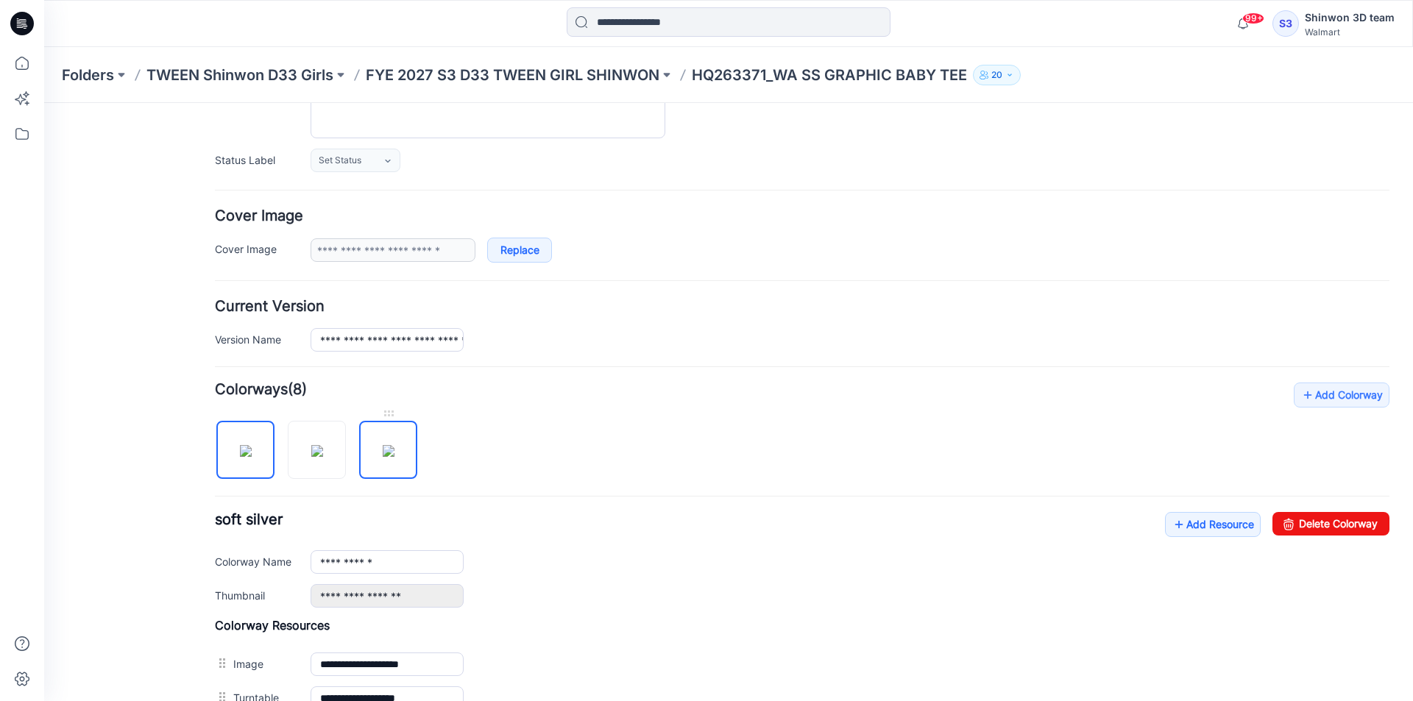
click at [394, 445] on img at bounding box center [389, 451] width 12 height 12
click at [1361, 526] on link "Delete Colorway" at bounding box center [1330, 524] width 117 height 24
drag, startPoint x: 335, startPoint y: 440, endPoint x: 742, endPoint y: 468, distance: 407.1
click at [323, 445] on img at bounding box center [317, 451] width 12 height 12
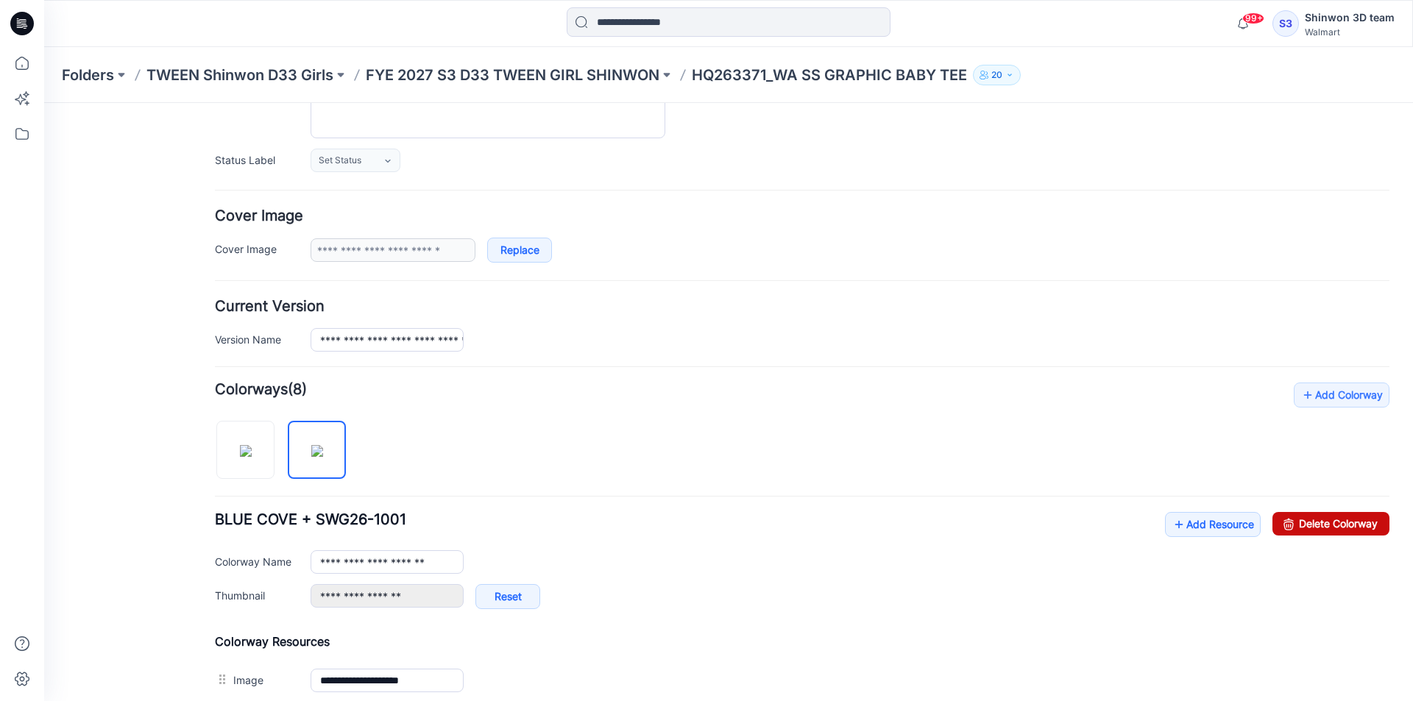
click at [1332, 521] on link "Delete Colorway" at bounding box center [1330, 524] width 117 height 24
click at [252, 445] on img at bounding box center [246, 451] width 12 height 12
type input "**********"
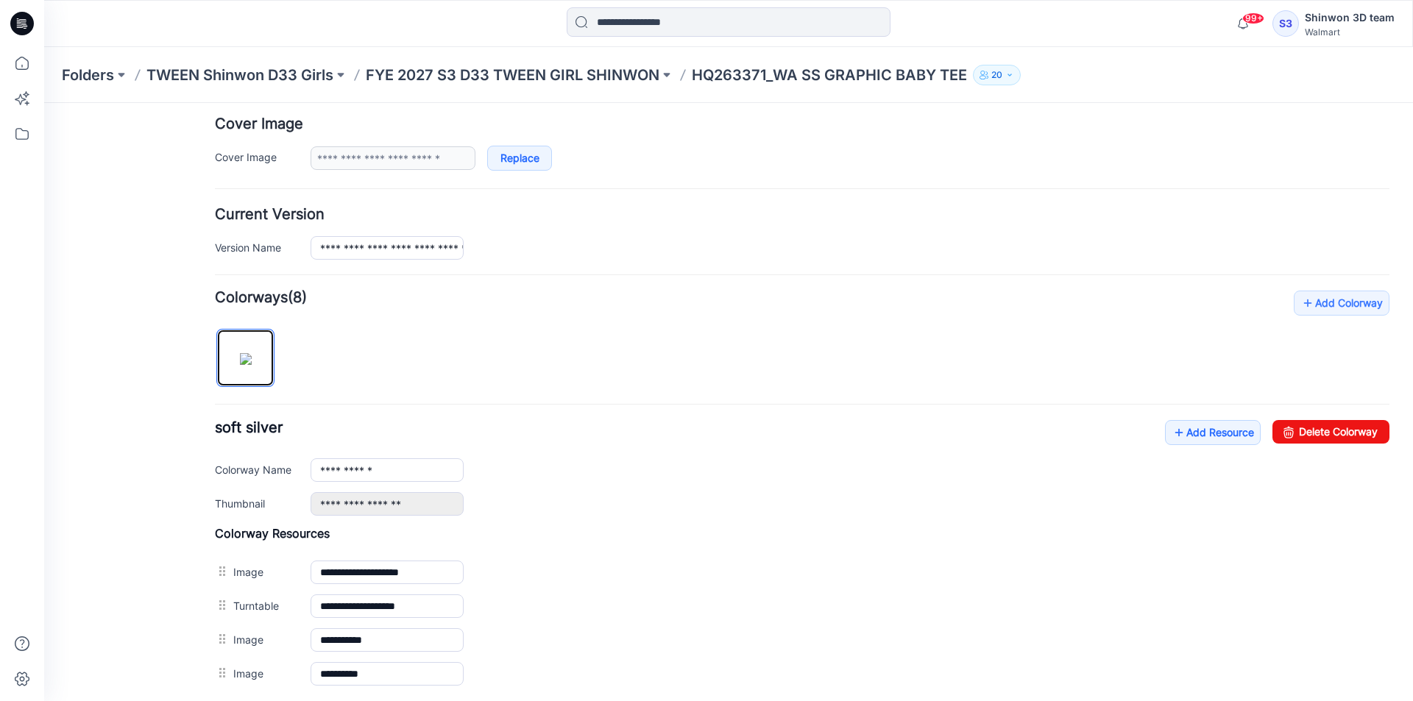
scroll to position [430, 0]
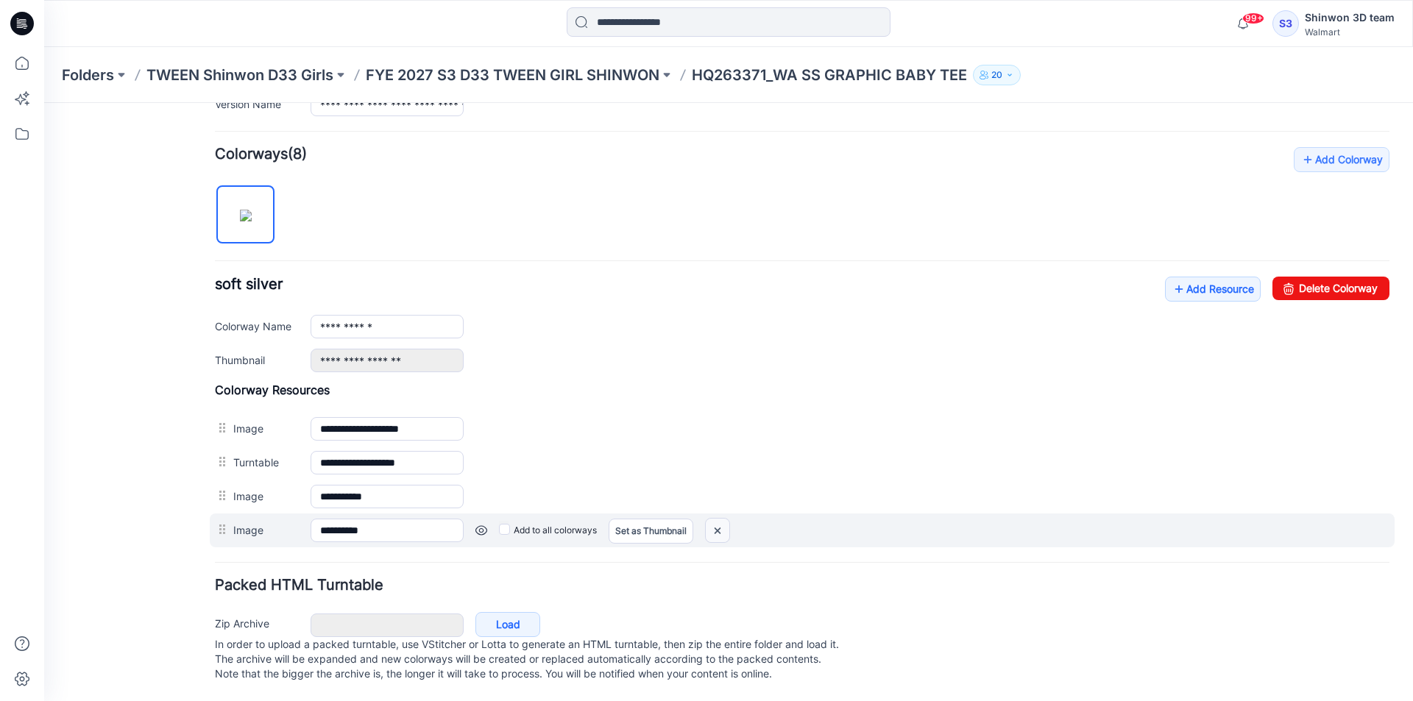
click at [711, 519] on img at bounding box center [718, 531] width 24 height 24
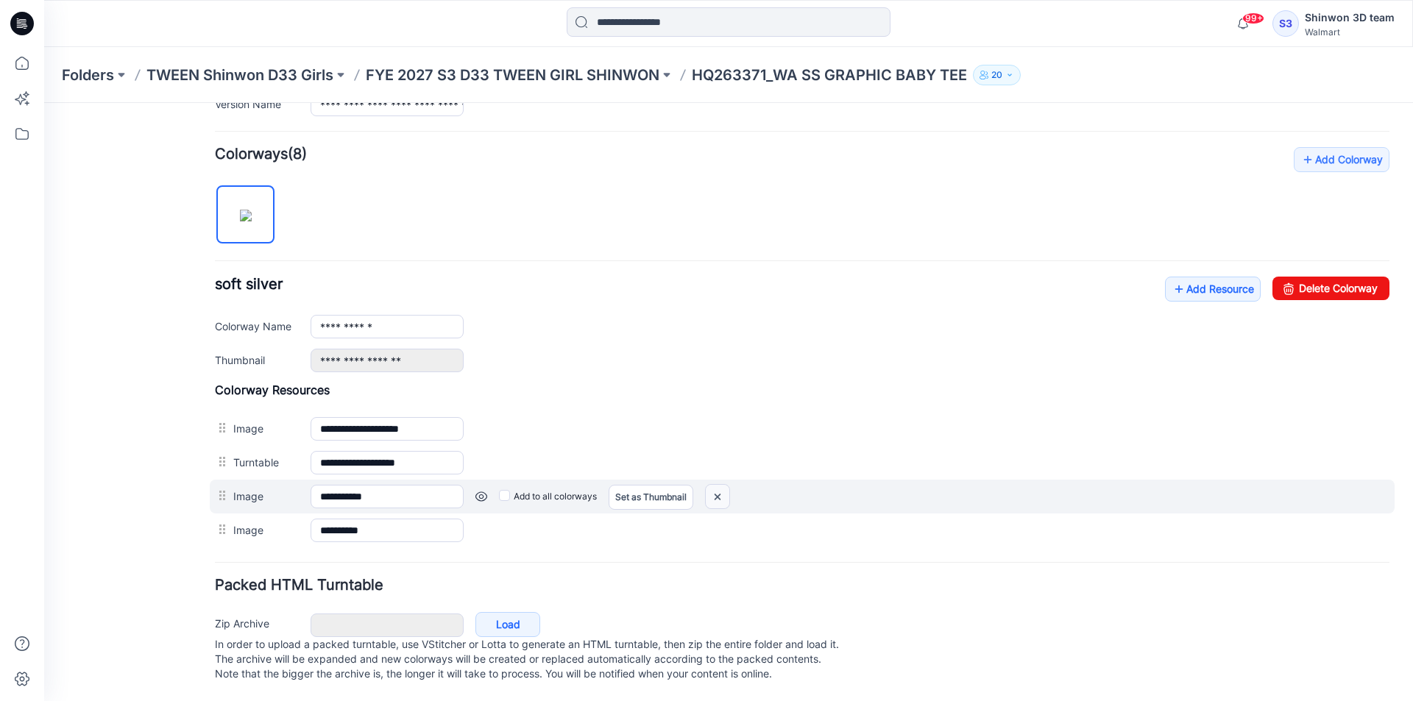
scroll to position [397, 0]
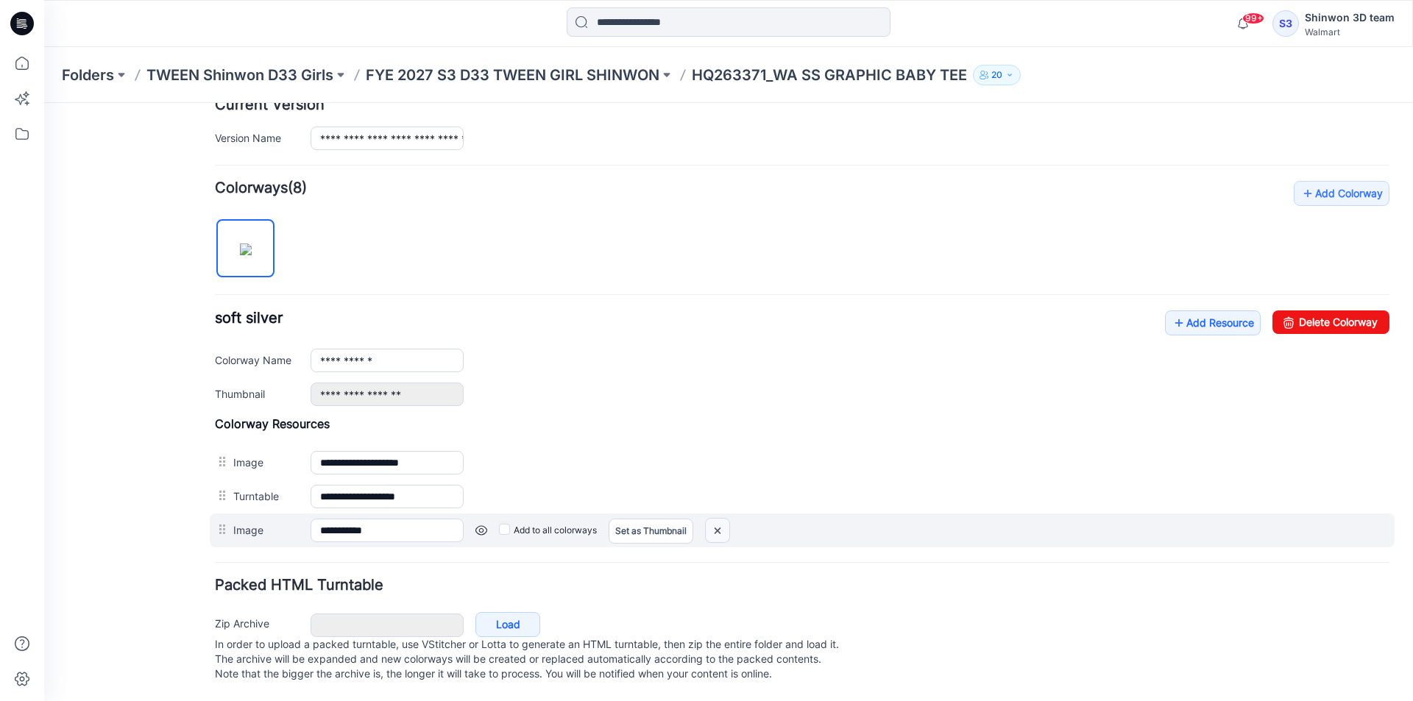
click at [729, 519] on img at bounding box center [718, 531] width 24 height 24
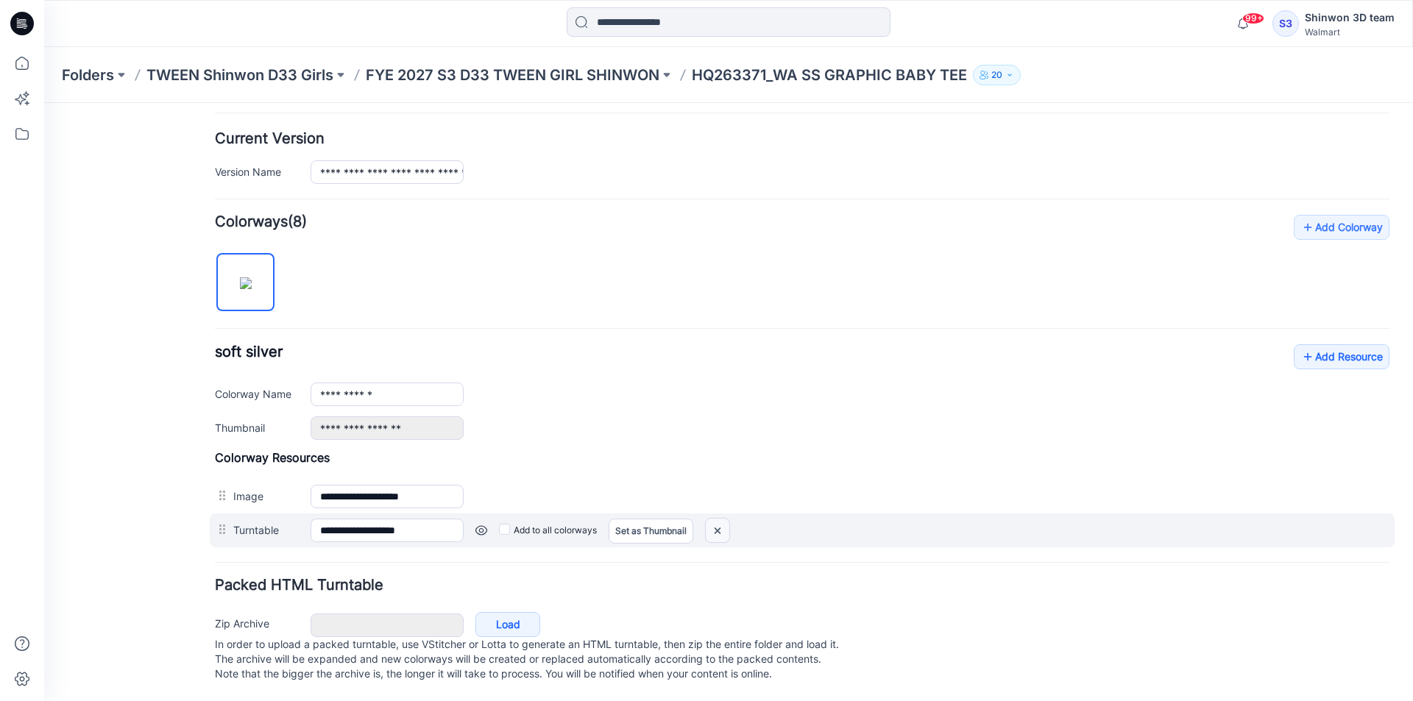
click at [723, 519] on img at bounding box center [718, 531] width 24 height 24
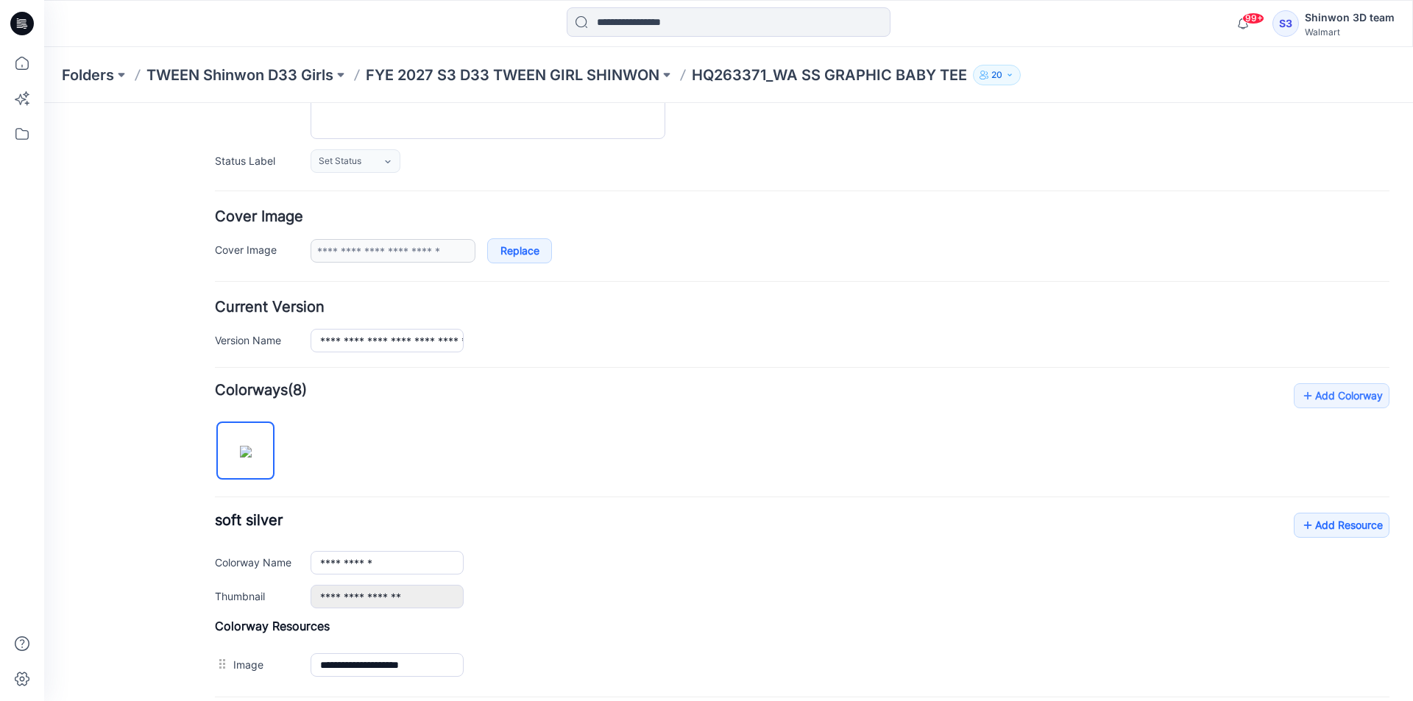
scroll to position [0, 0]
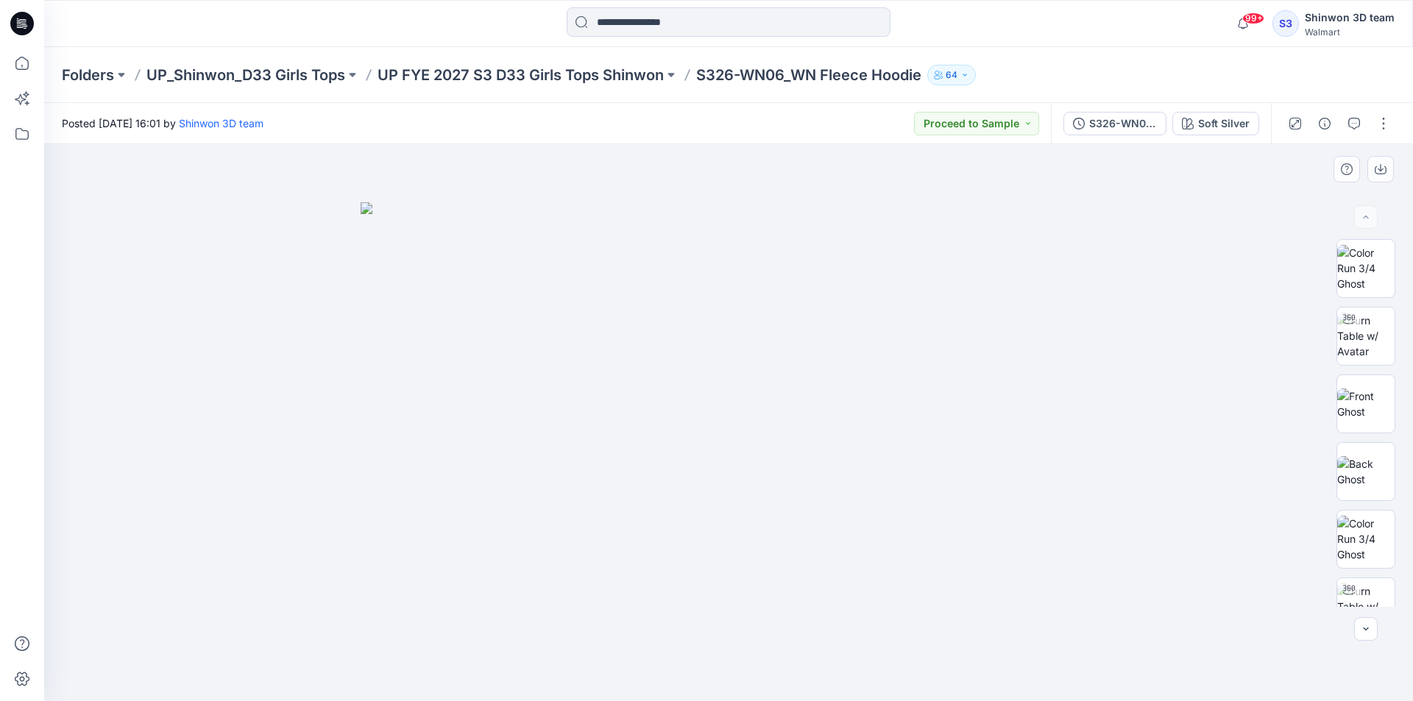
click at [1131, 368] on div at bounding box center [728, 422] width 1368 height 557
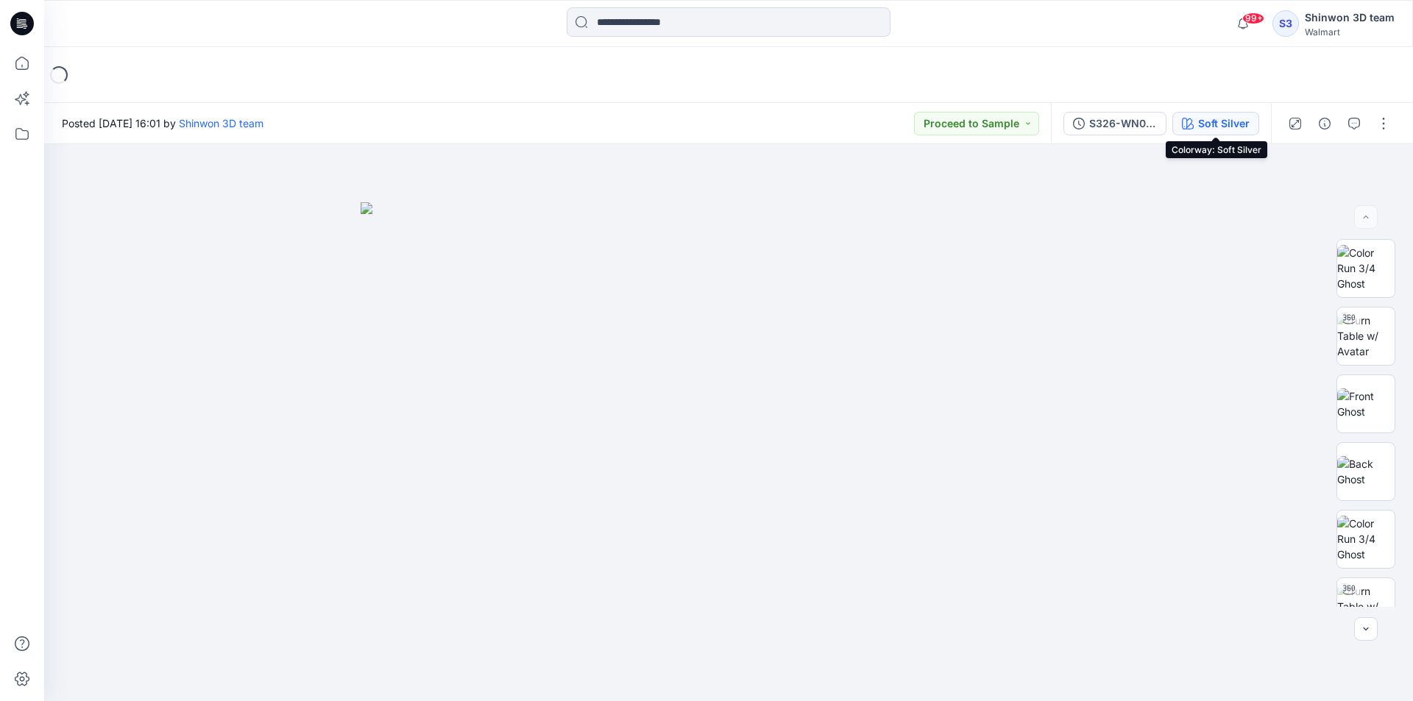
click at [1230, 127] on div "Soft Silver" at bounding box center [1223, 124] width 51 height 16
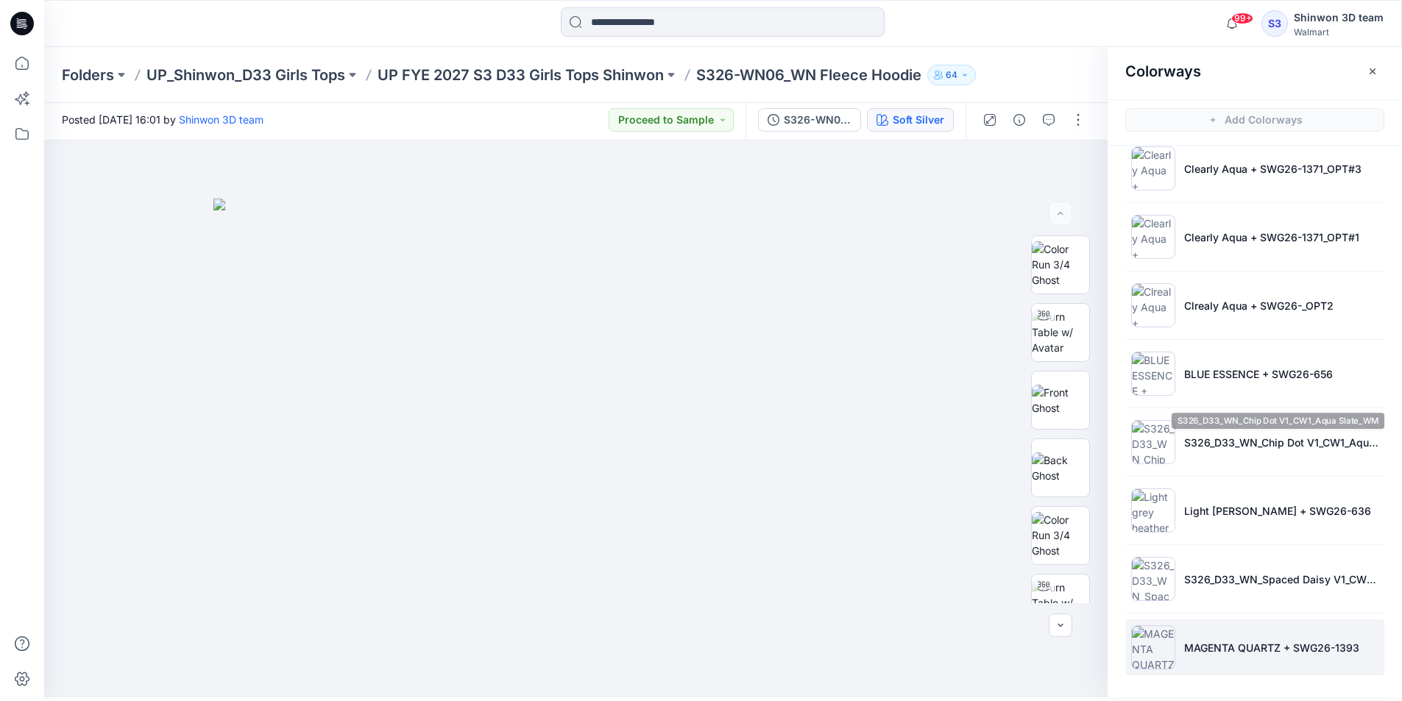
scroll to position [4, 0]
click at [1184, 643] on p "MAGENTA QUARTZ + SWG26-1393" at bounding box center [1271, 646] width 175 height 15
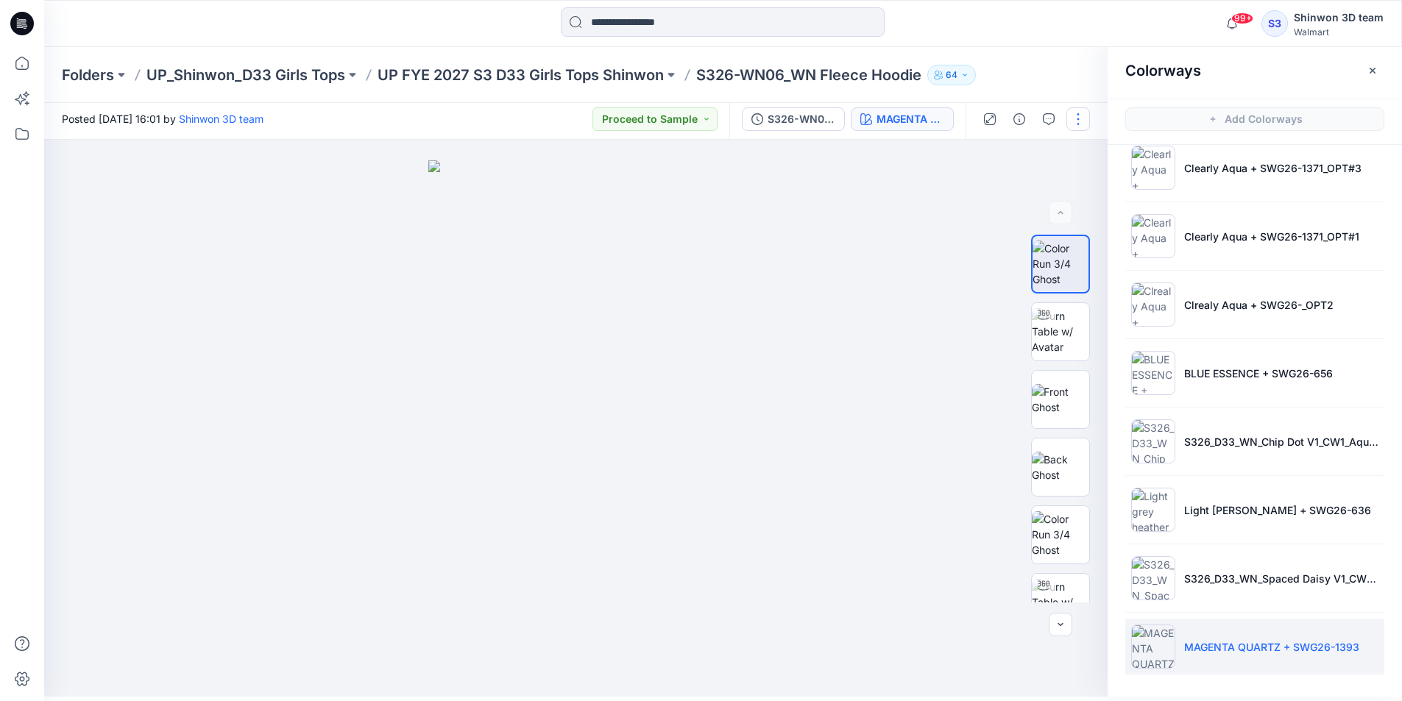
click at [1077, 122] on button "button" at bounding box center [1078, 119] width 24 height 24
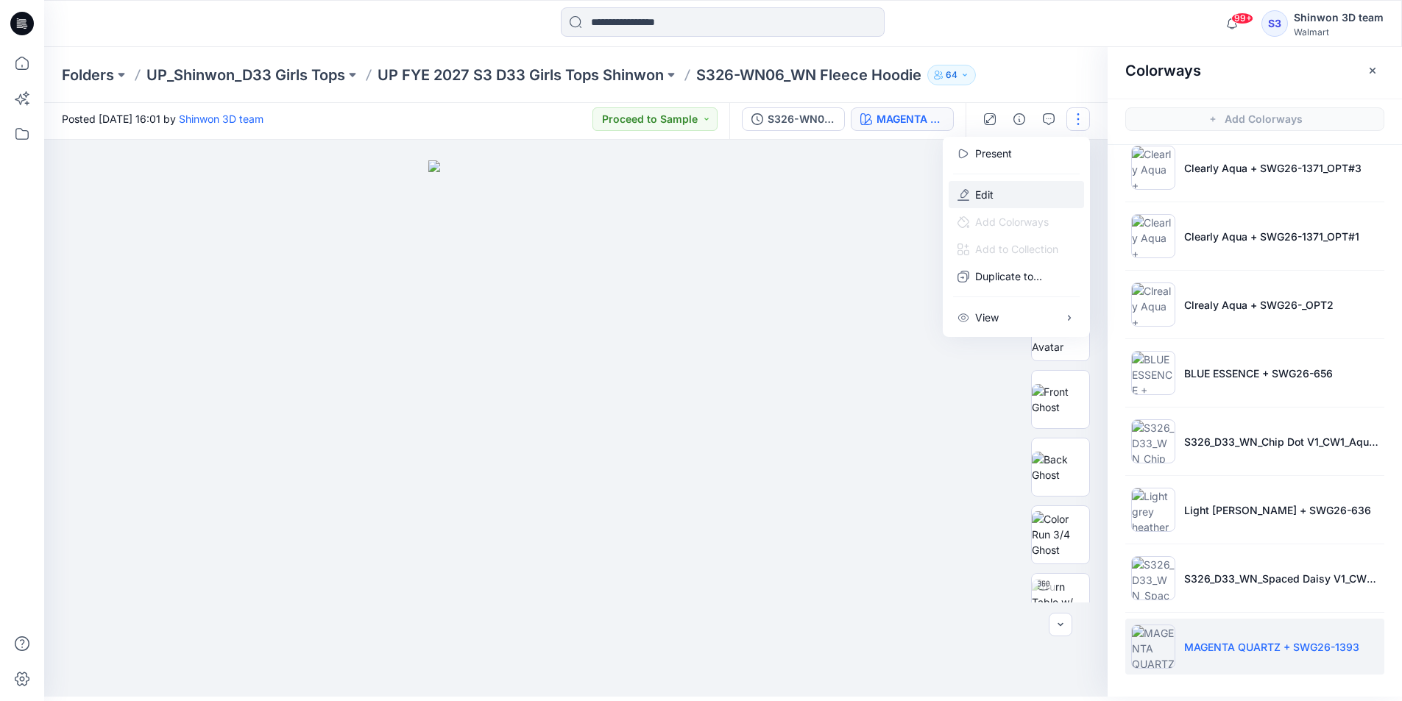
click at [983, 191] on p "Edit" at bounding box center [984, 194] width 18 height 15
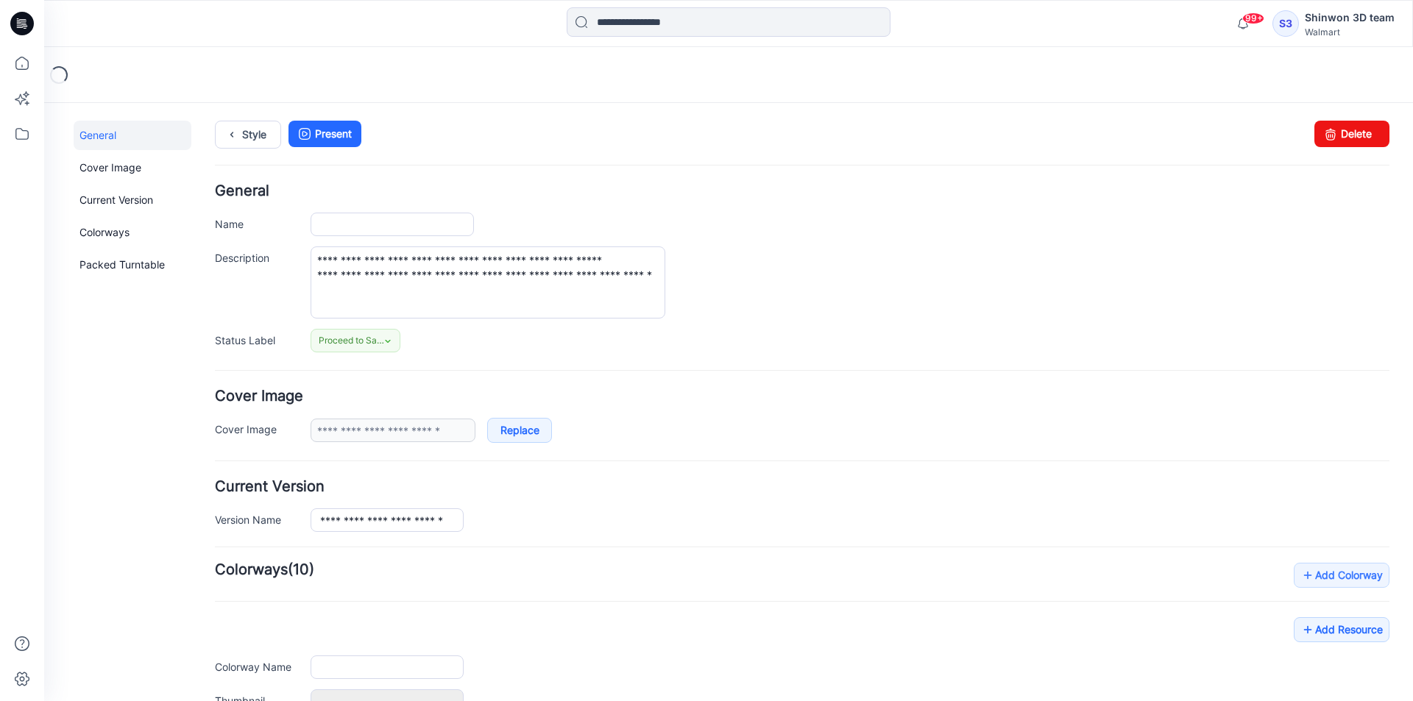
type input "**********"
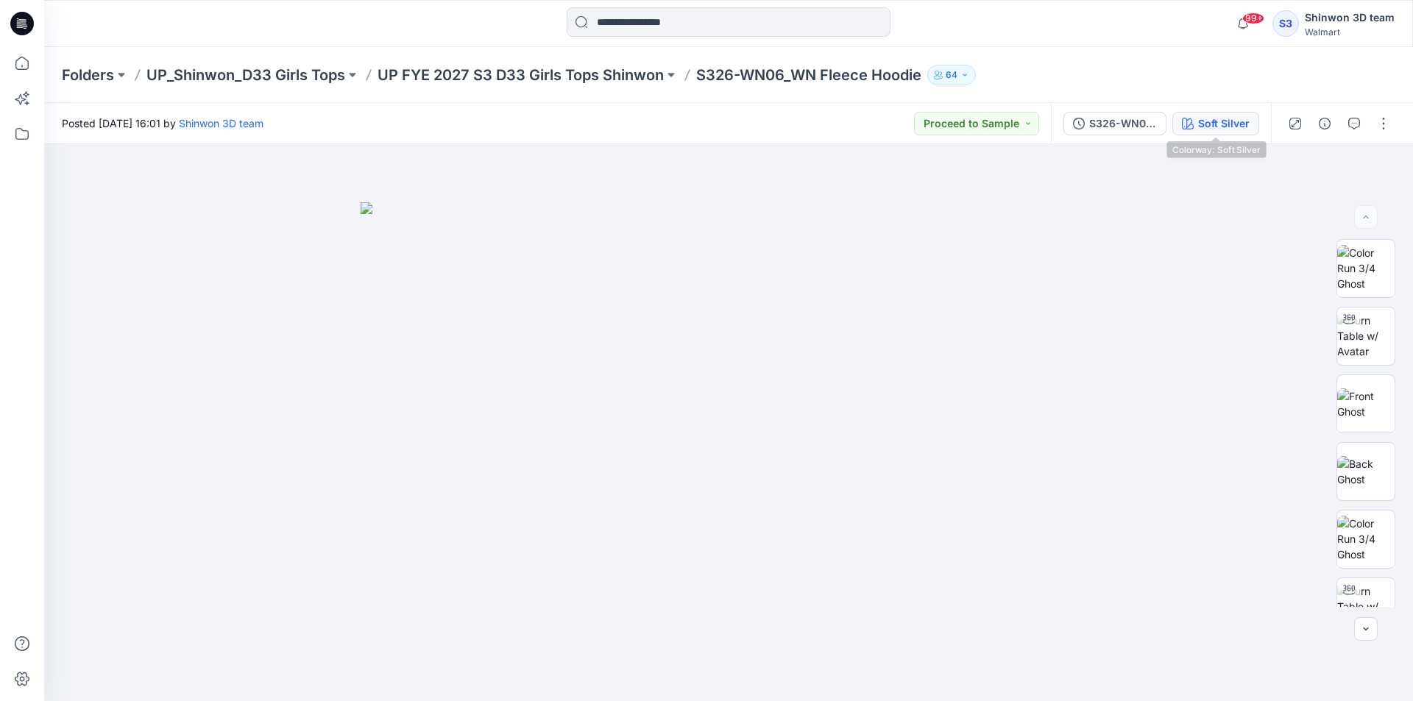
click at [1214, 120] on div "Soft Silver" at bounding box center [1223, 124] width 51 height 16
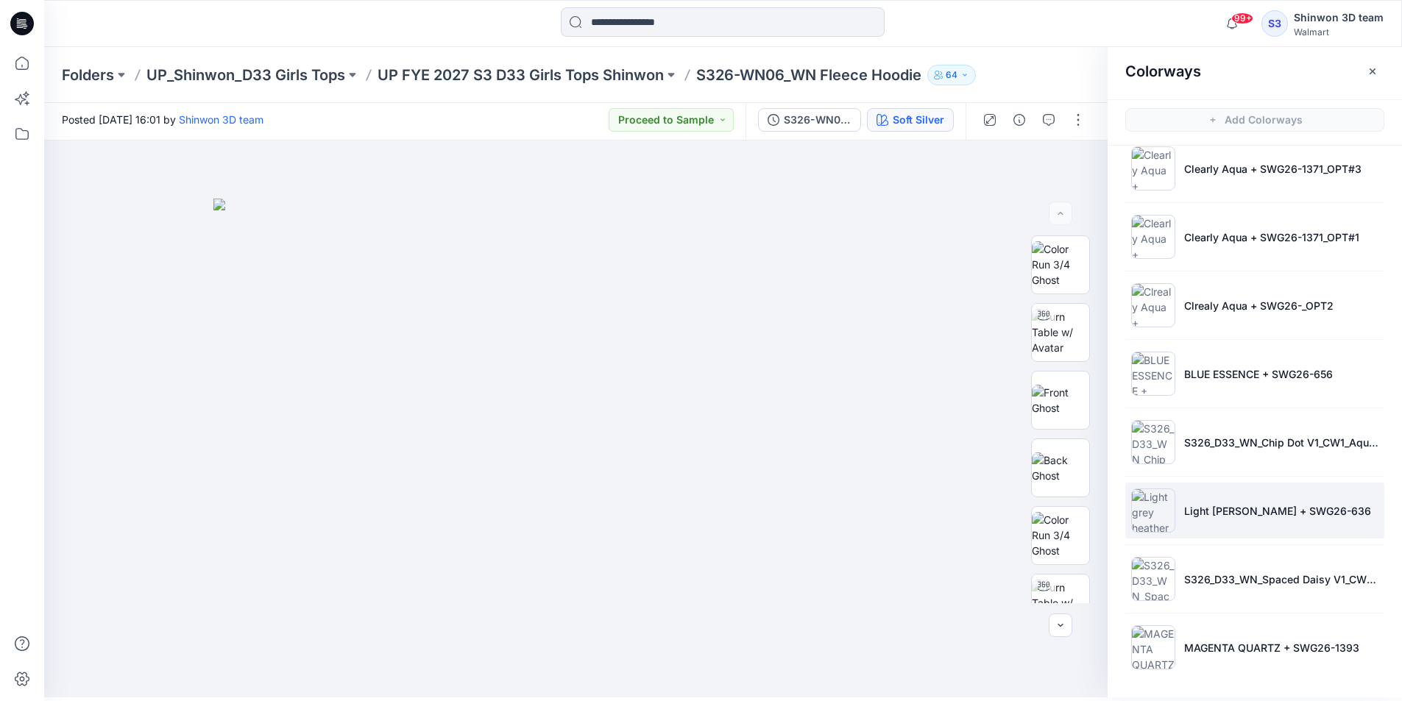
scroll to position [4, 0]
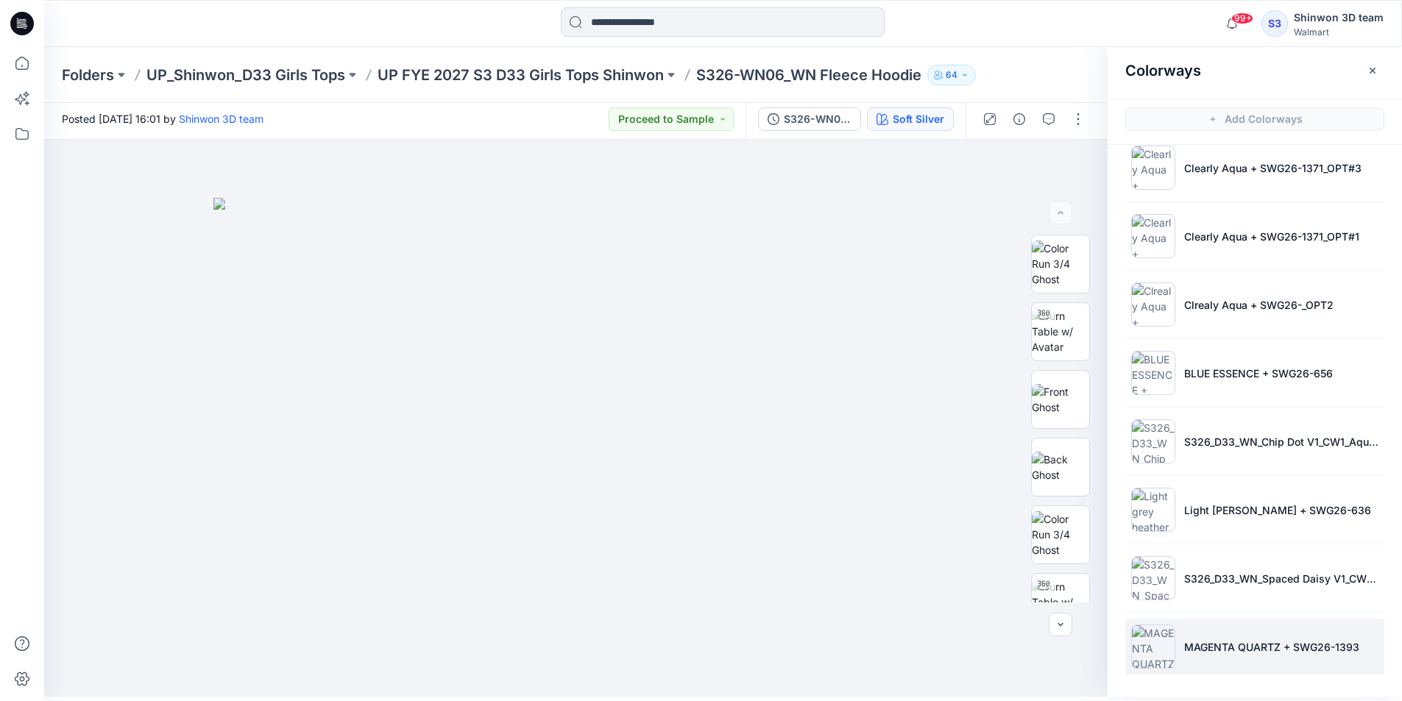
click at [1242, 649] on p "MAGENTA QUARTZ + SWG26-1393" at bounding box center [1271, 646] width 175 height 15
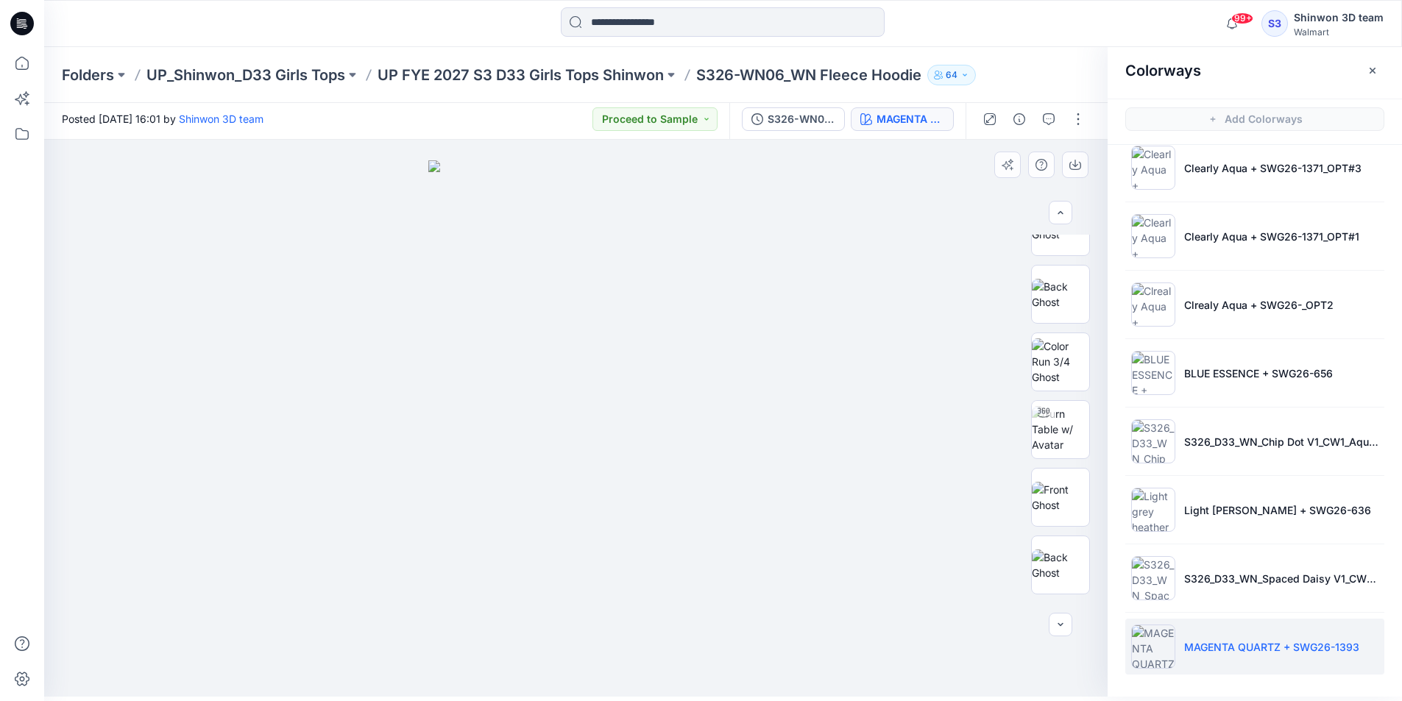
scroll to position [147, 0]
click at [1077, 119] on button "button" at bounding box center [1078, 119] width 24 height 24
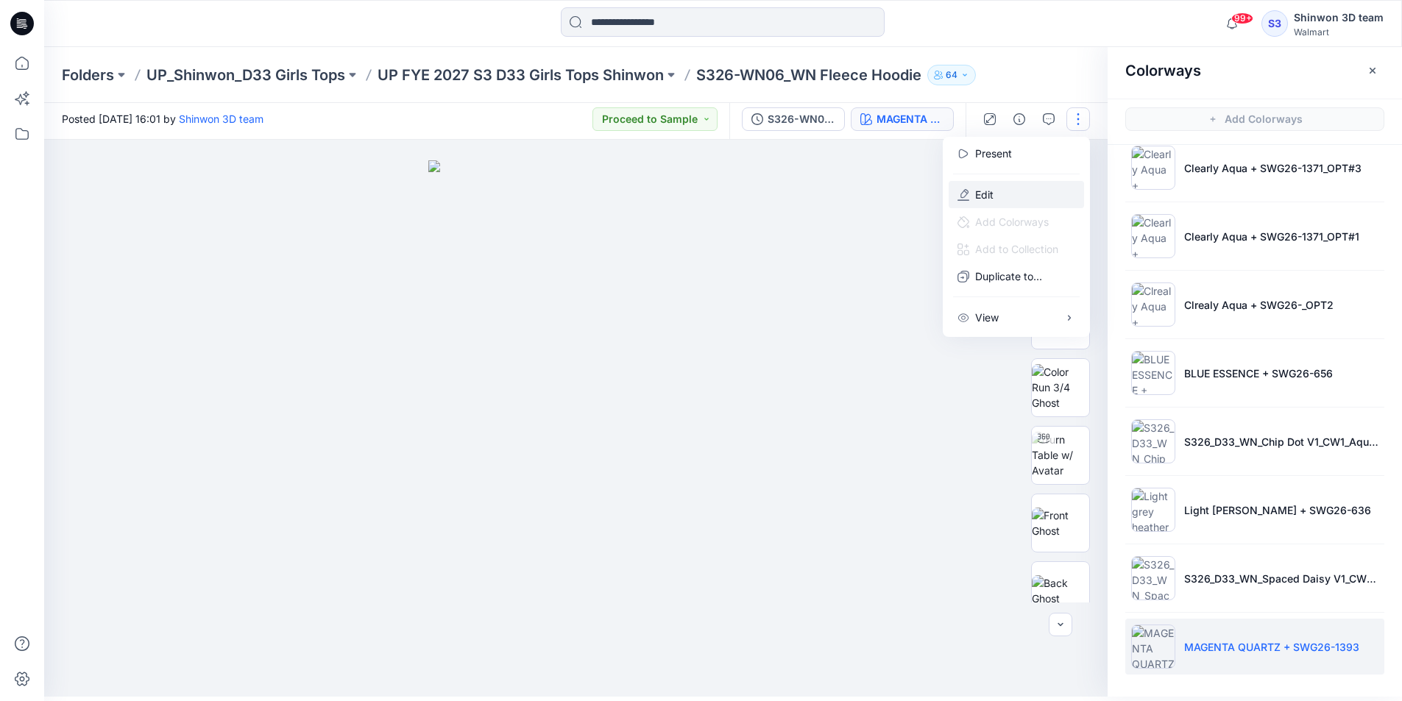
click at [1018, 193] on button "Edit" at bounding box center [1015, 194] width 135 height 27
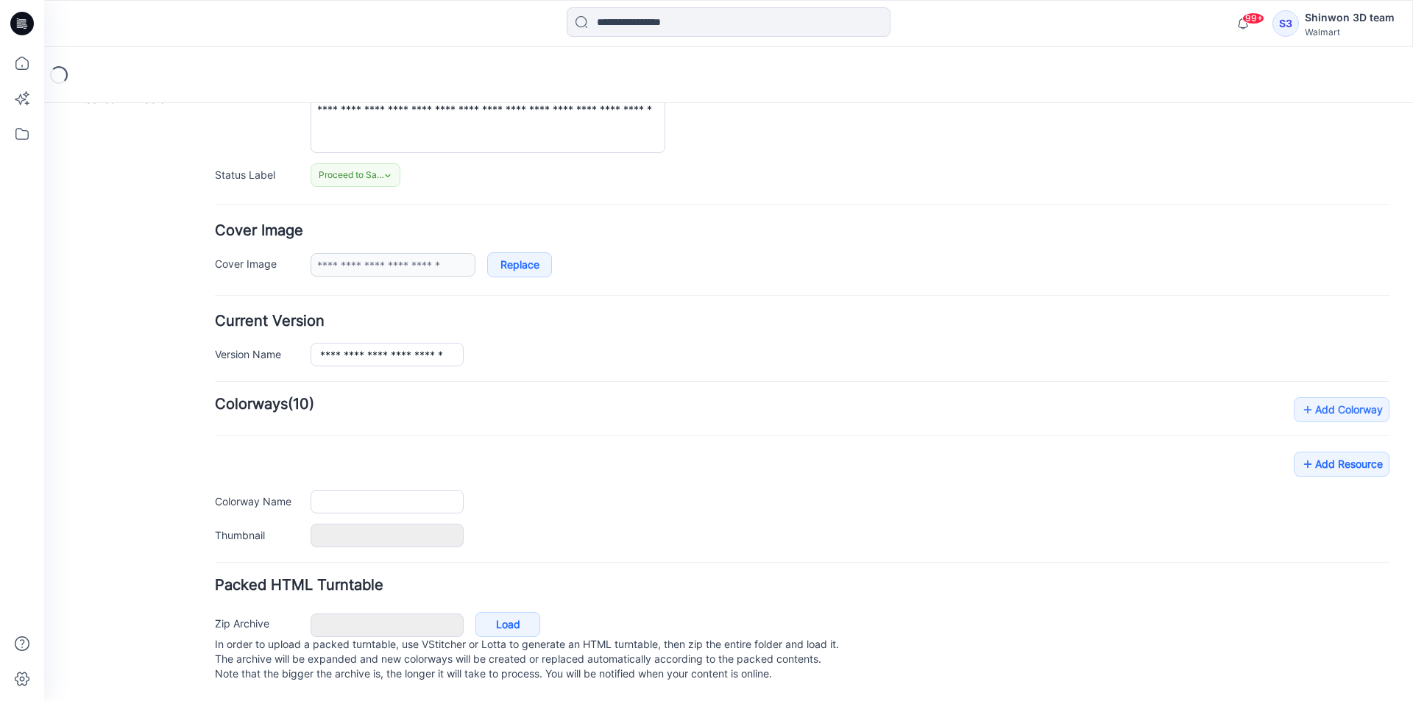
scroll to position [180, 0]
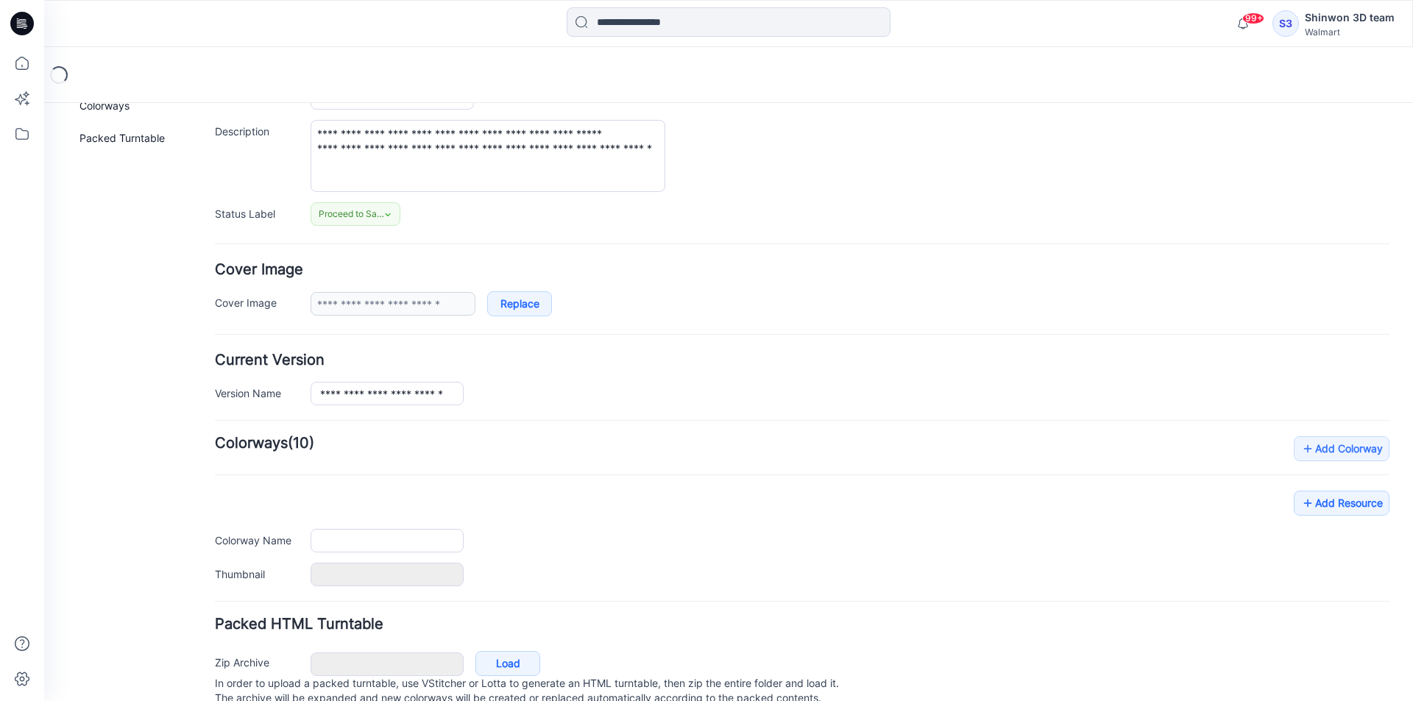
type input "**********"
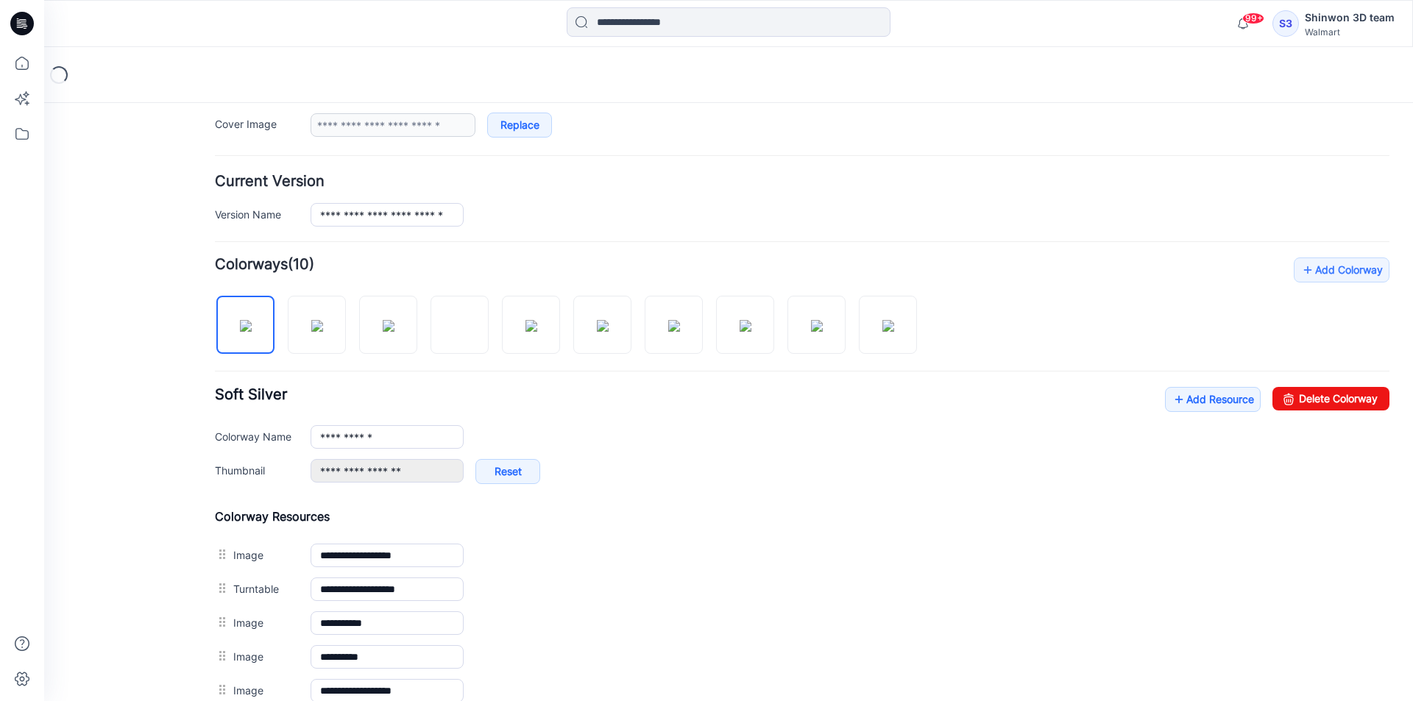
scroll to position [368, 0]
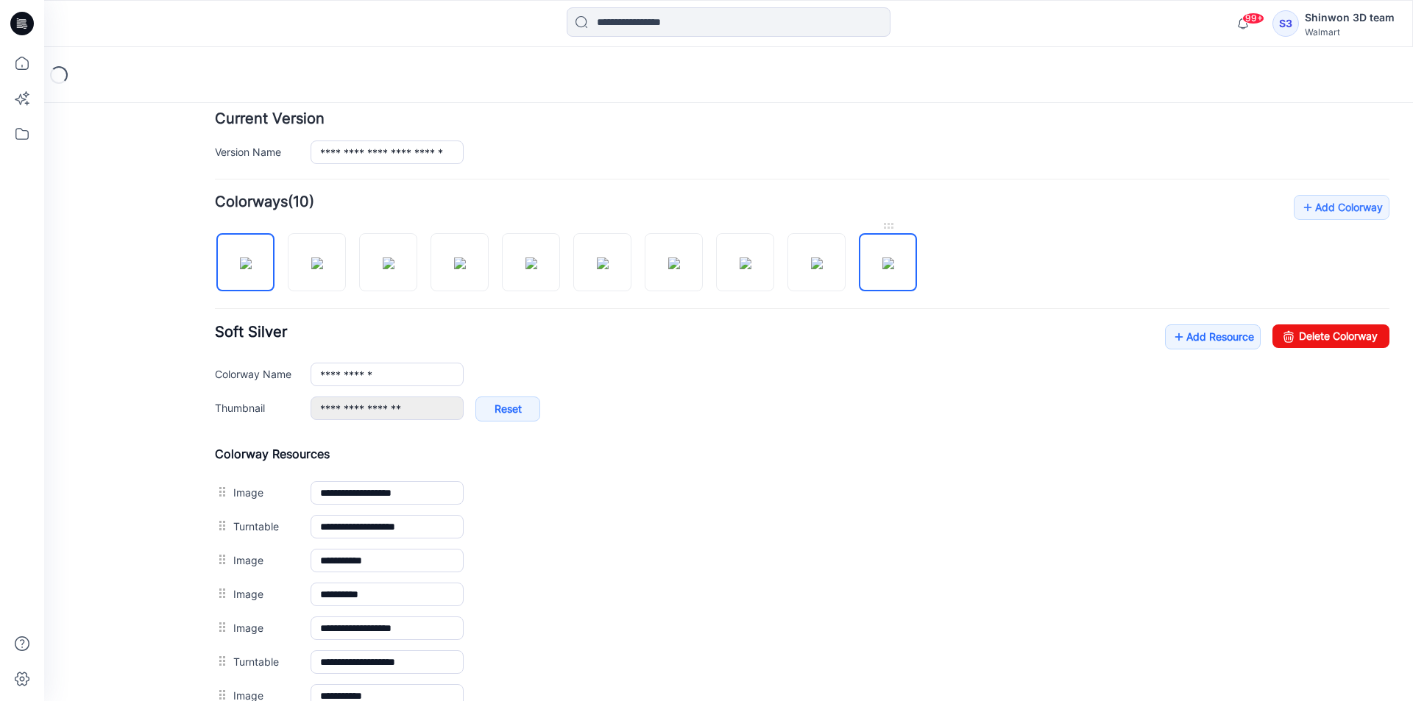
click at [894, 269] on img at bounding box center [888, 263] width 12 height 12
type input "**********"
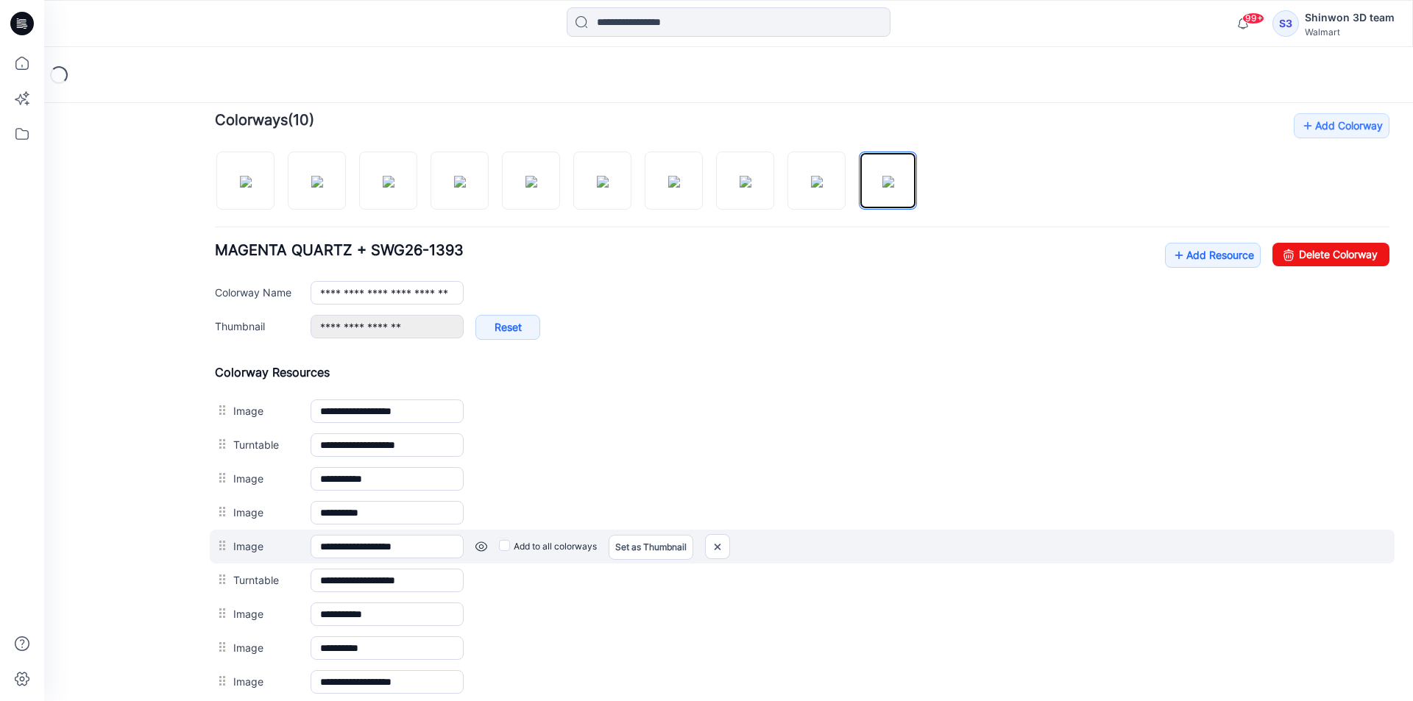
scroll to position [616, 0]
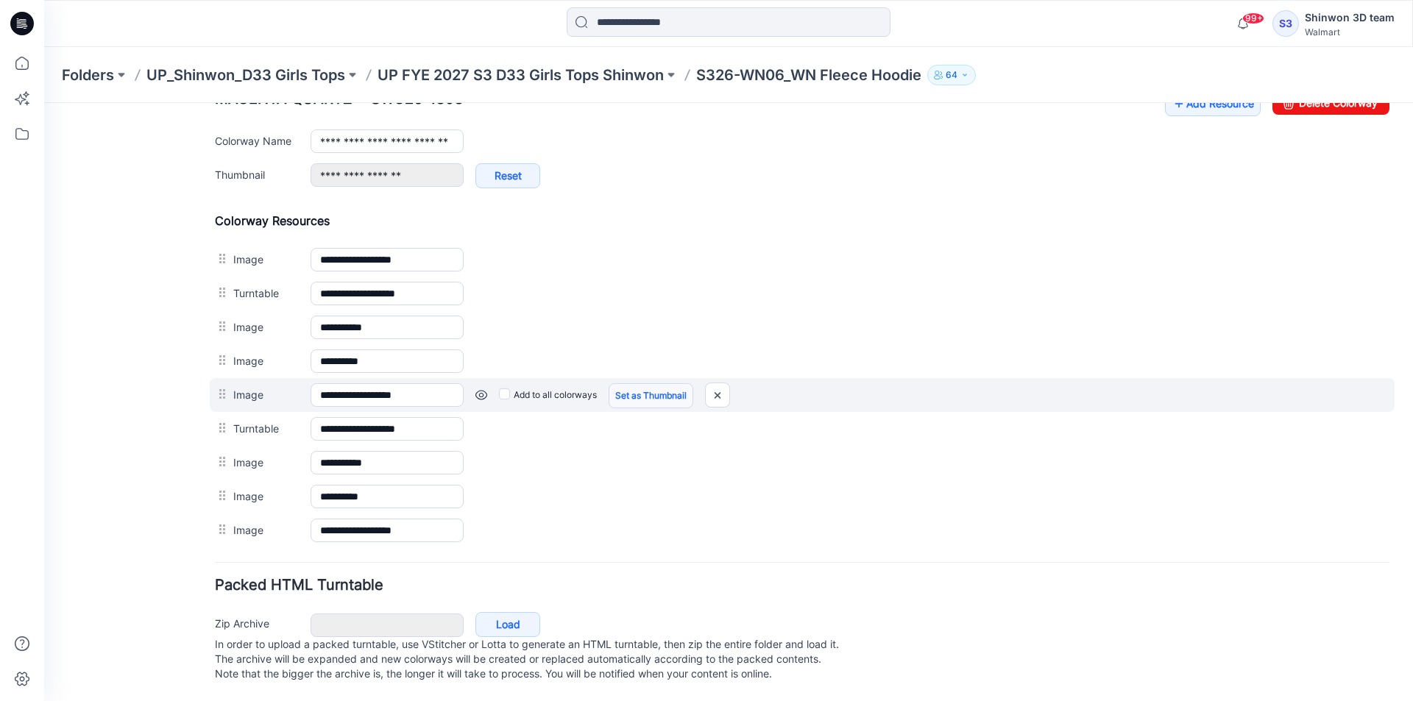
click at [659, 383] on link "Set as Thumbnail" at bounding box center [650, 395] width 85 height 25
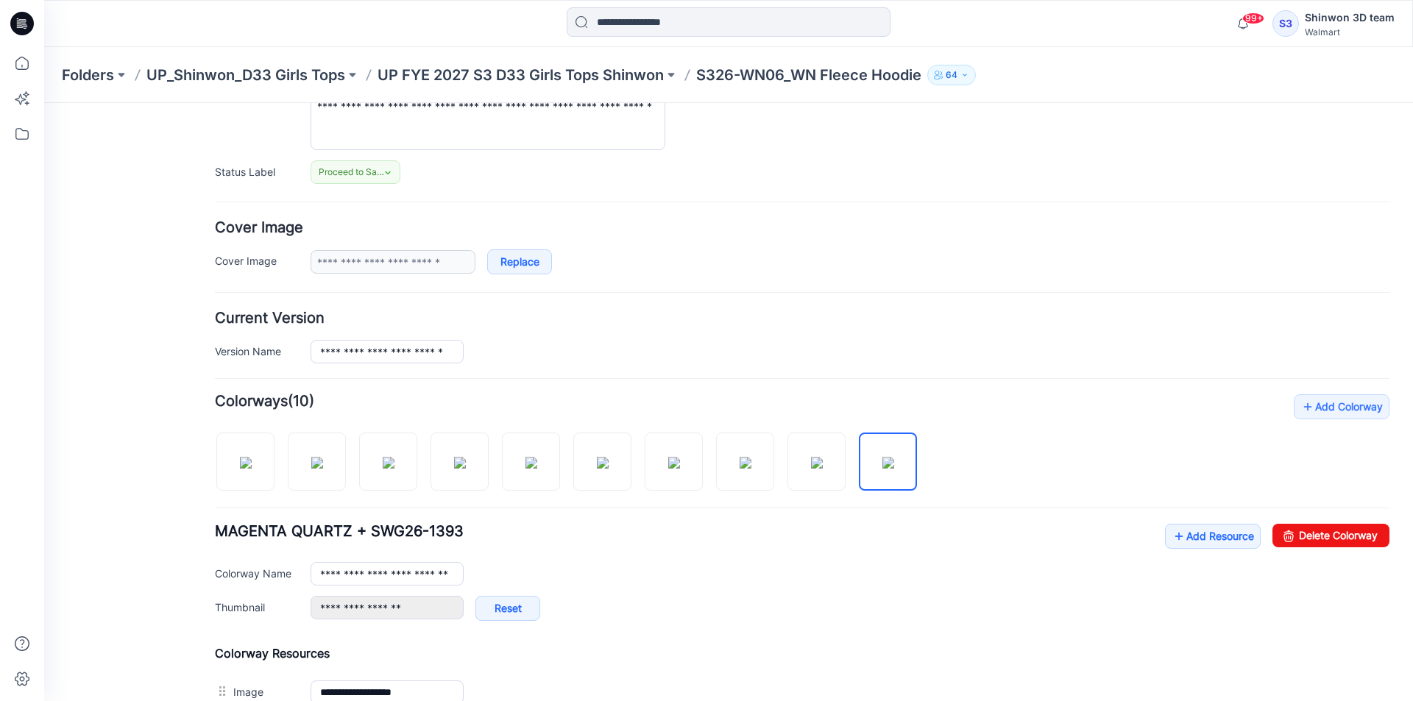
scroll to position [27, 0]
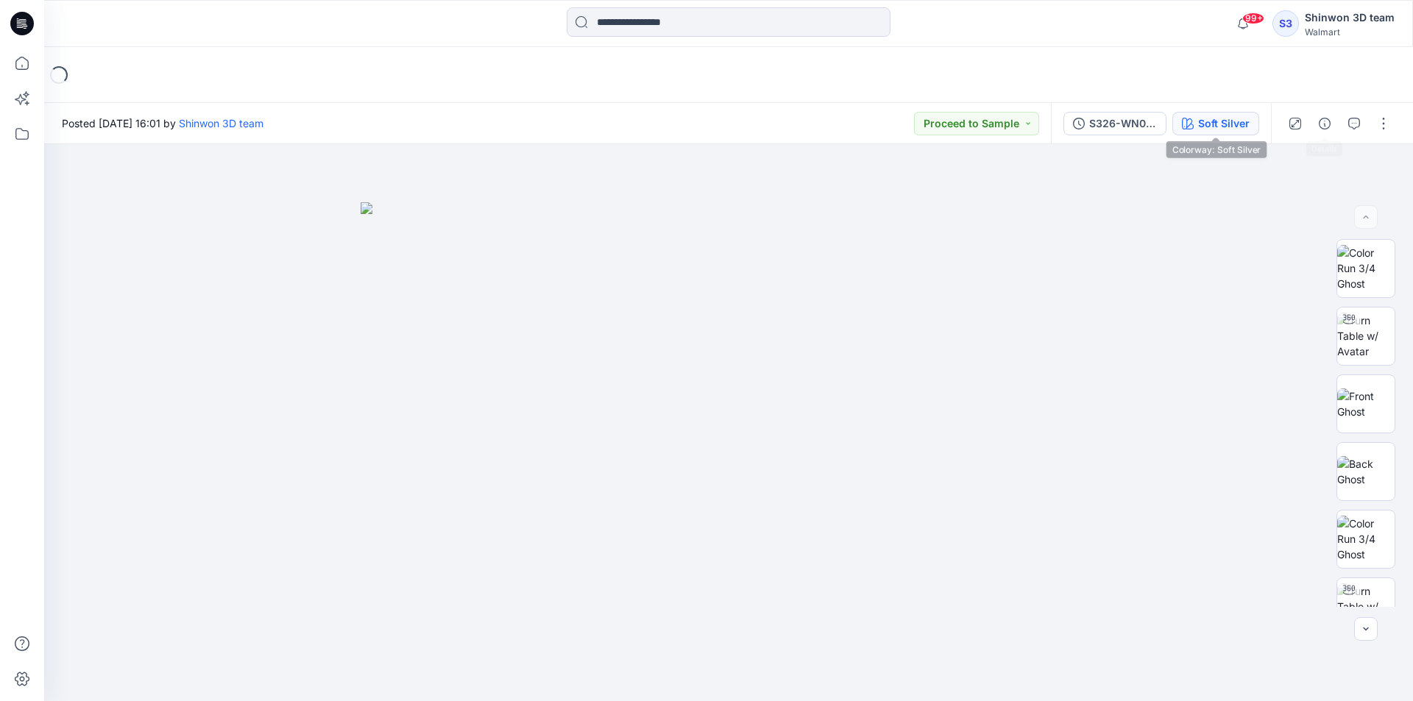
click at [1214, 123] on div "Soft Silver" at bounding box center [1223, 124] width 51 height 16
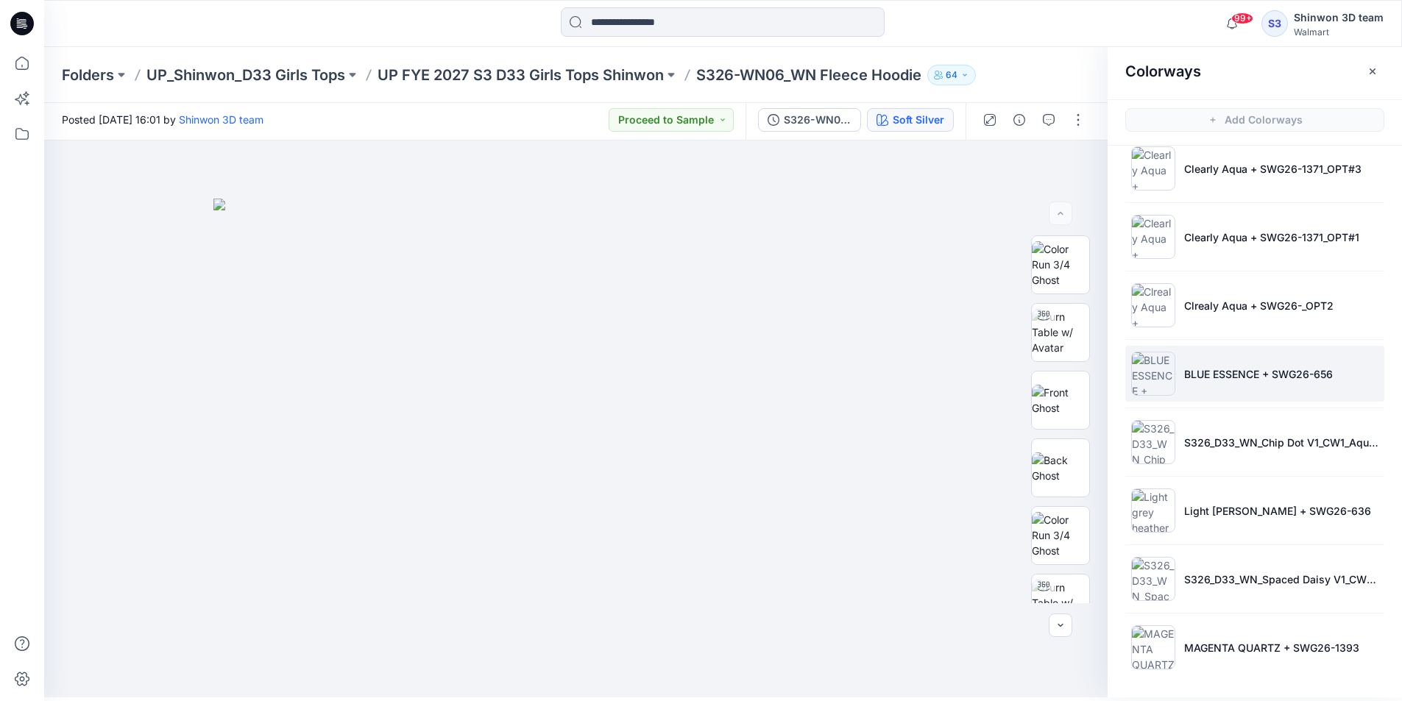
scroll to position [4, 0]
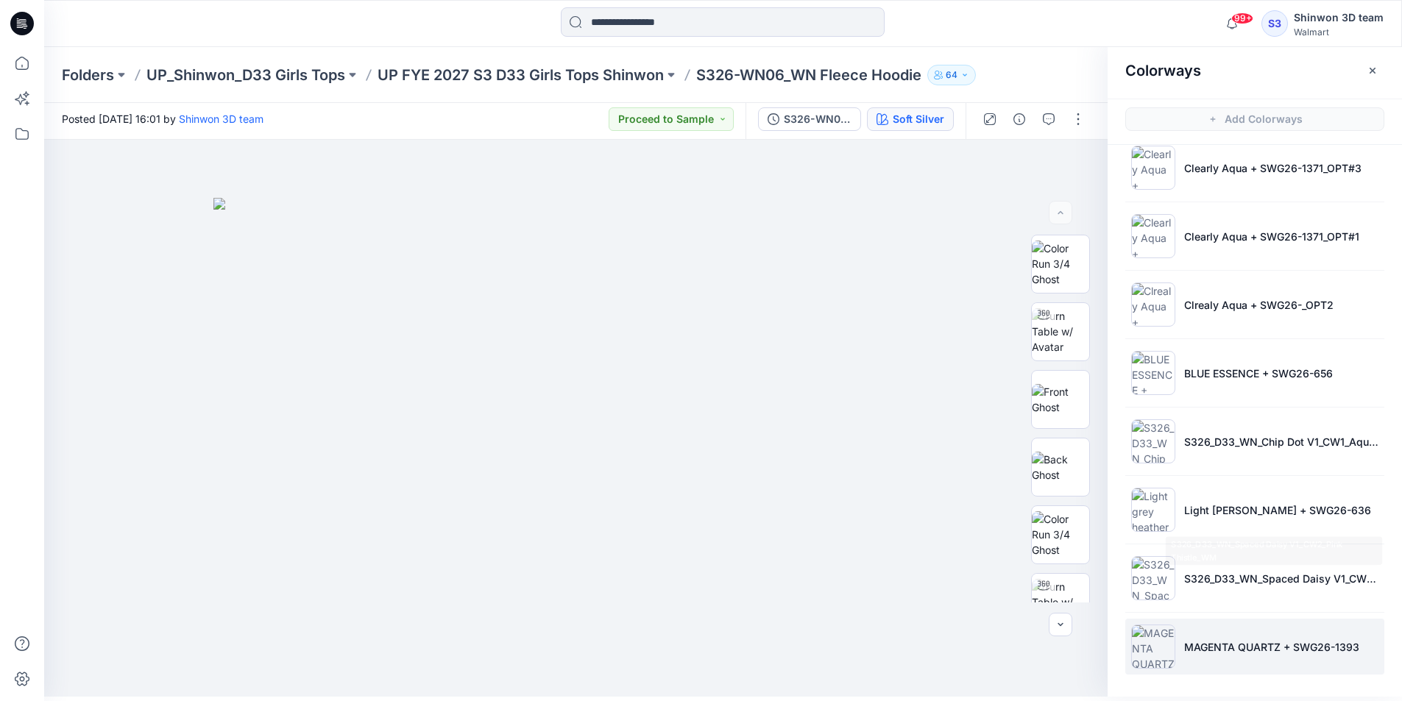
click at [1206, 631] on li "MAGENTA QUARTZ + SWG26-1393" at bounding box center [1254, 647] width 259 height 56
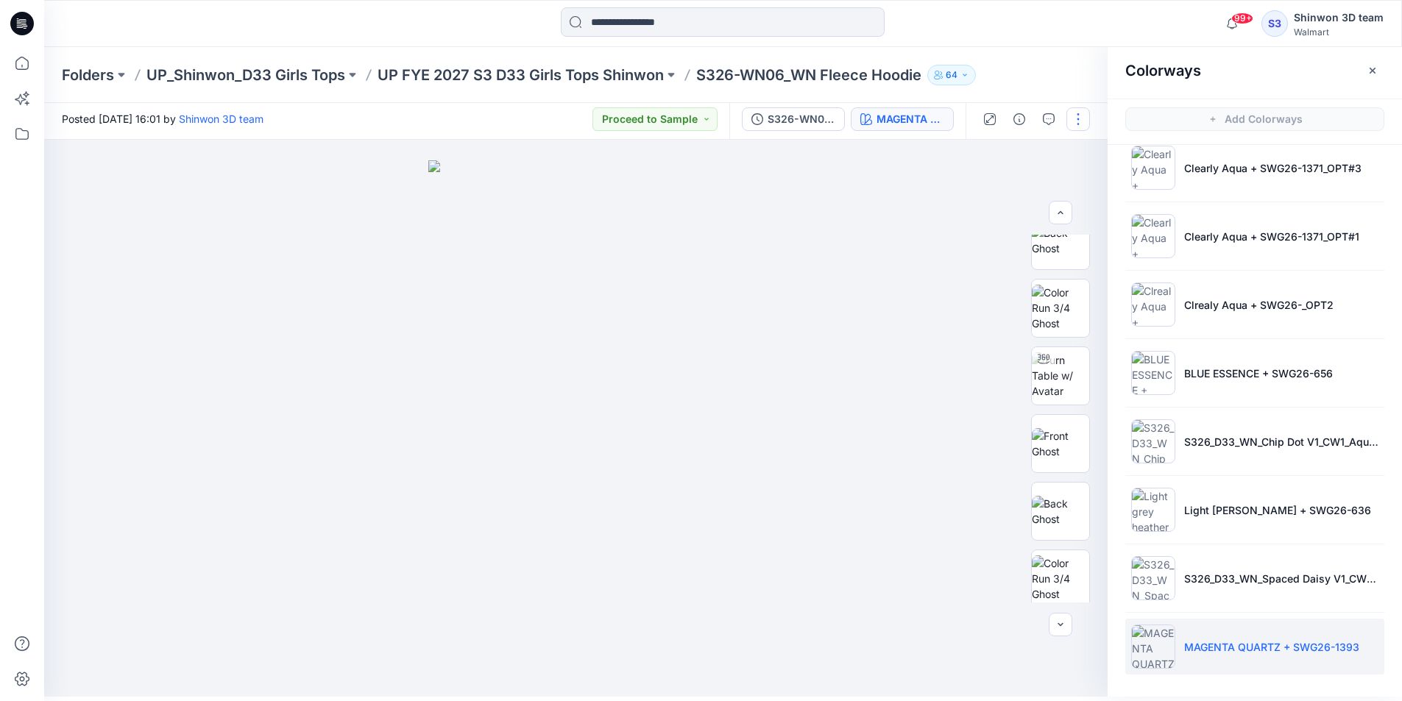
click at [1077, 118] on button "button" at bounding box center [1078, 119] width 24 height 24
click at [1002, 196] on button "Edit" at bounding box center [1015, 194] width 135 height 27
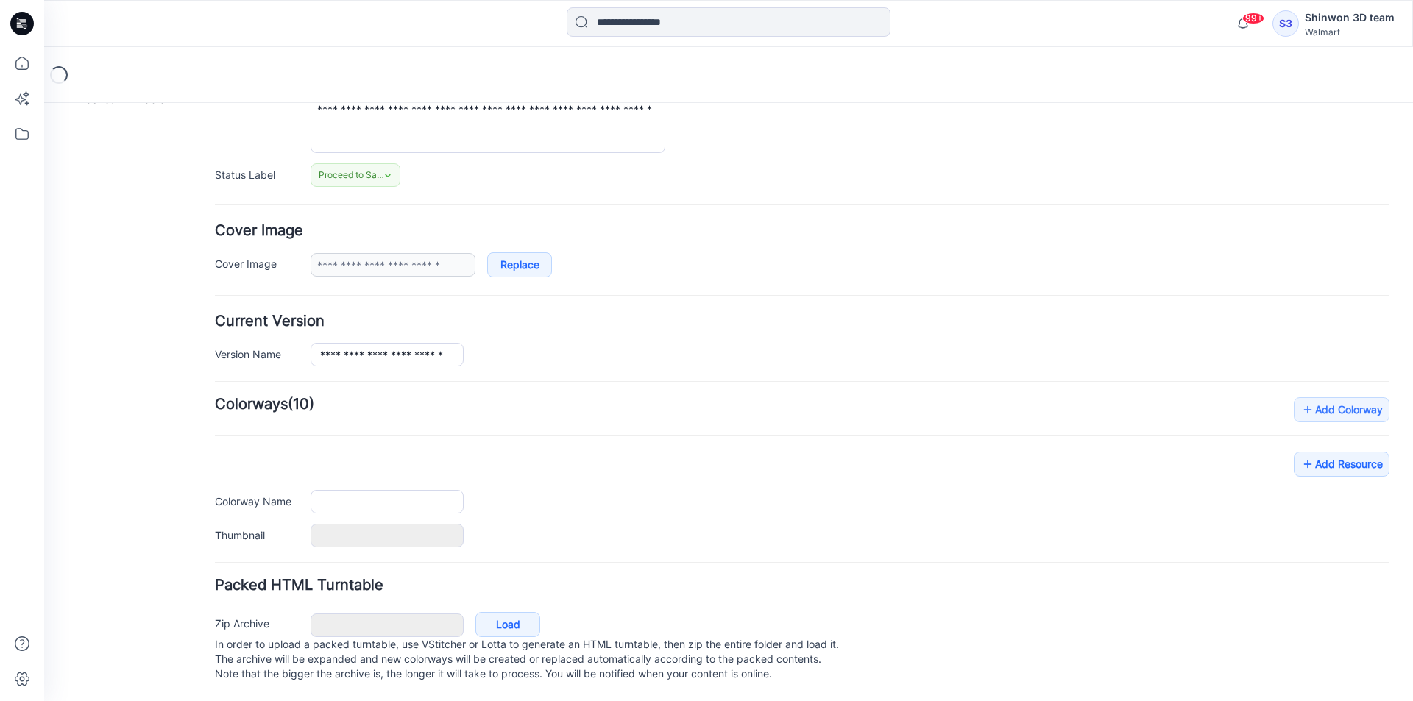
type input "**********"
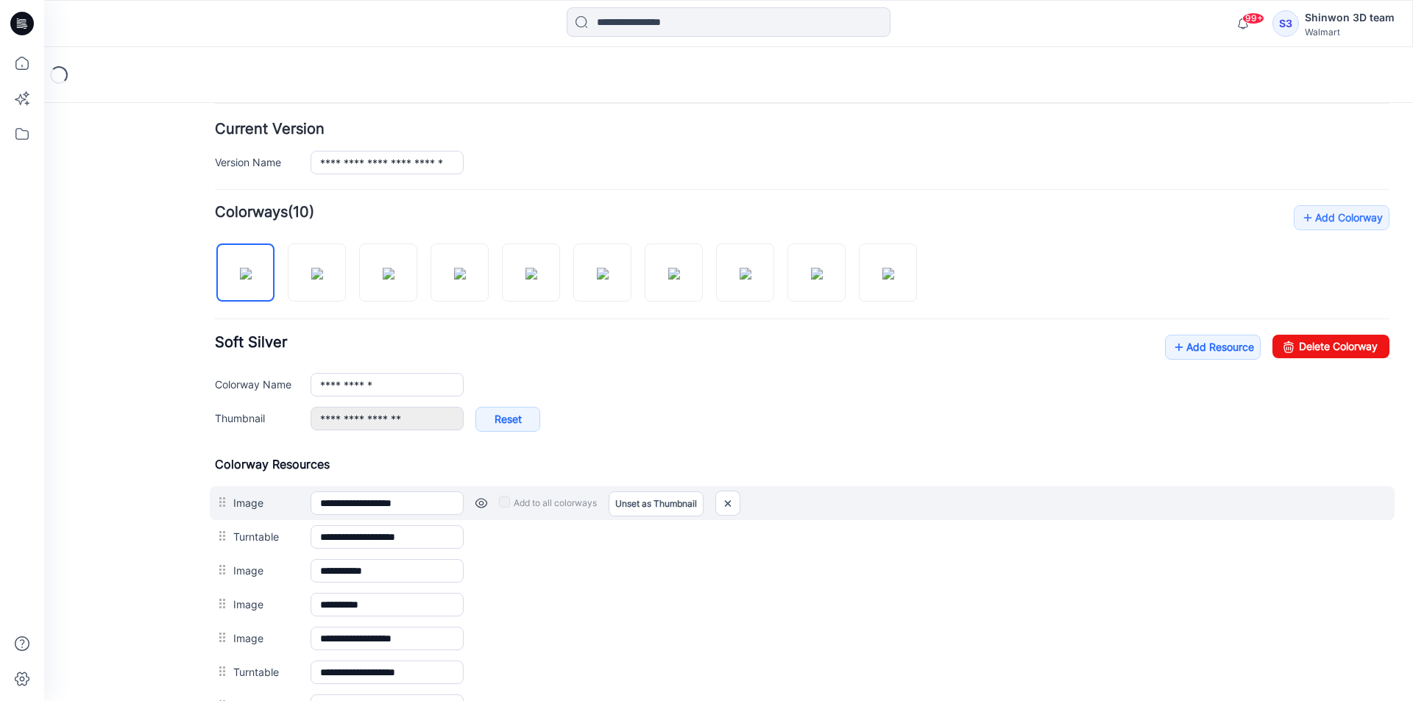
scroll to position [475, 0]
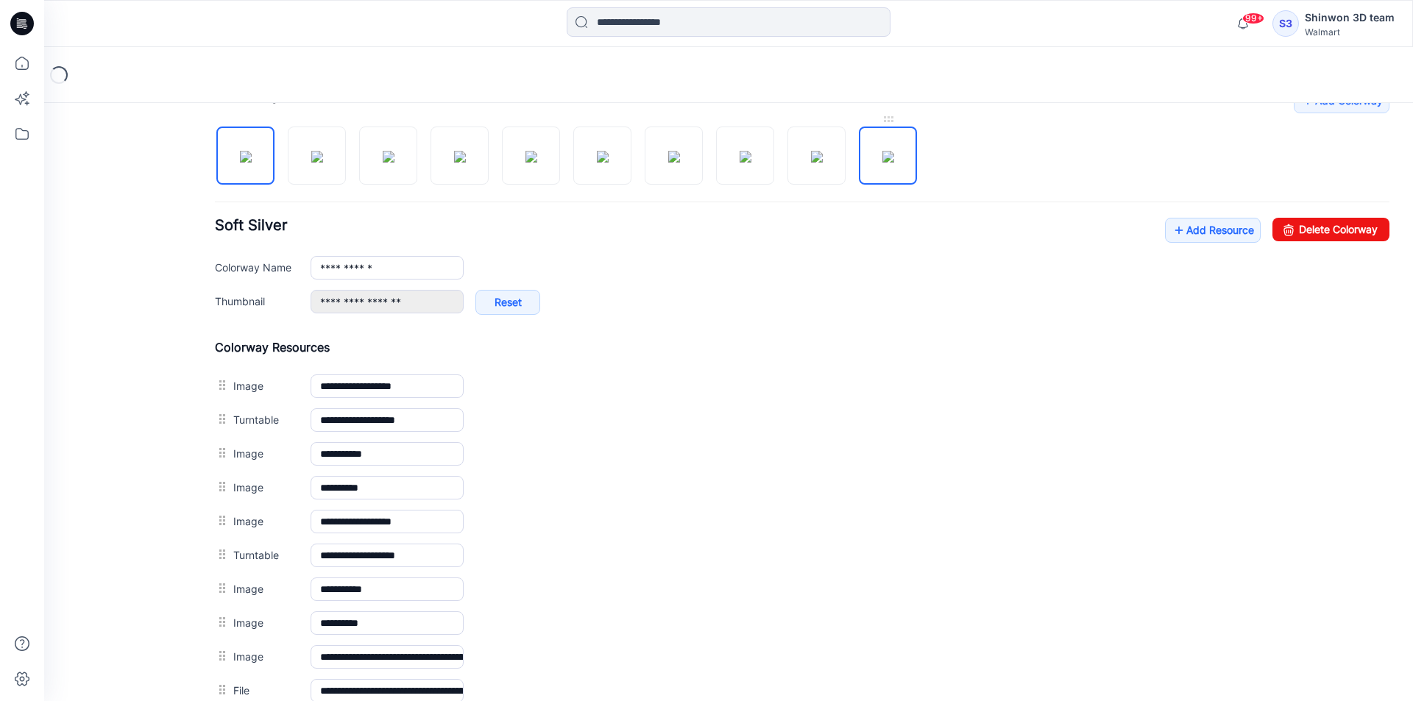
click at [890, 163] on img at bounding box center [888, 157] width 12 height 12
type input "**********"
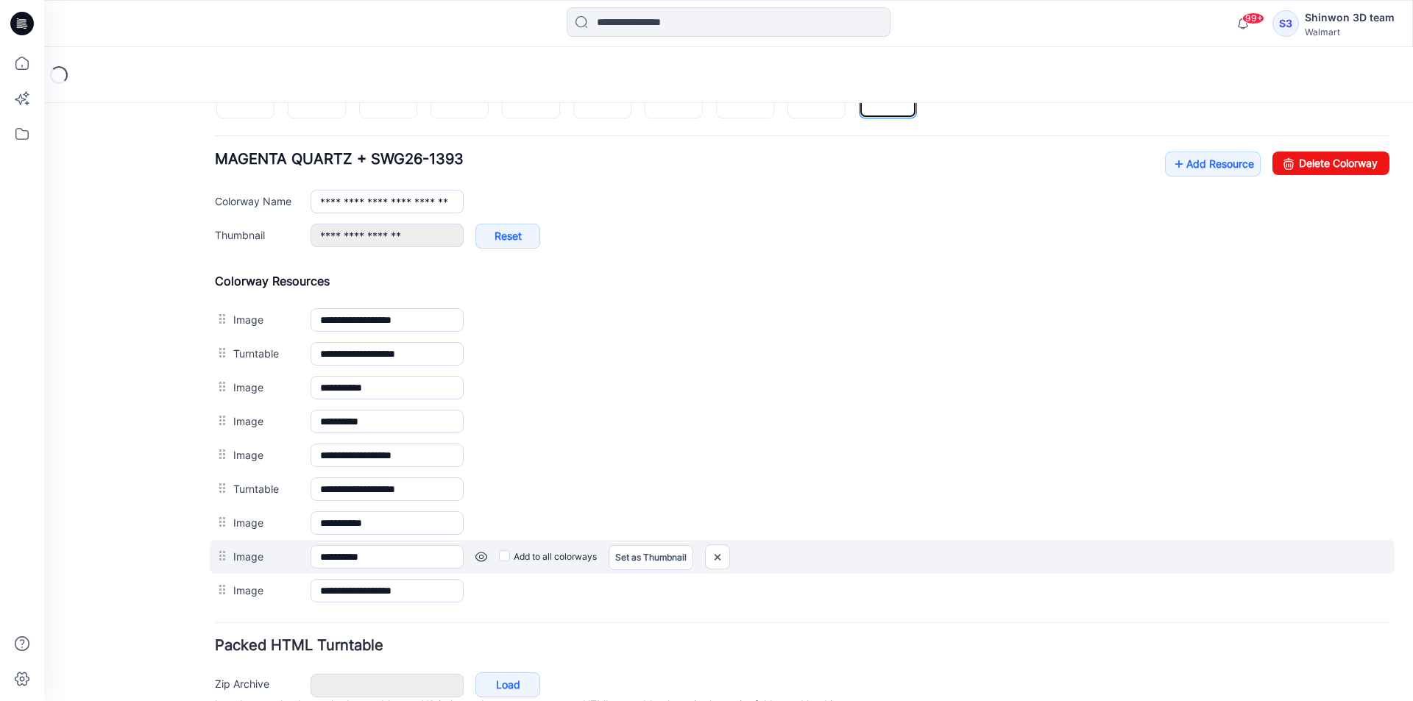
scroll to position [616, 0]
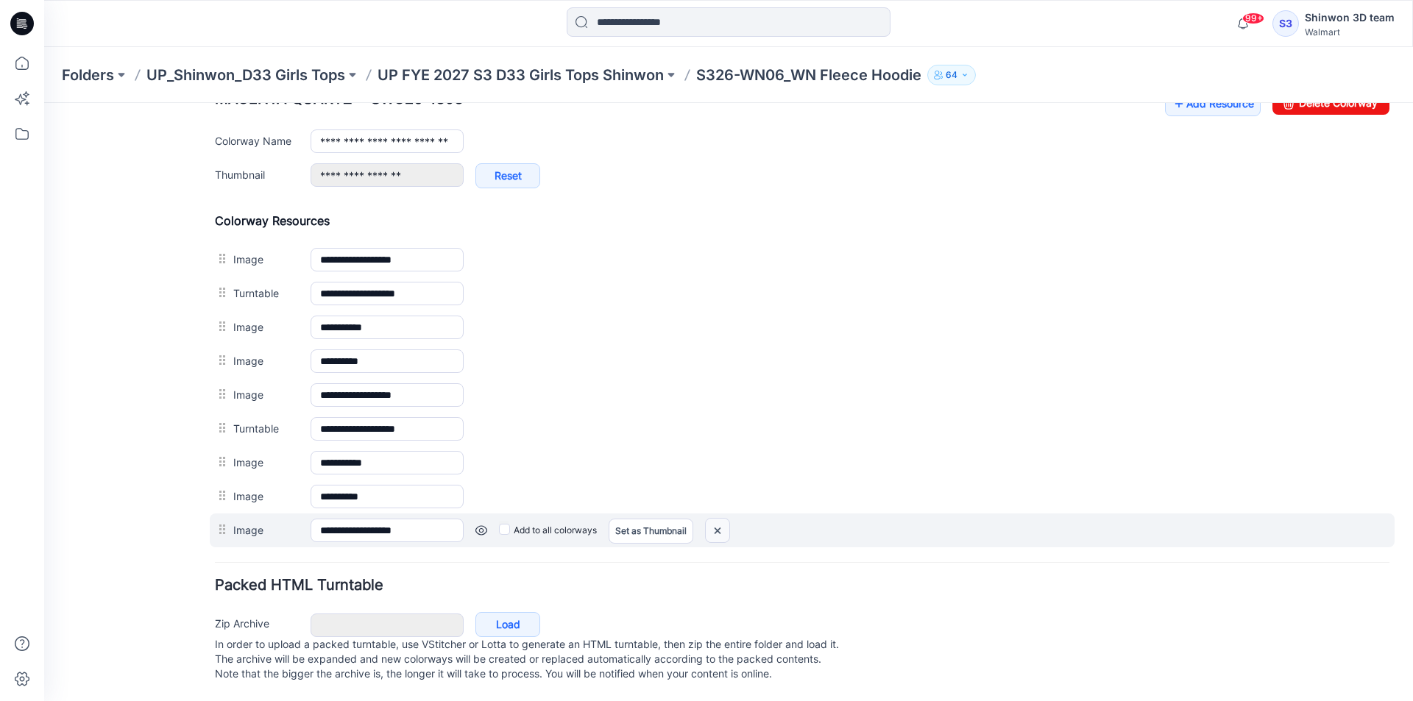
drag, startPoint x: 714, startPoint y: 515, endPoint x: 817, endPoint y: 184, distance: 346.7
click at [714, 519] on img at bounding box center [718, 531] width 24 height 24
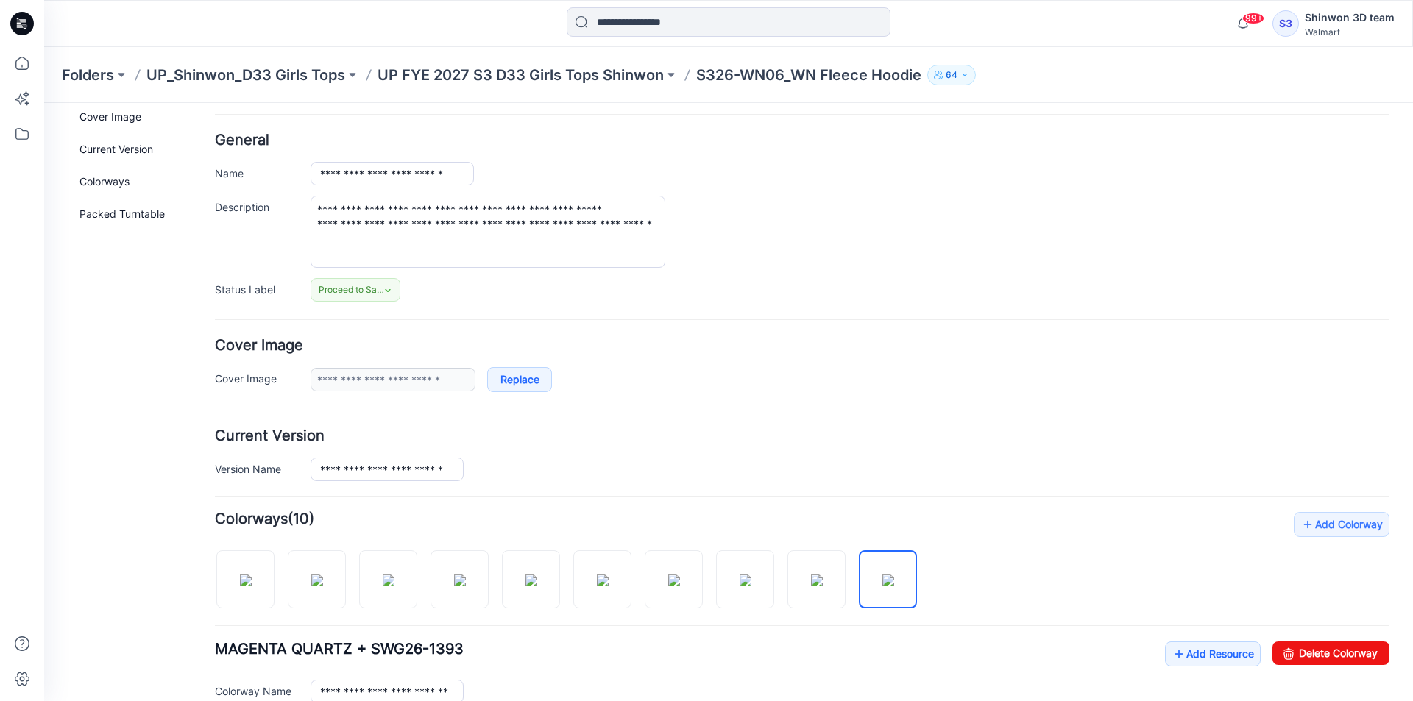
scroll to position [0, 0]
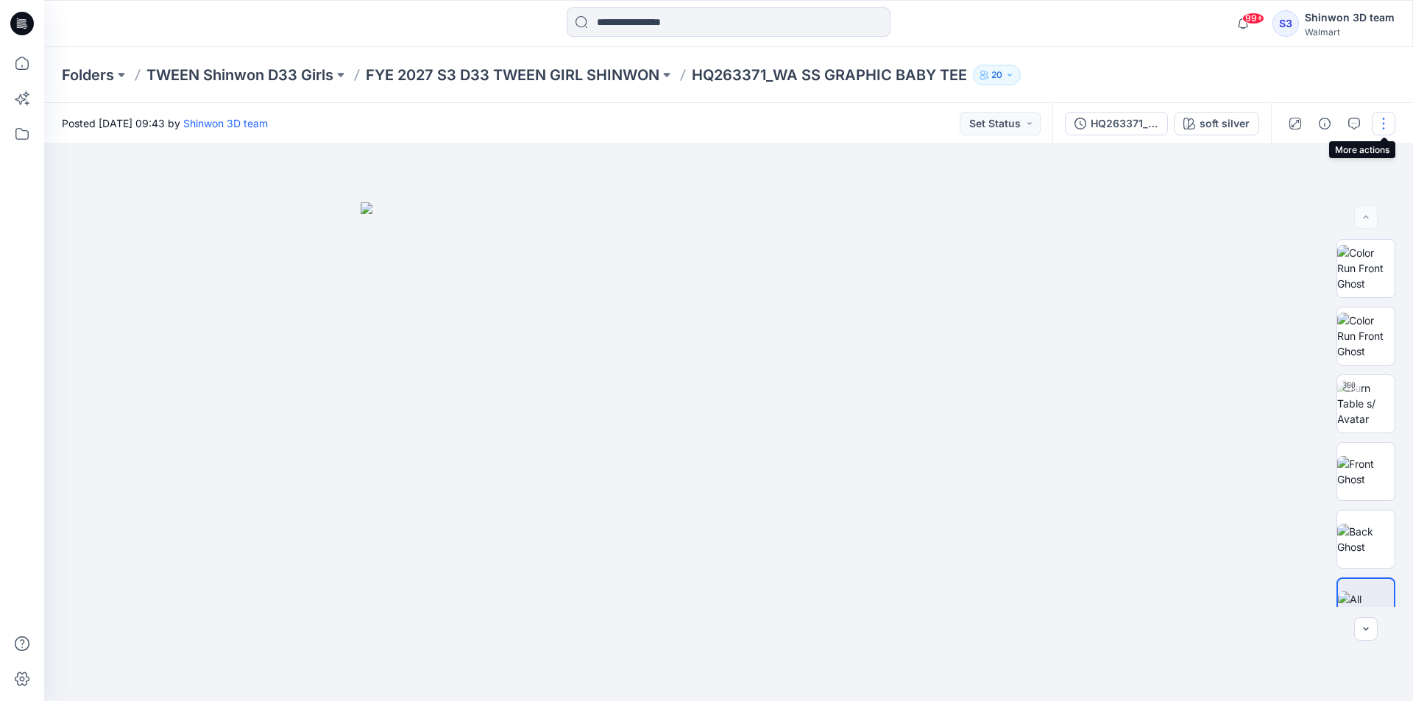
click at [1377, 125] on button "button" at bounding box center [1383, 124] width 24 height 24
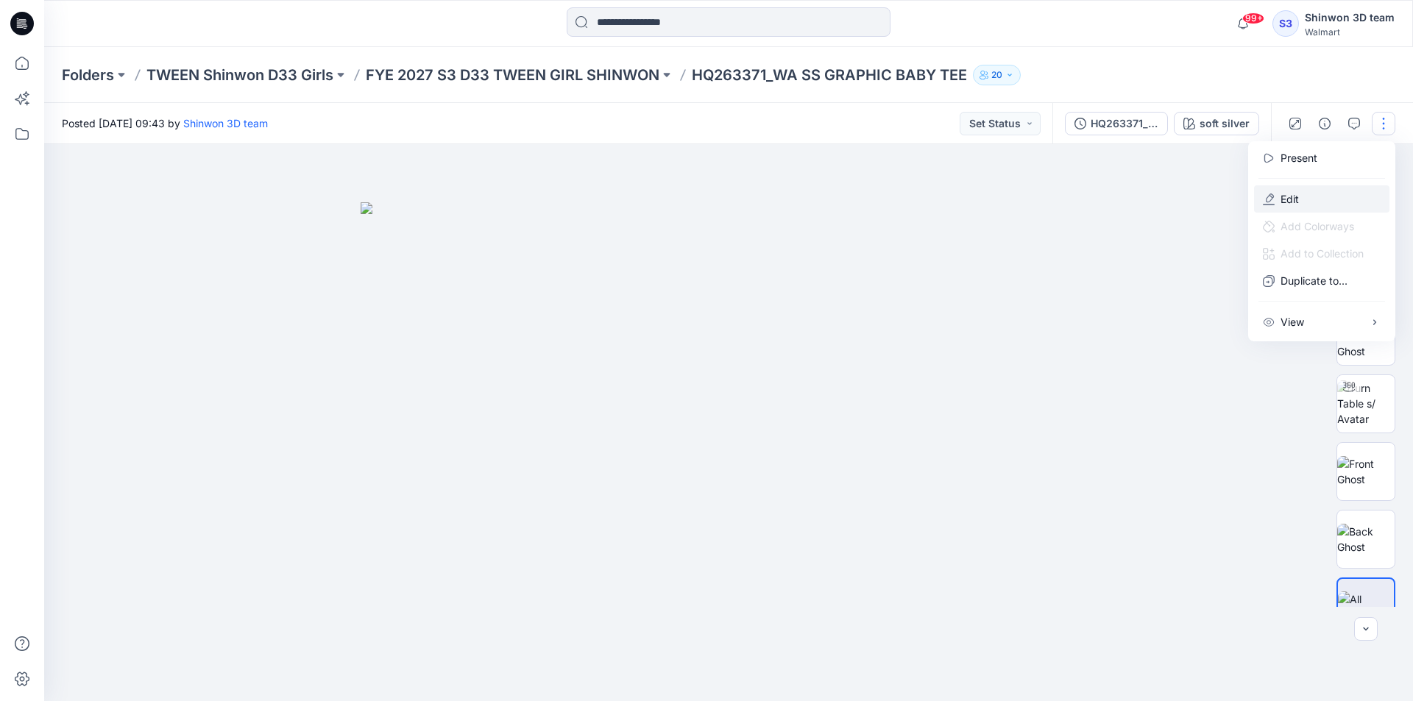
click at [1306, 201] on button "Edit" at bounding box center [1321, 198] width 135 height 27
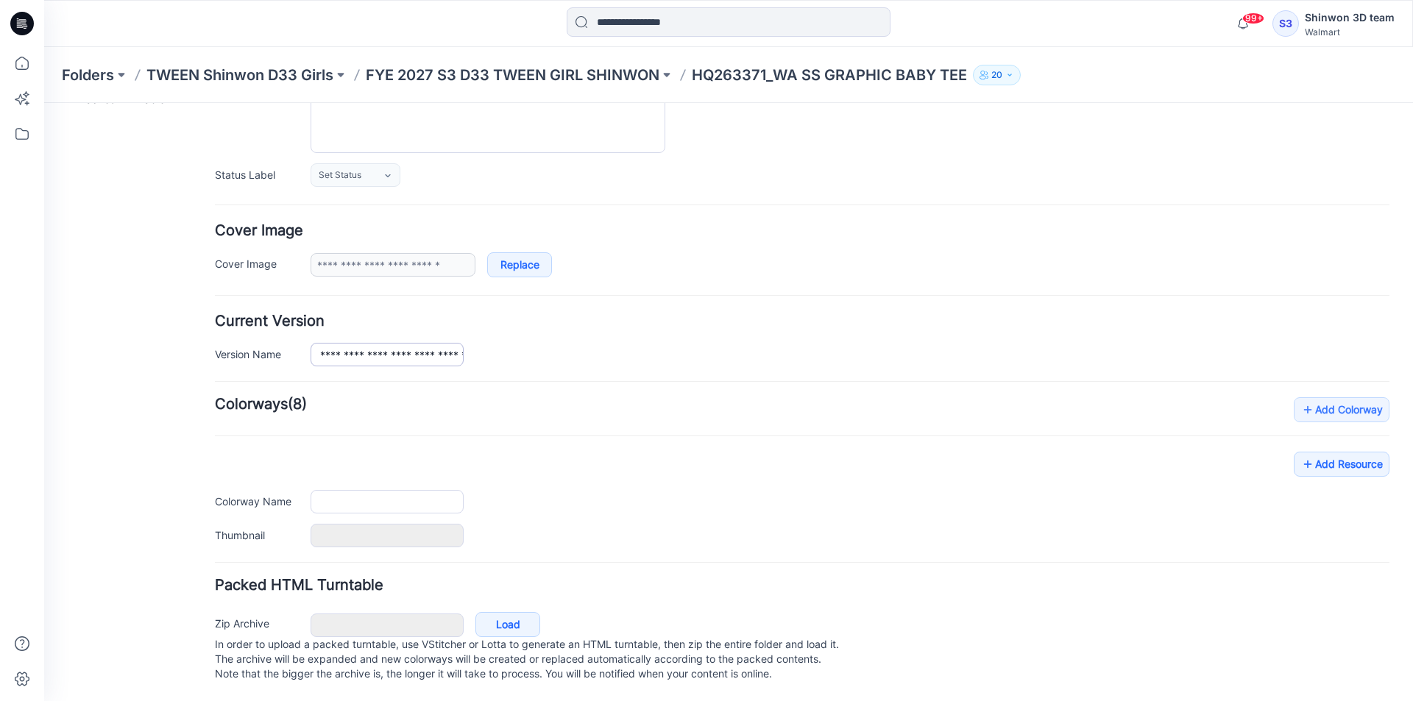
type input "**********"
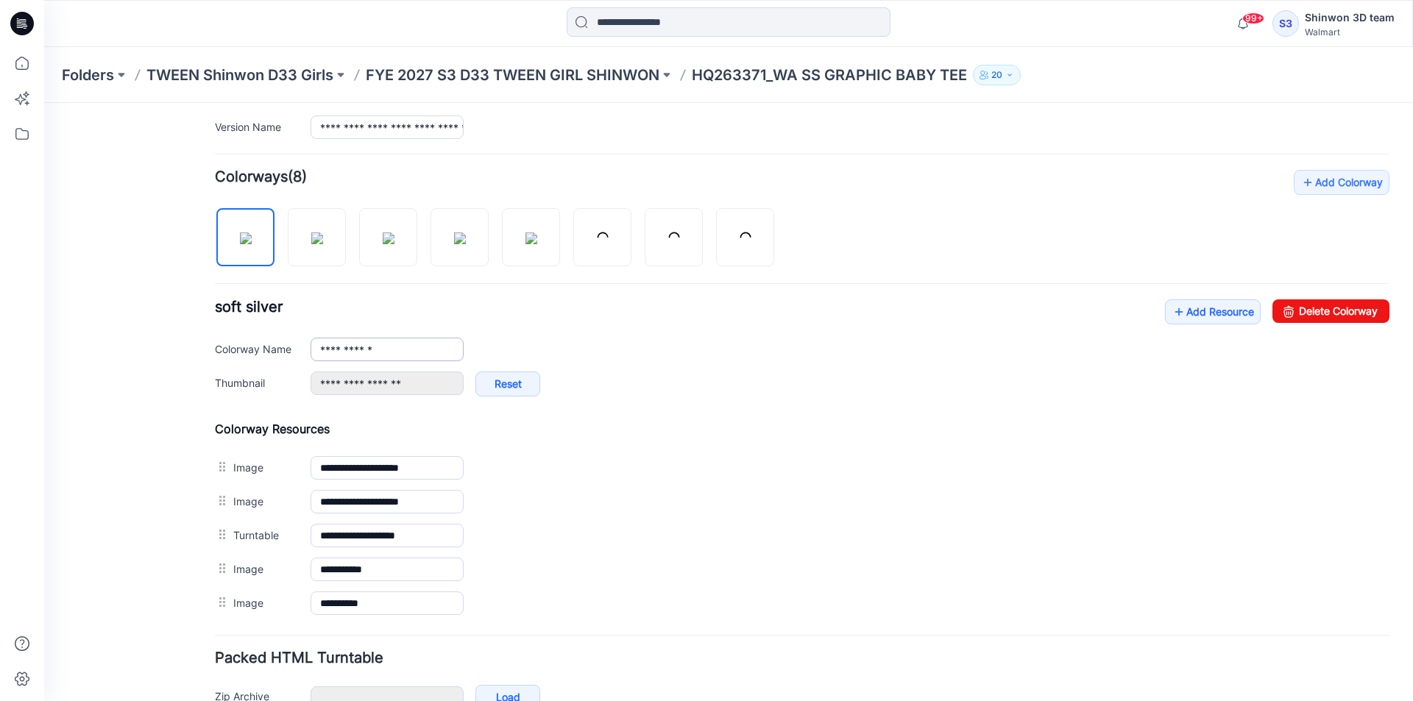
scroll to position [401, 0]
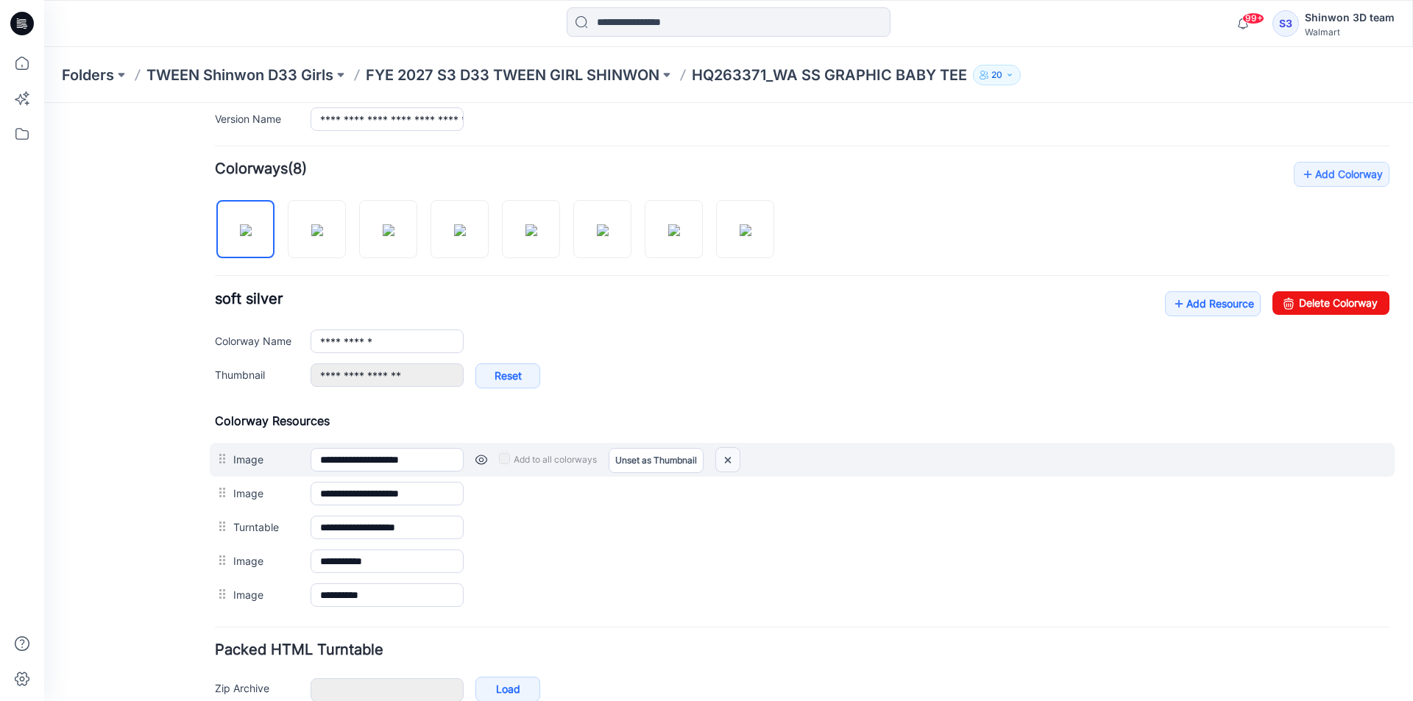
click at [729, 461] on img at bounding box center [728, 460] width 24 height 24
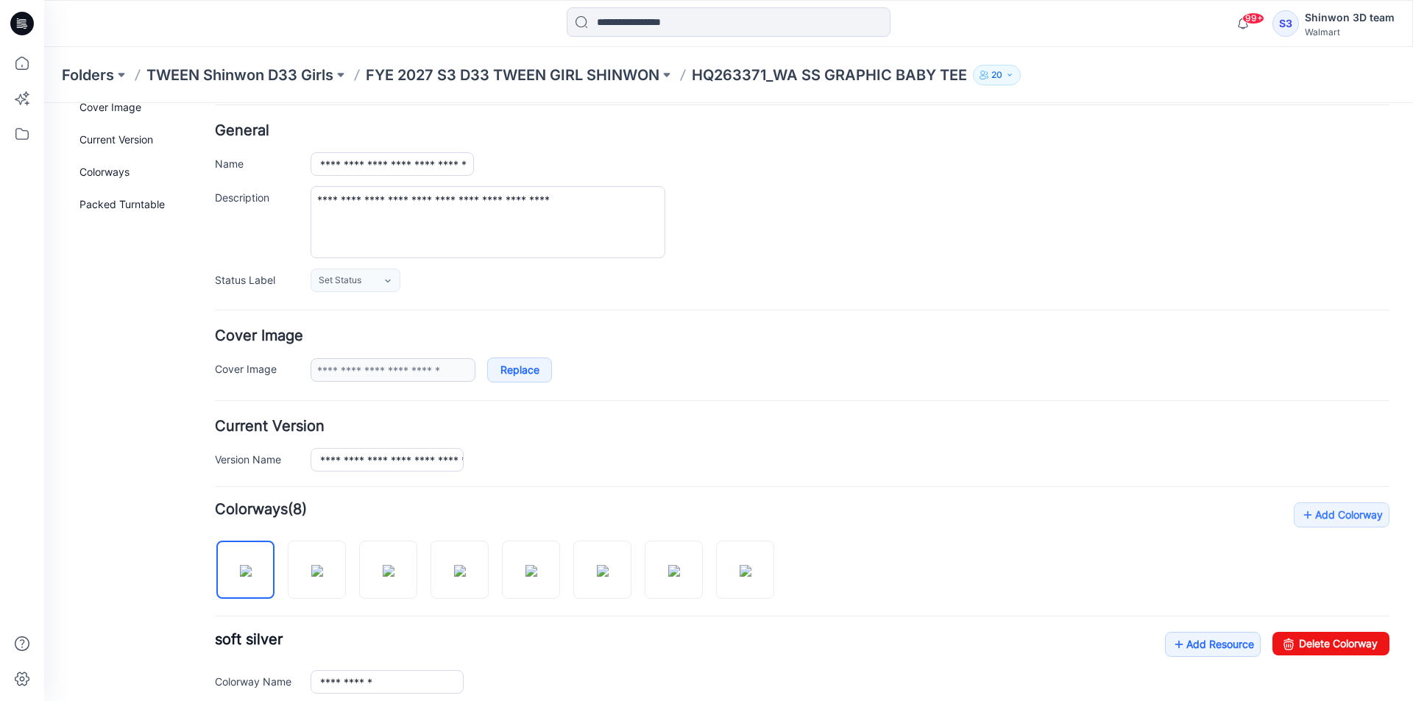
scroll to position [0, 0]
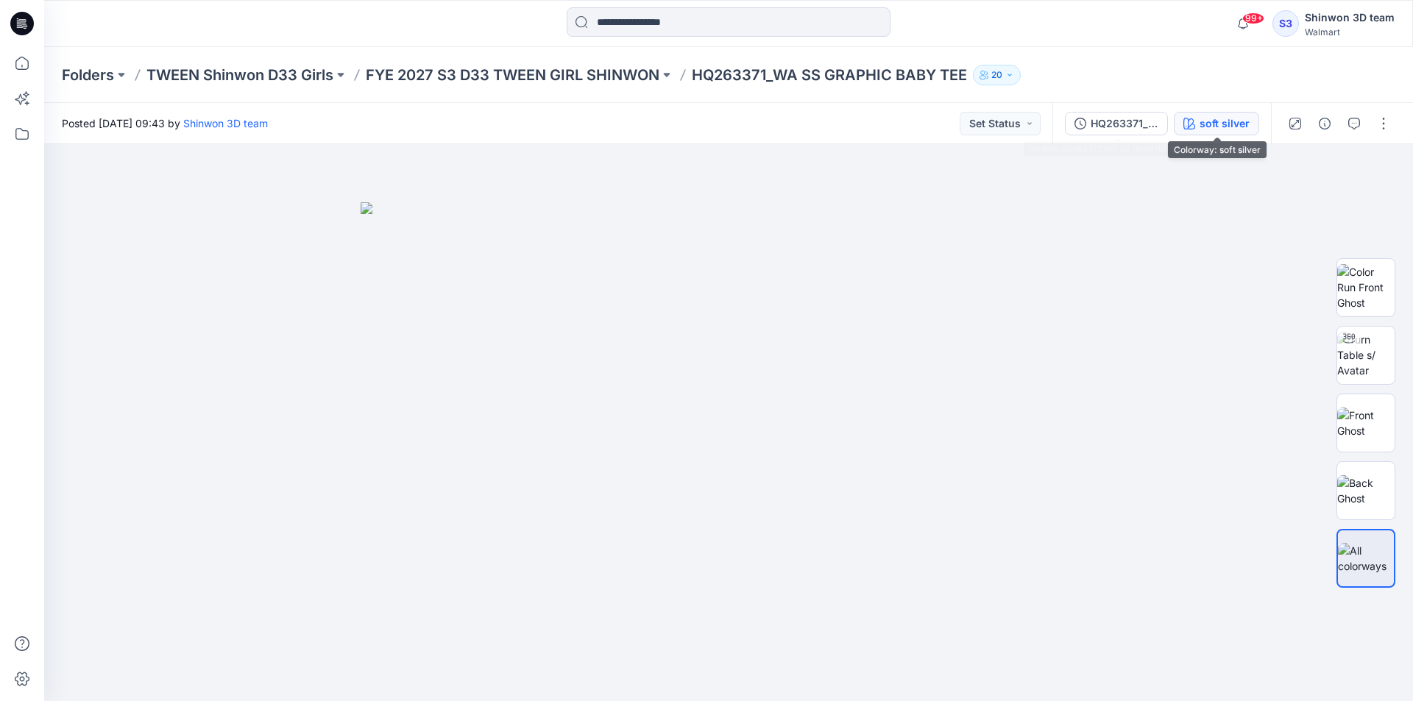
click at [1218, 132] on button "soft silver" at bounding box center [1215, 124] width 85 height 24
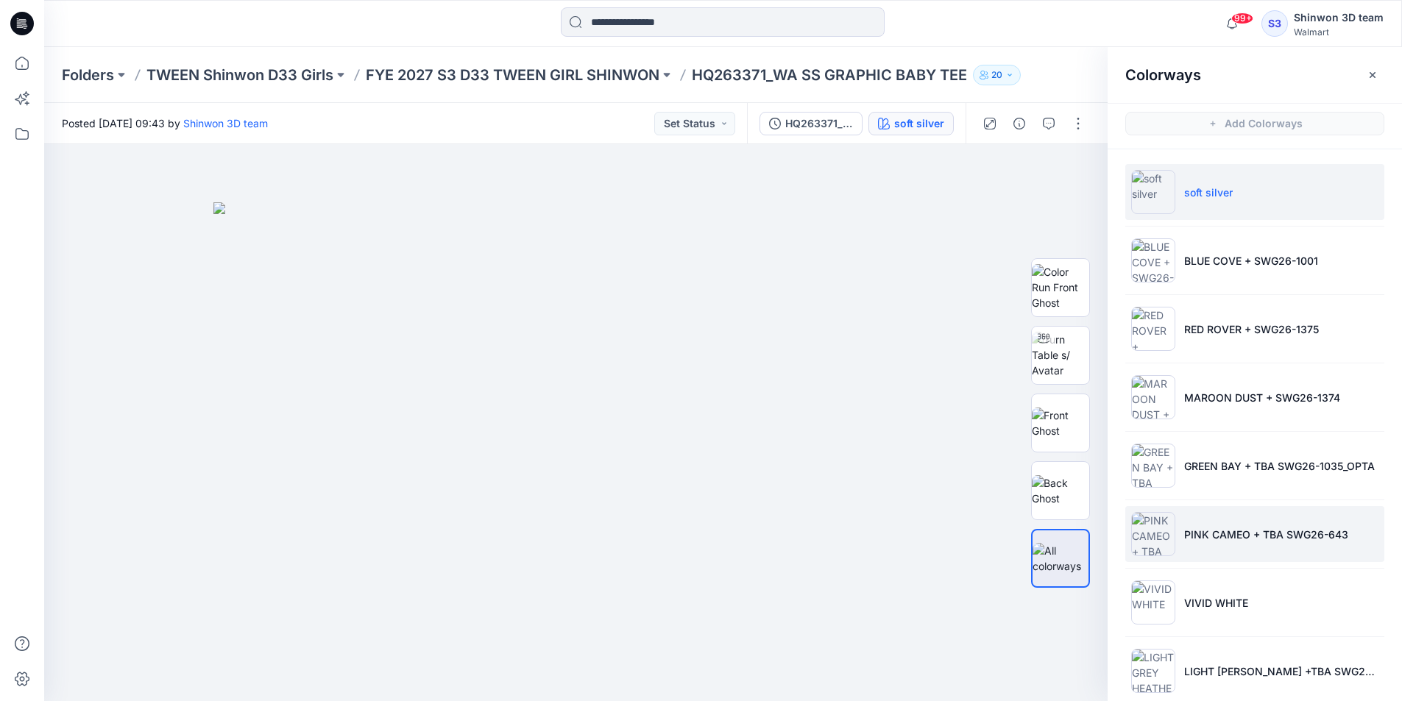
click at [1196, 544] on li "PINK CAMEO + TBA SWG26-643" at bounding box center [1254, 534] width 259 height 56
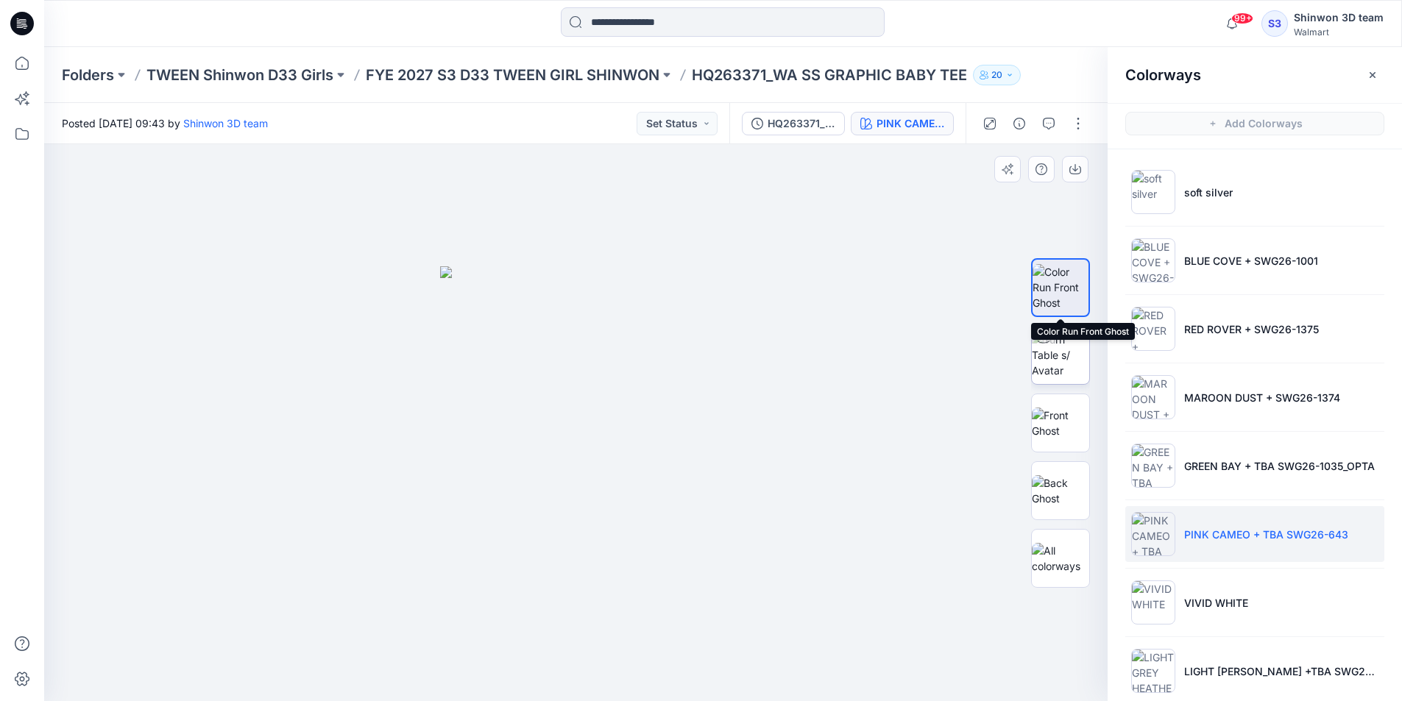
click at [1054, 349] on img at bounding box center [1059, 355] width 57 height 46
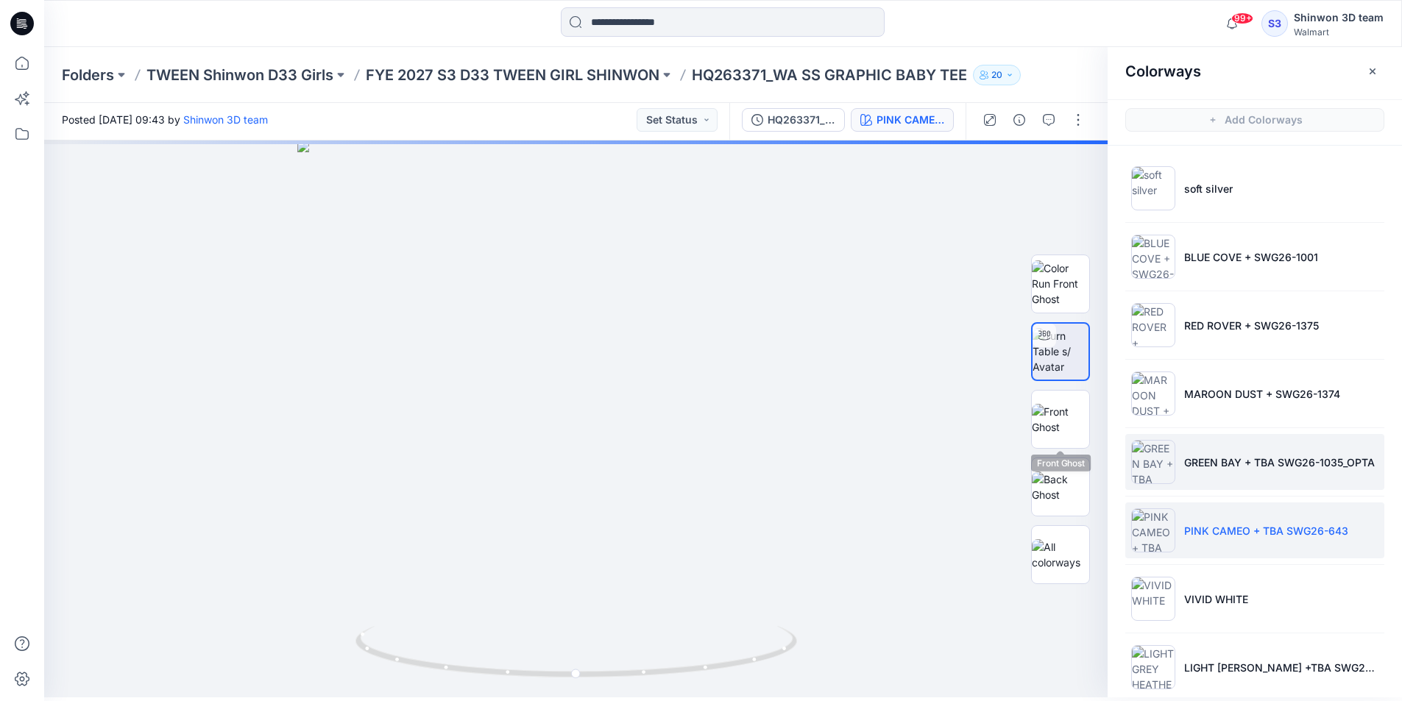
scroll to position [4, 0]
click at [1207, 458] on p "GREEN BAY + TBA SWG26-1035_OPTA" at bounding box center [1279, 461] width 191 height 15
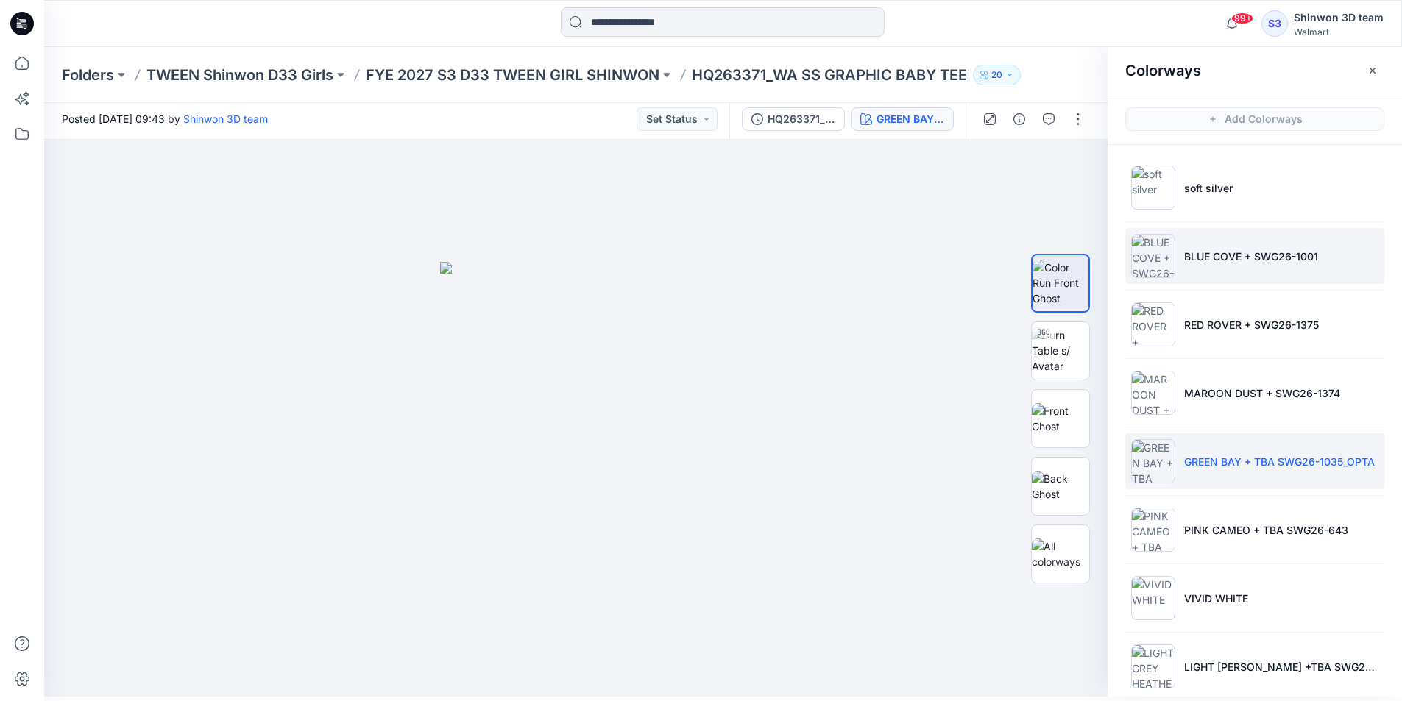
click at [1168, 241] on img at bounding box center [1153, 256] width 44 height 44
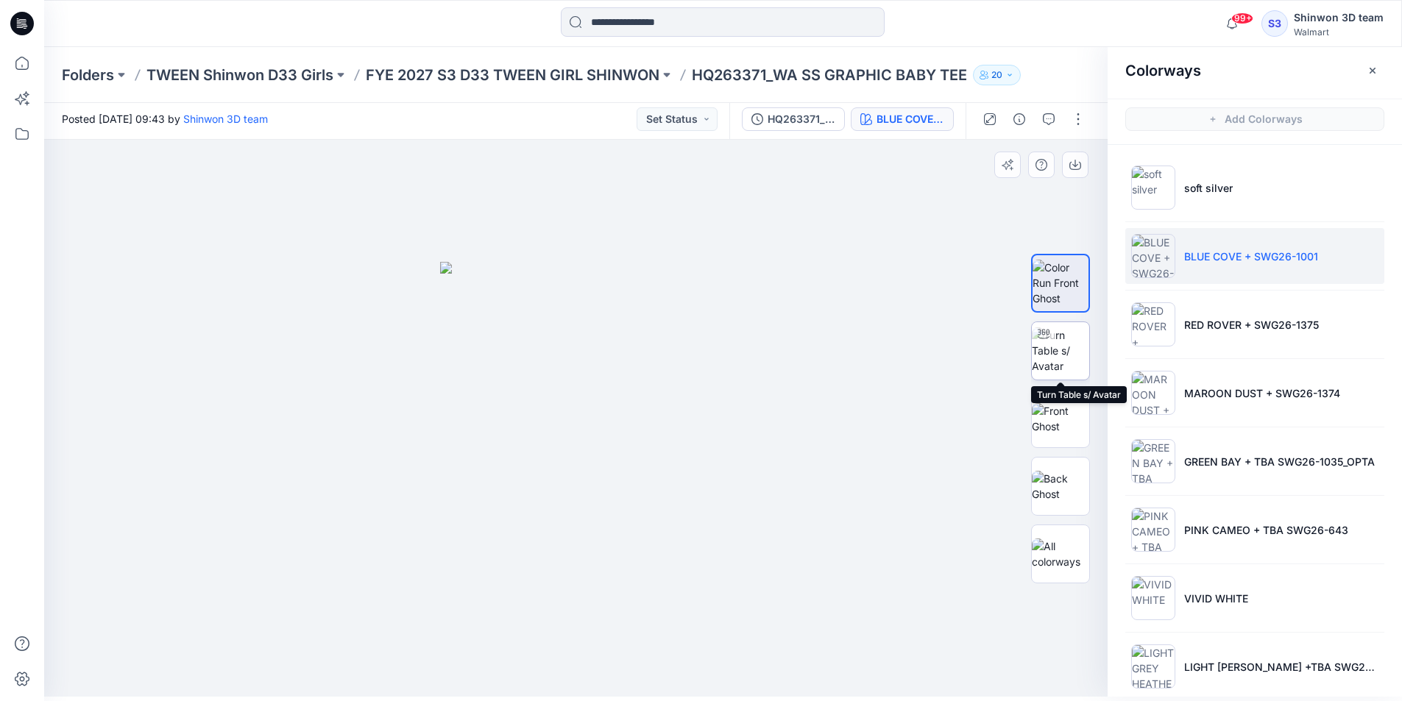
click at [1060, 339] on img at bounding box center [1059, 350] width 57 height 46
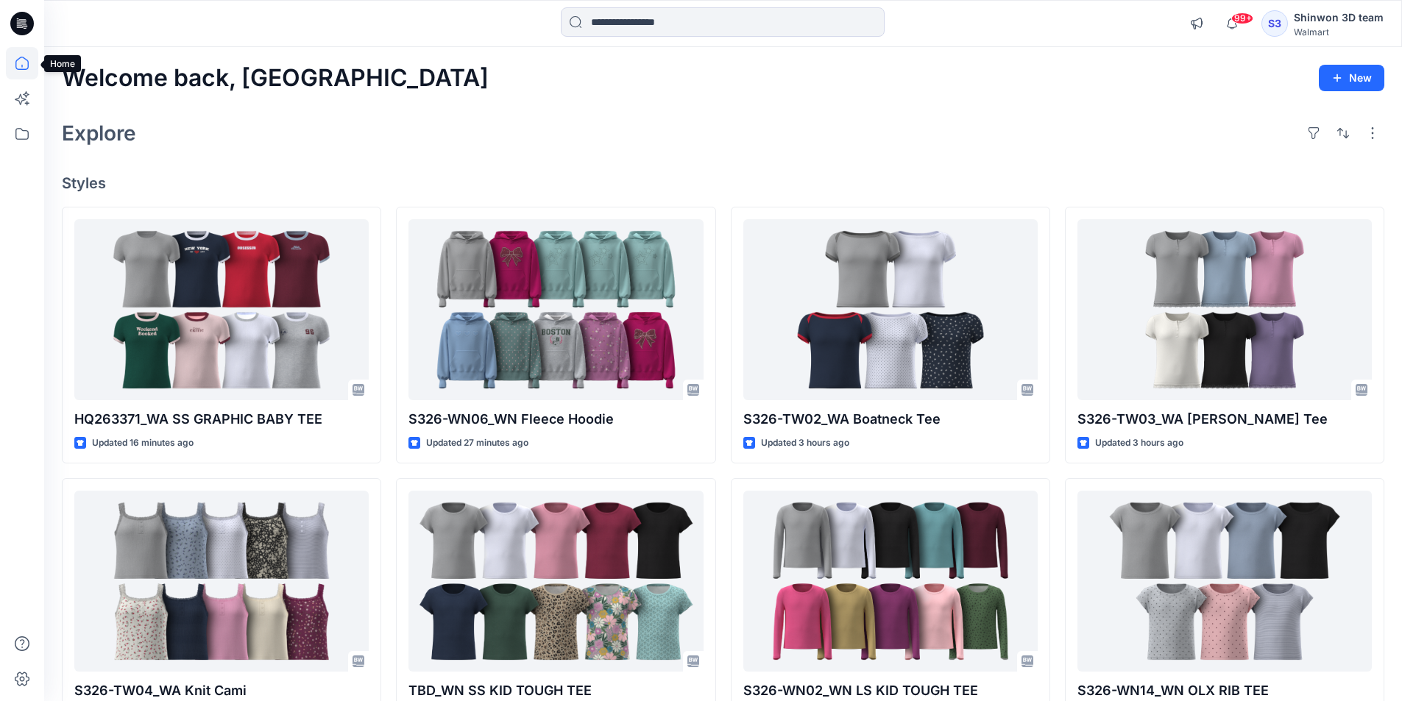
click at [22, 63] on icon at bounding box center [22, 63] width 32 height 32
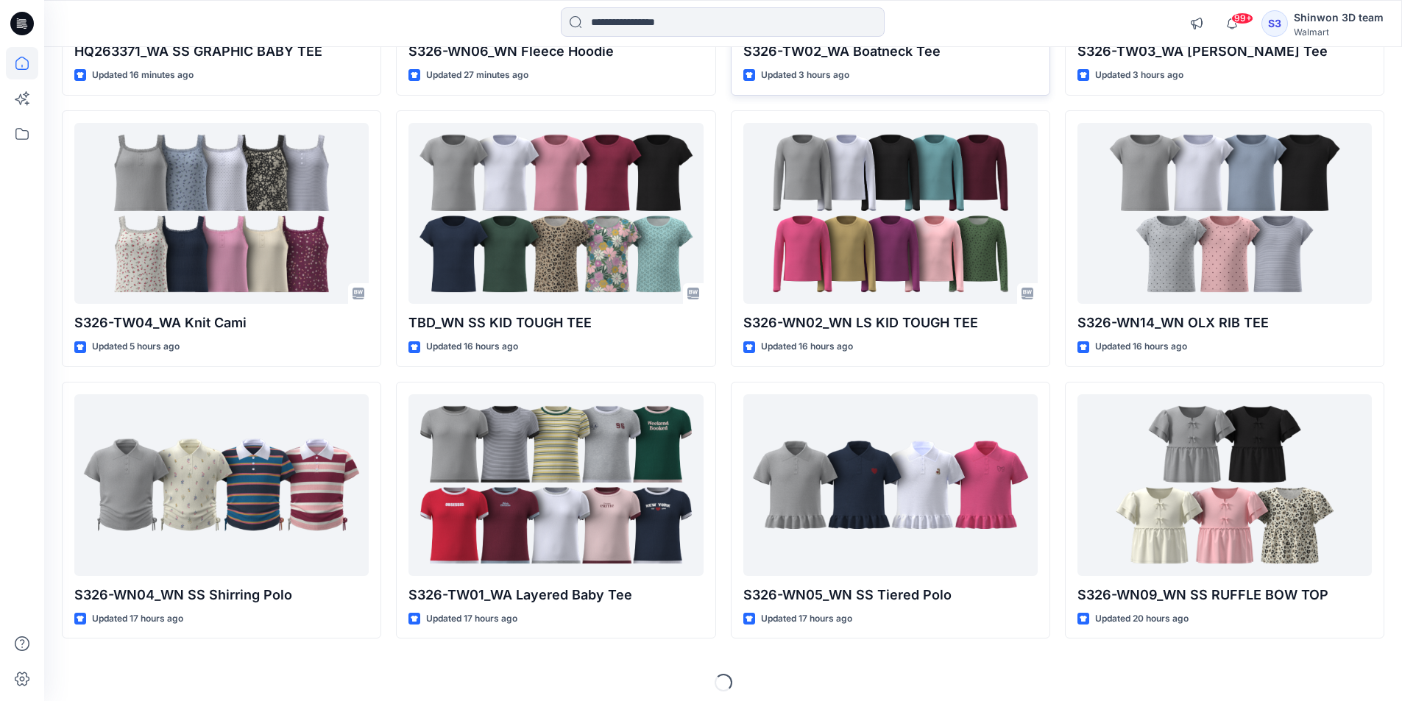
scroll to position [376, 0]
